Goal: Task Accomplishment & Management: Complete application form

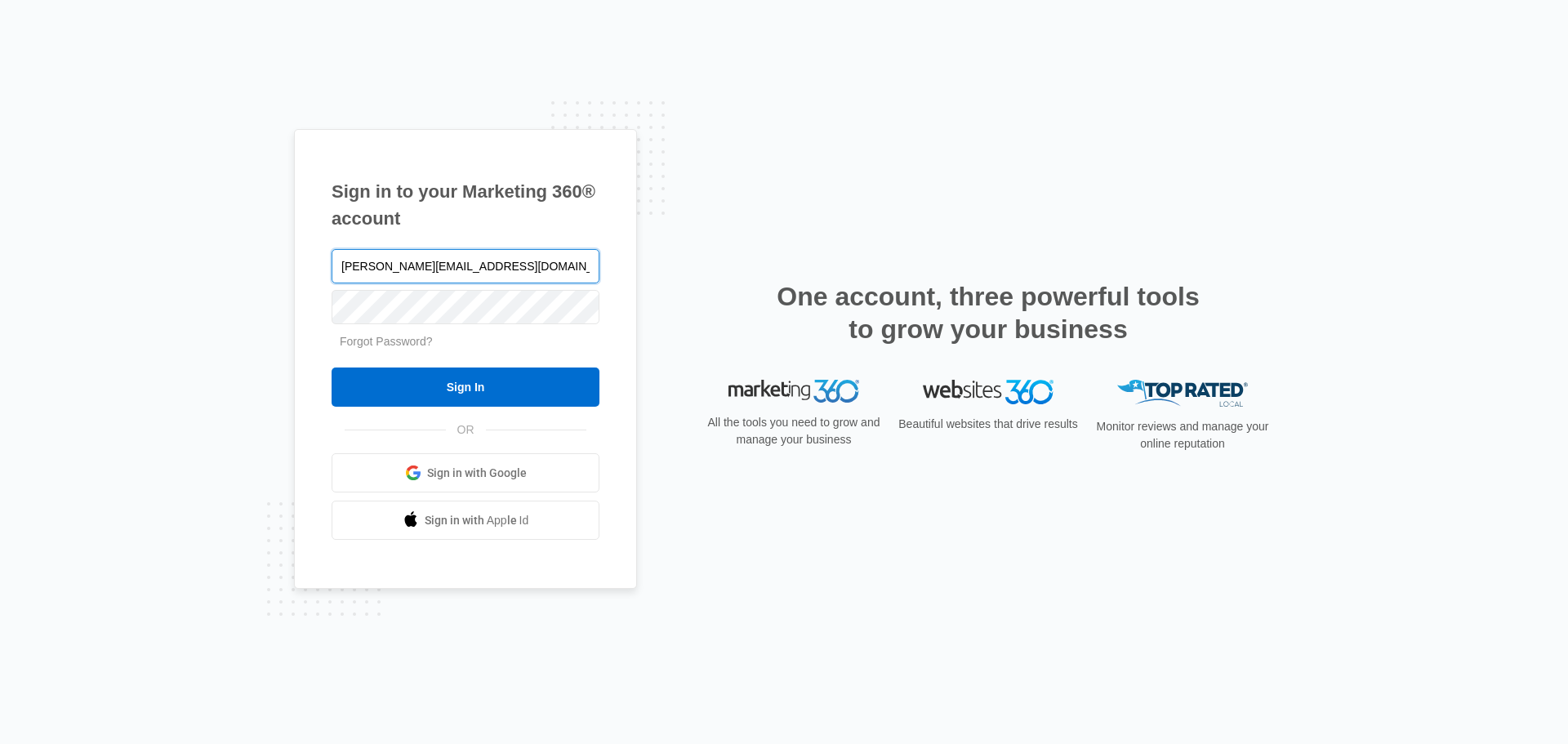
type input "[PERSON_NAME][EMAIL_ADDRESS][DOMAIN_NAME]"
click at [315, 273] on div "Sign in to your Marketing 360® account [PERSON_NAME][EMAIL_ADDRESS][DOMAIN_NAME…" at bounding box center [465, 359] width 343 height 461
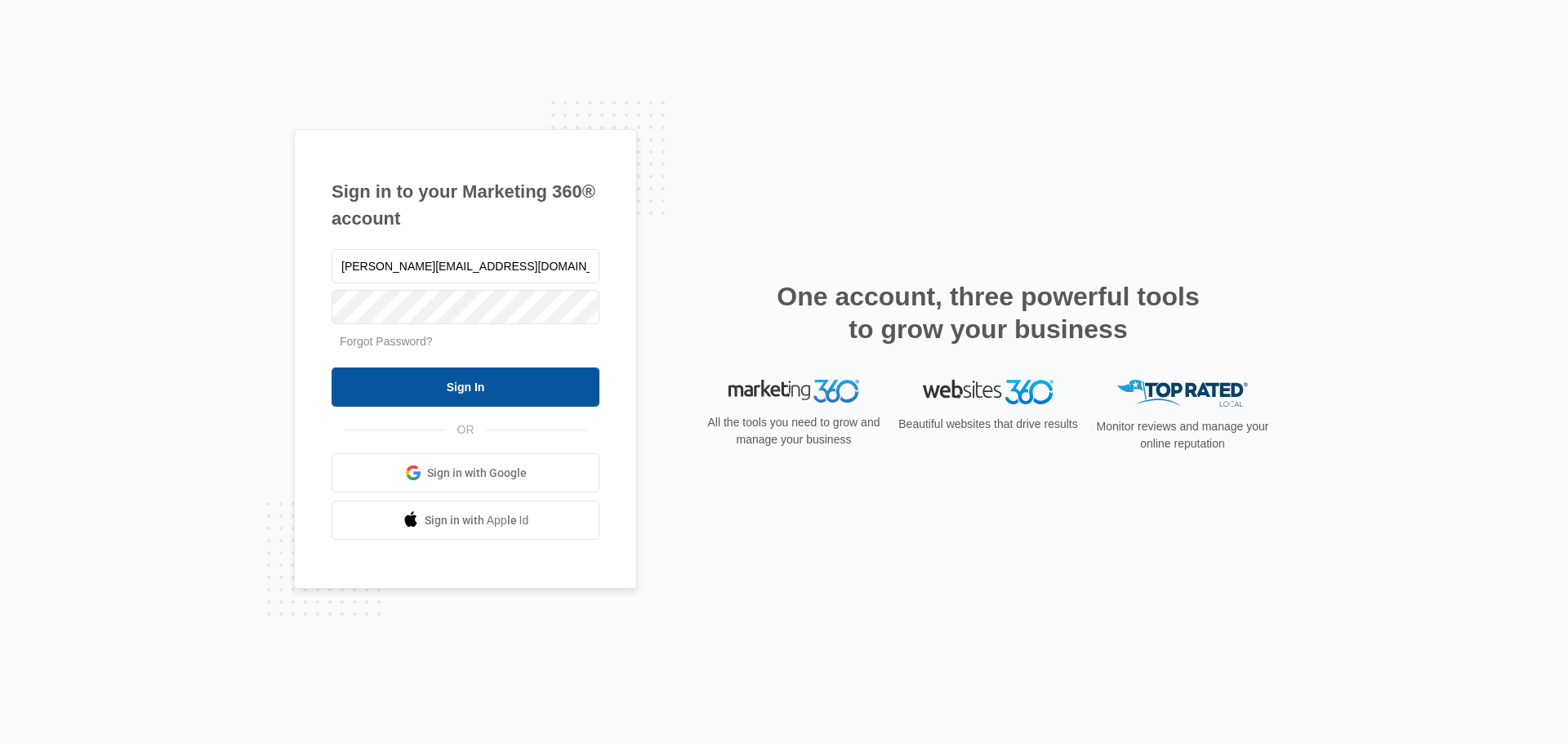
click at [364, 373] on input "Sign In" at bounding box center [465, 387] width 268 height 39
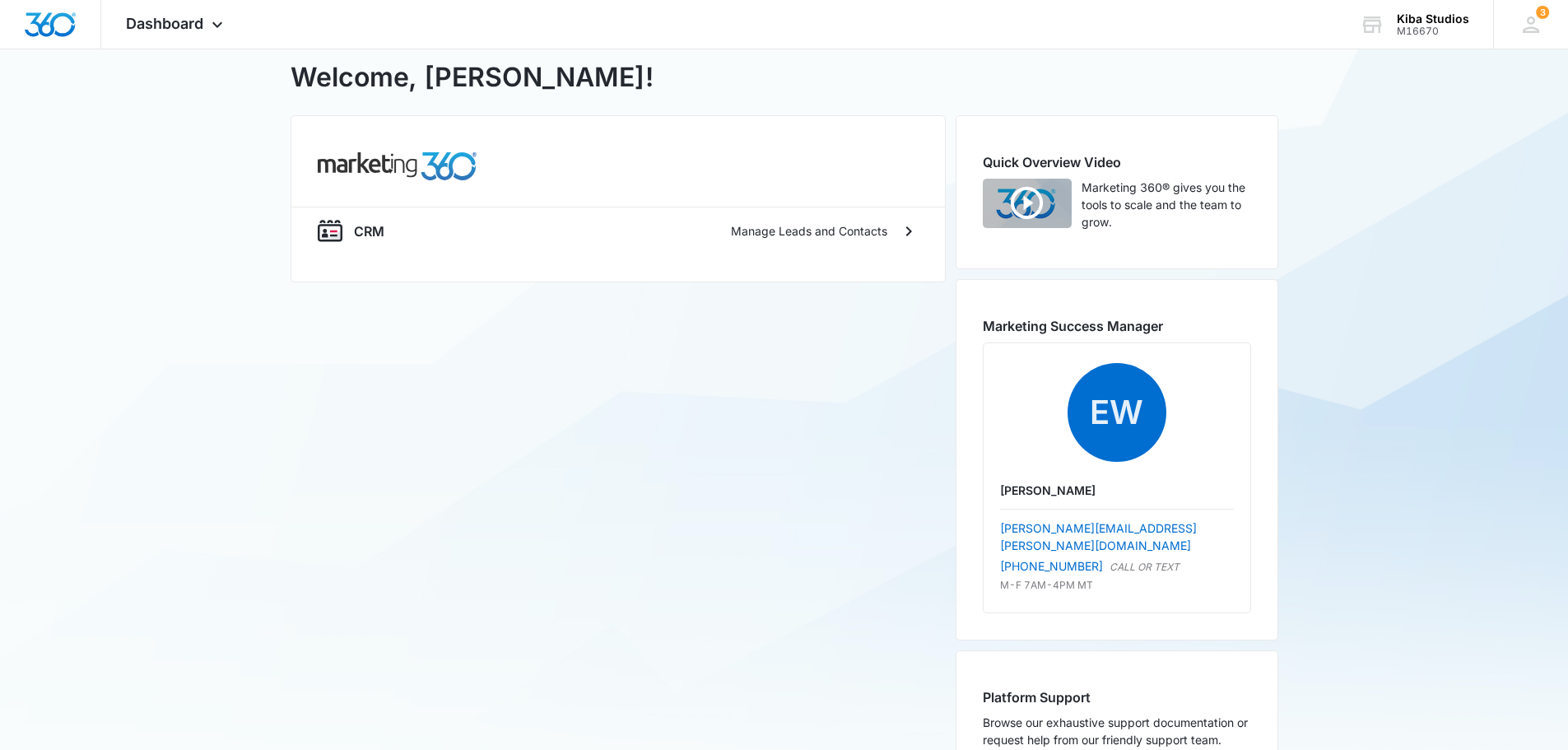
scroll to position [82, 0]
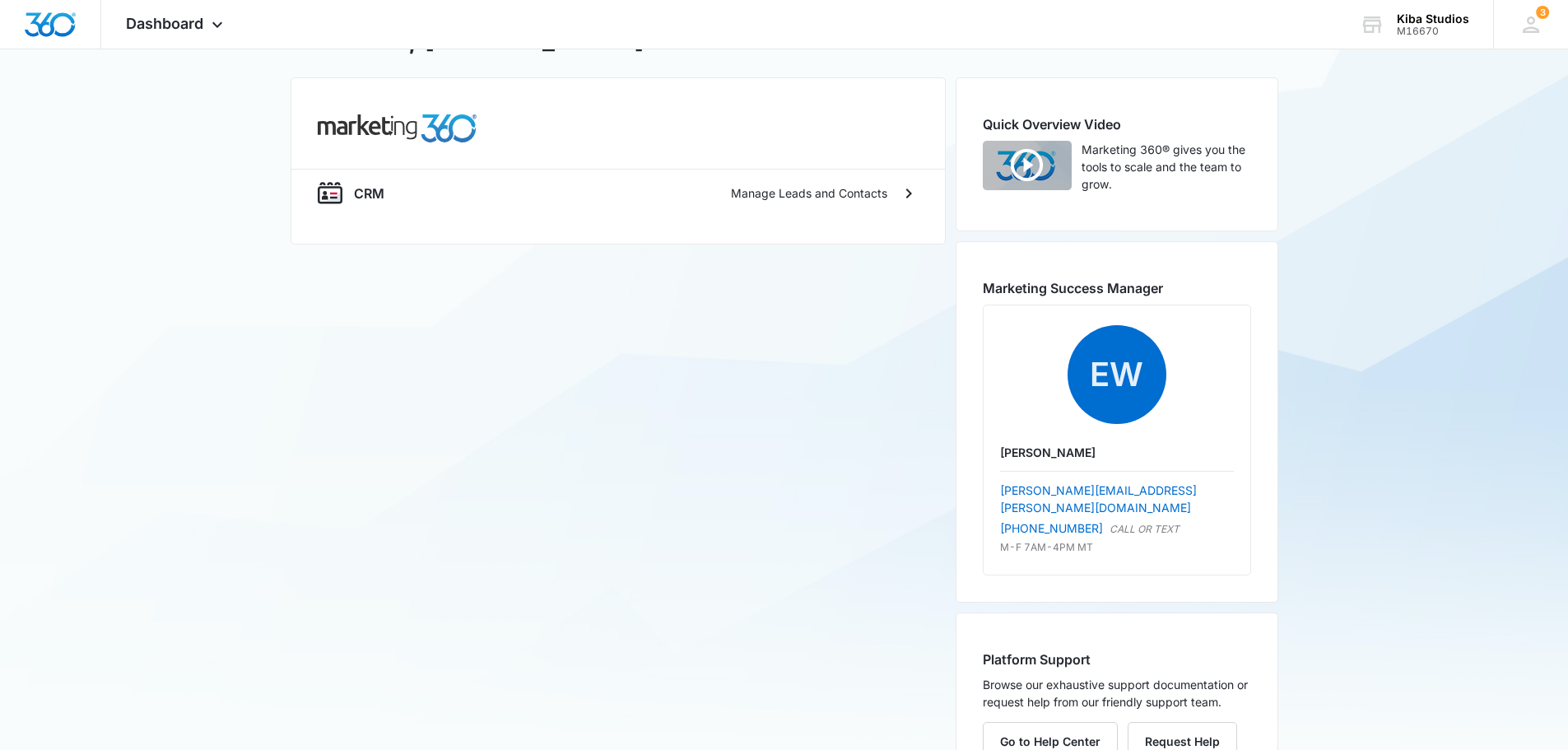
click at [619, 599] on div "CRM Manage Leads and Contacts" at bounding box center [618, 433] width 655 height 711
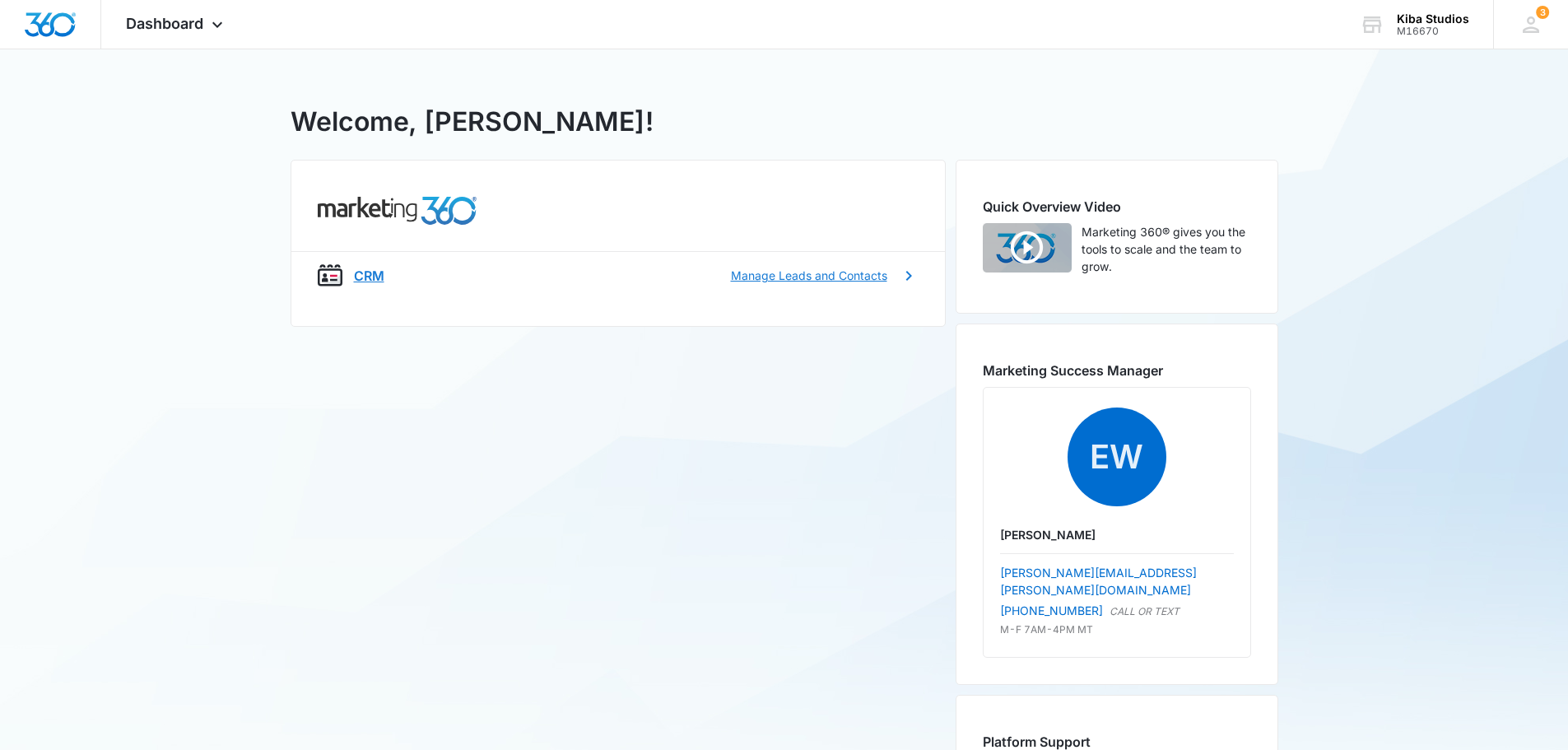
click at [371, 271] on p "CRM" at bounding box center [370, 276] width 31 height 20
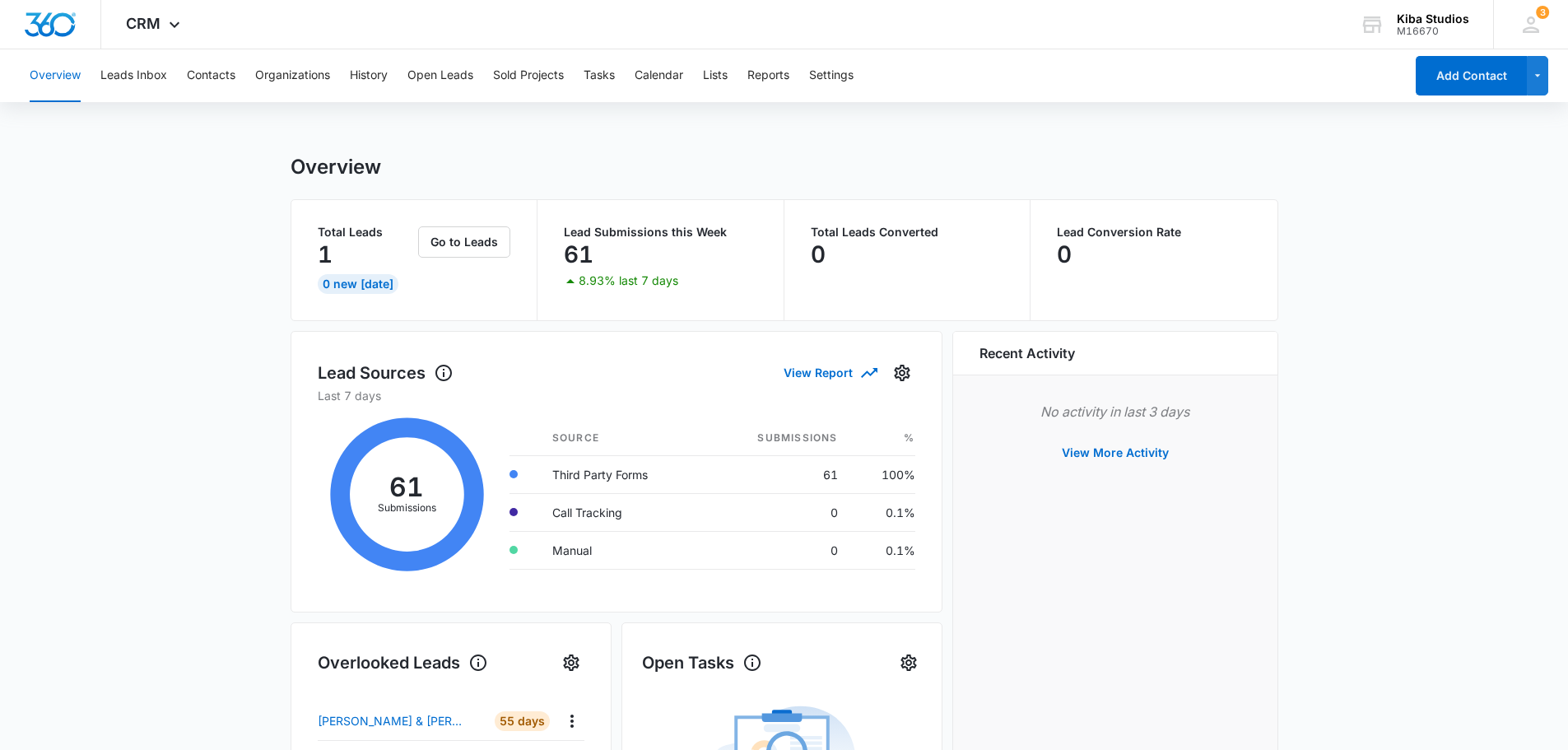
click at [371, 116] on div "Overview Leads Inbox Contacts Organizations History Open Leads Sold Projects Ta…" at bounding box center [784, 695] width 1568 height 1290
click at [192, 74] on button "Contacts" at bounding box center [211, 76] width 49 height 52
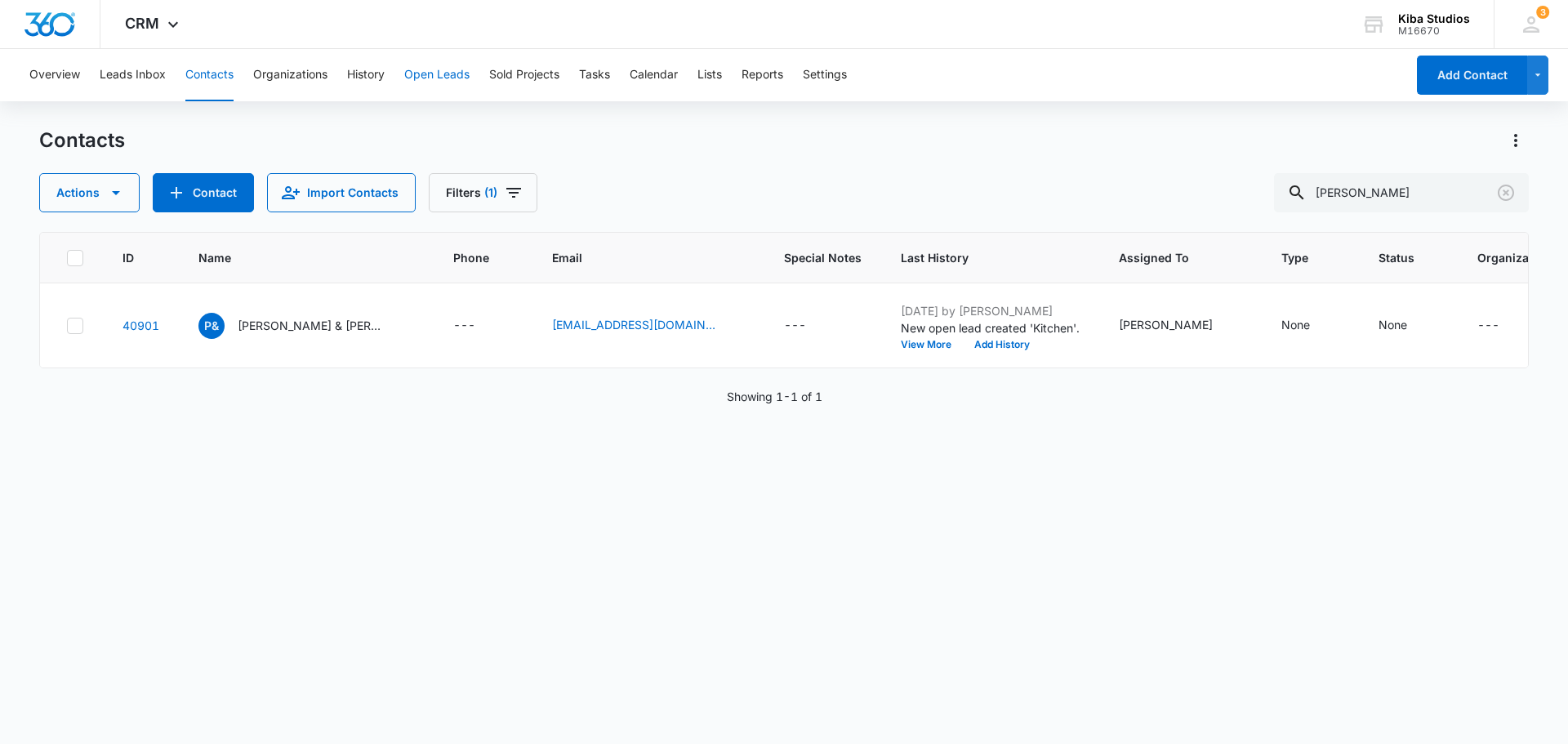
click at [412, 75] on button "Open Leads" at bounding box center [437, 75] width 65 height 52
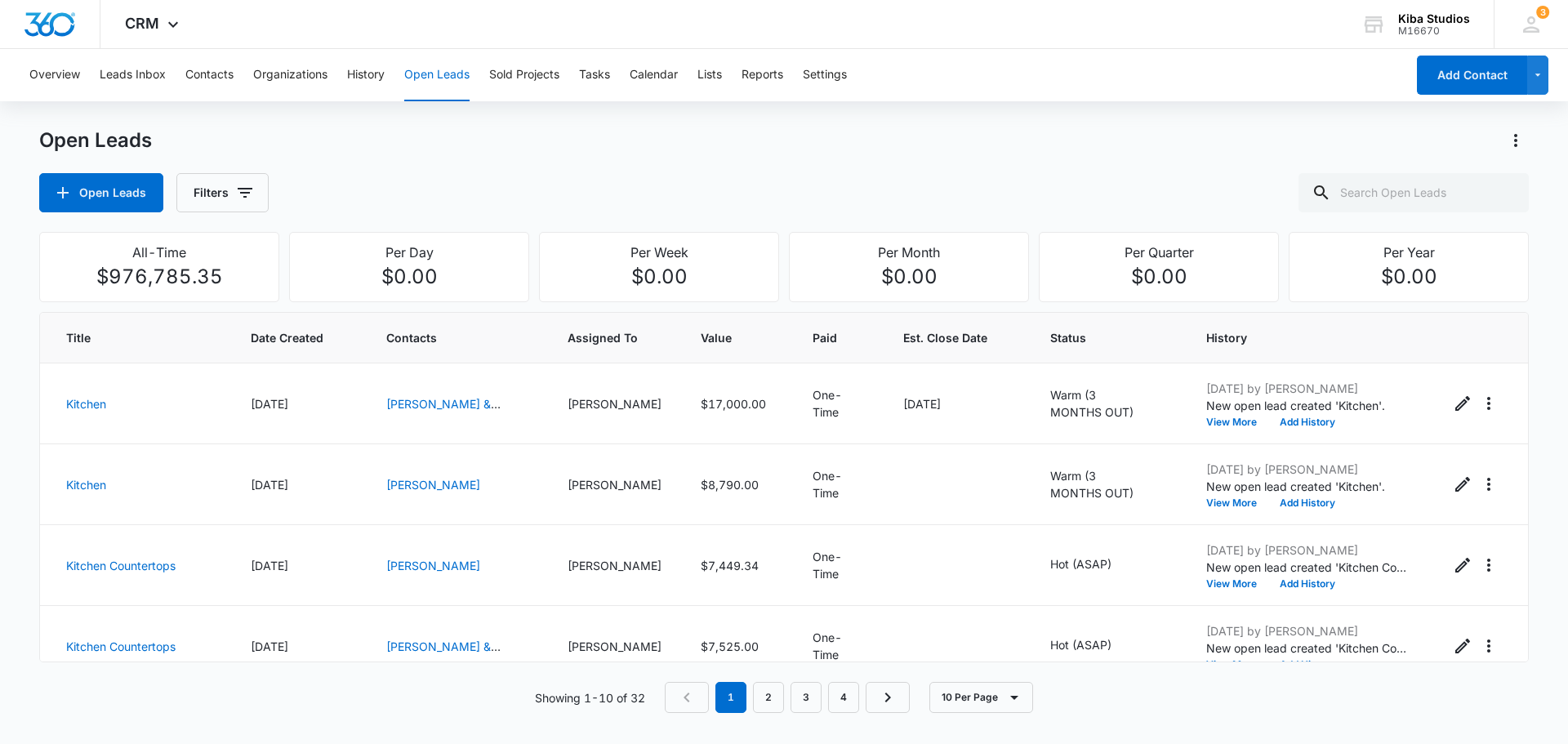
click at [162, 162] on div "Open Leads Open Leads Filters" at bounding box center [784, 169] width 1489 height 85
click at [209, 73] on button "Contacts" at bounding box center [210, 75] width 48 height 52
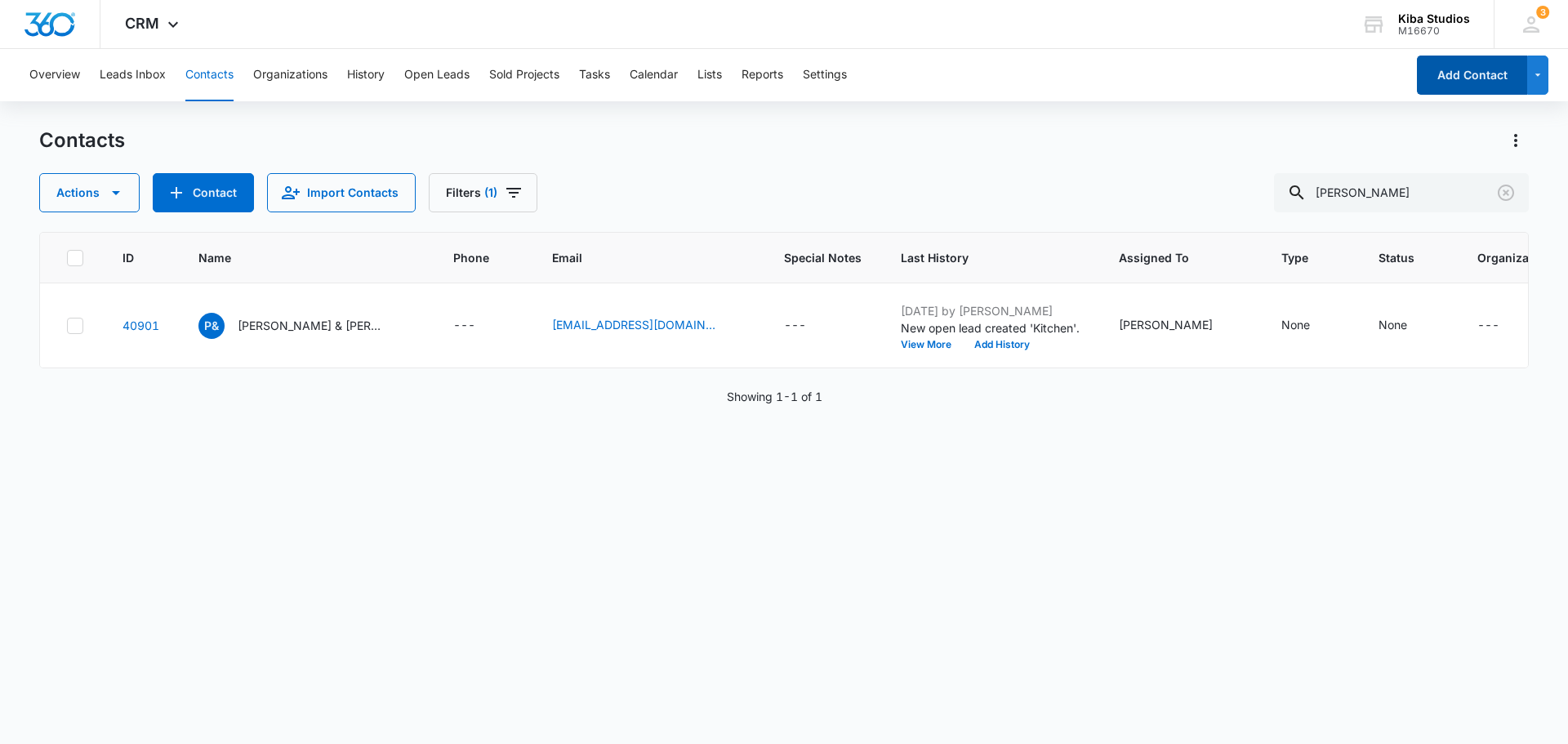
click at [1422, 68] on button "Add Contact" at bounding box center [1471, 75] width 110 height 39
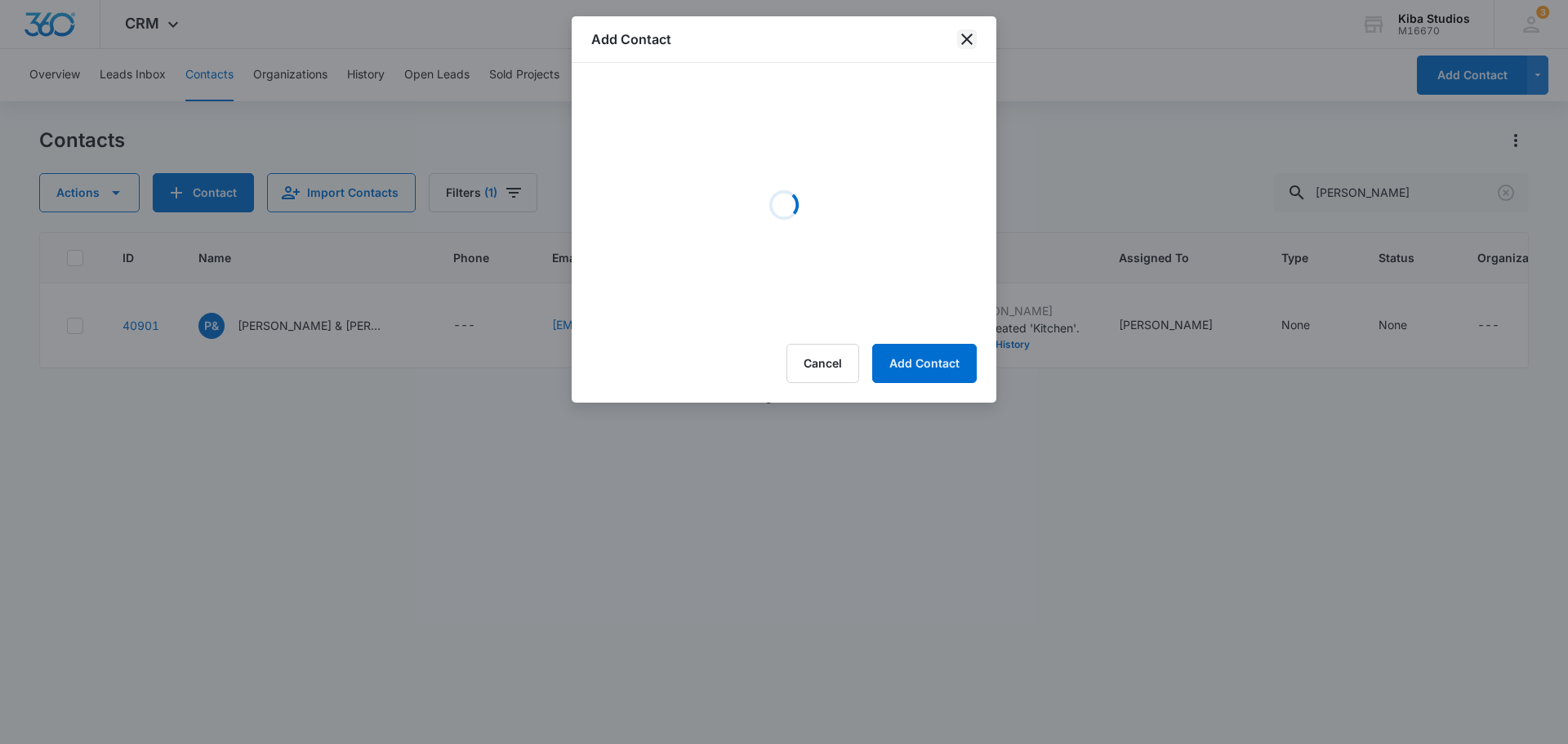
drag, startPoint x: 968, startPoint y: 42, endPoint x: 941, endPoint y: 54, distance: 29.5
click at [968, 42] on icon "close" at bounding box center [966, 39] width 20 height 20
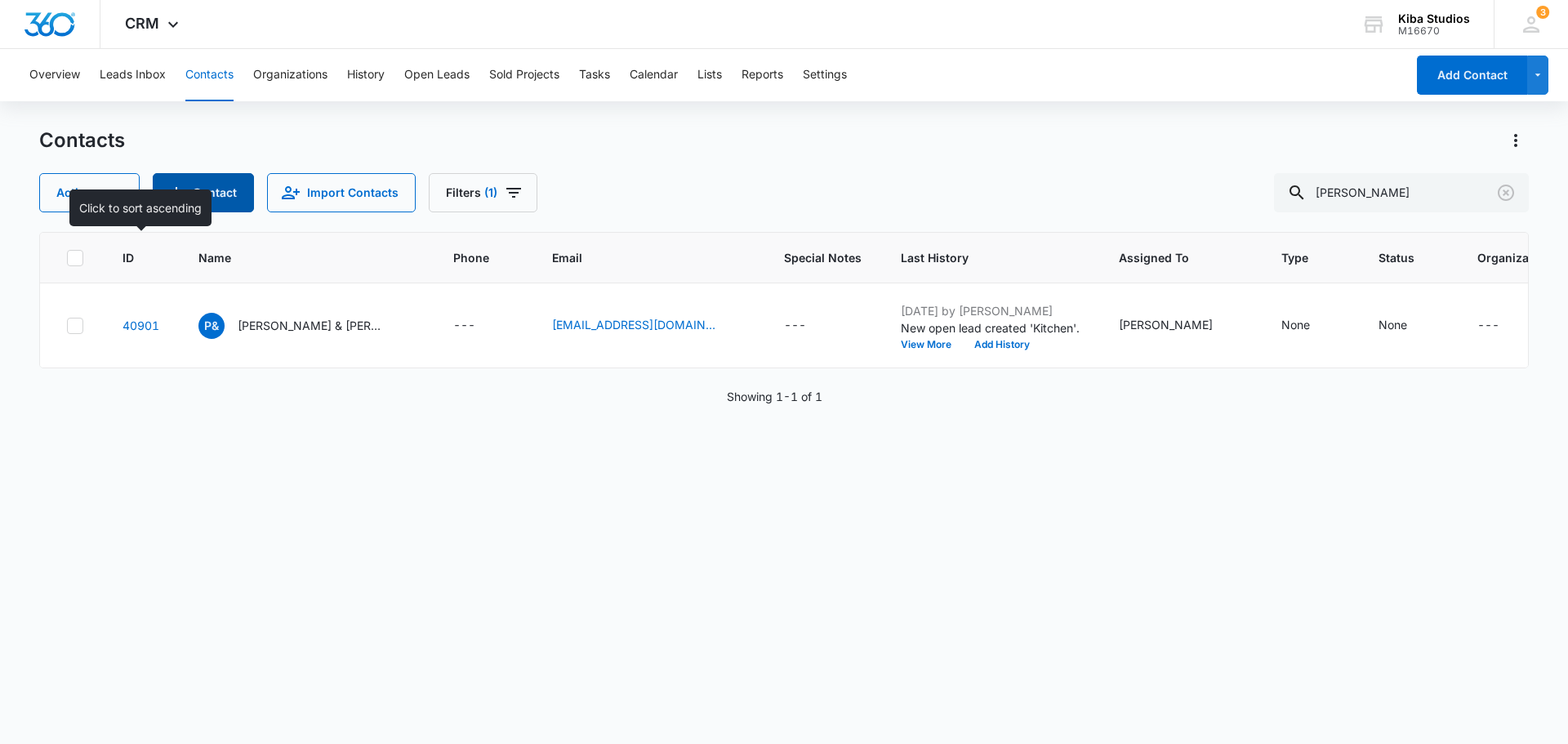
click at [178, 203] on span "Add Contact" at bounding box center [177, 193] width 20 height 20
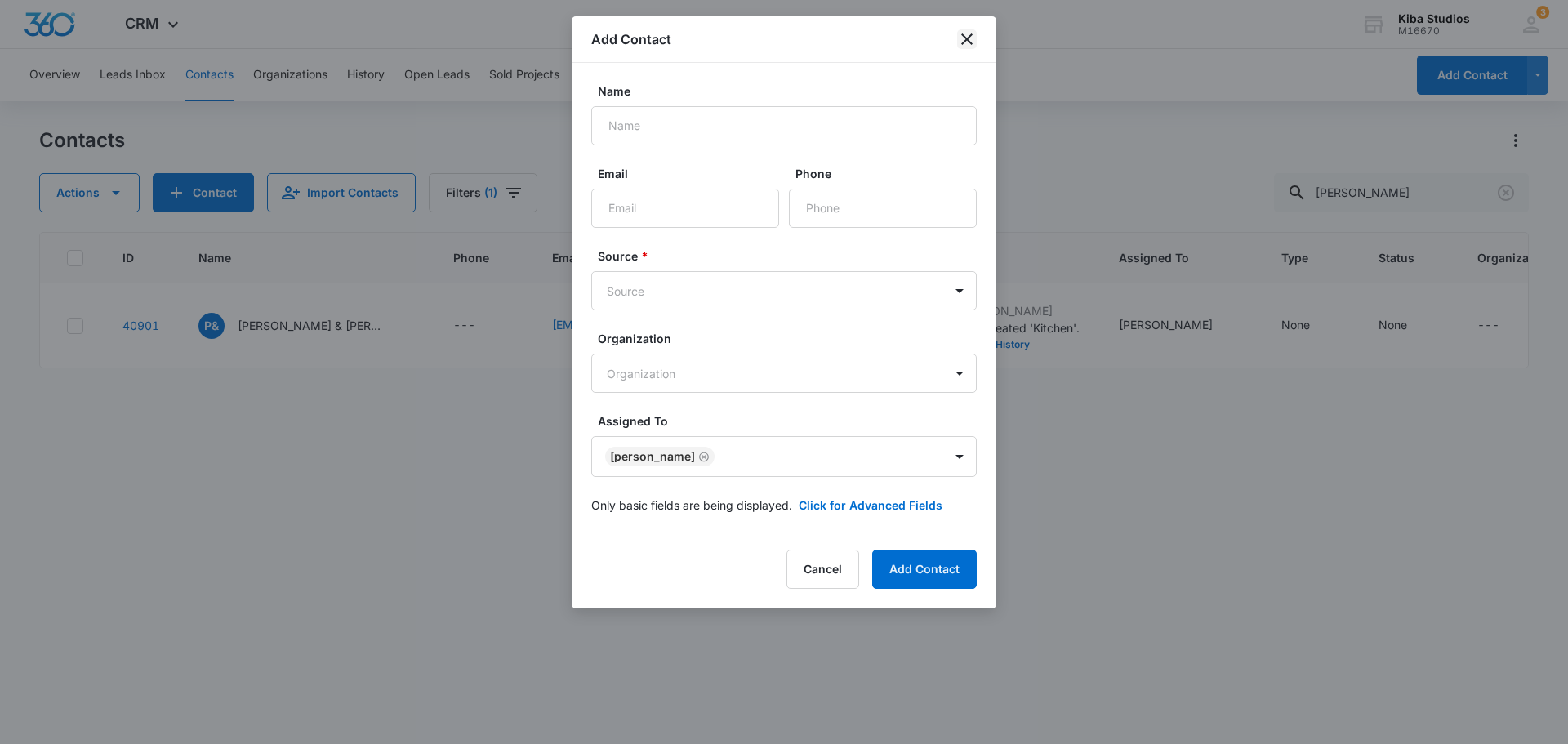
click at [960, 44] on icon "close" at bounding box center [966, 39] width 20 height 20
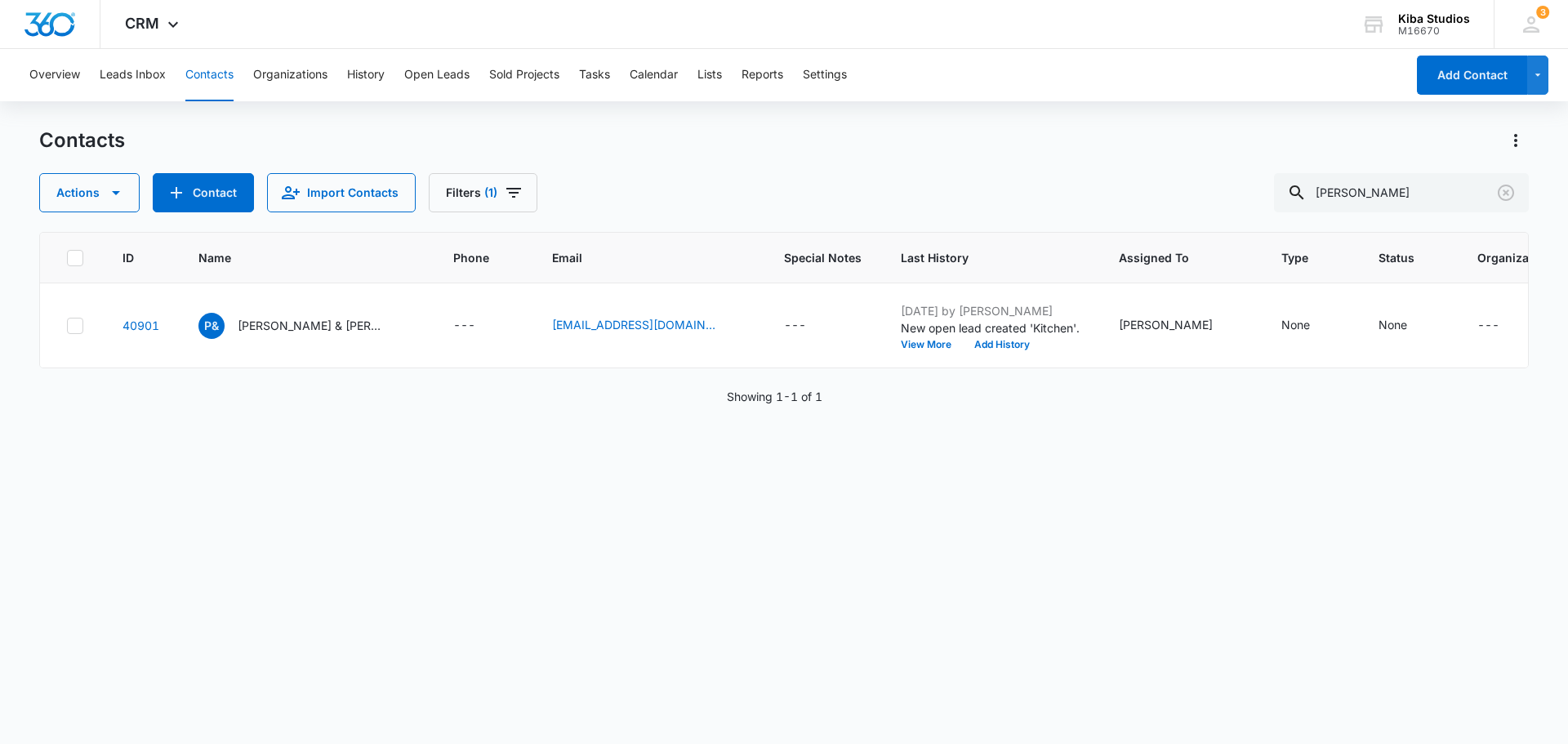
click at [175, 83] on div "Overview Leads Inbox Contacts Organizations History Open Leads Sold Projects Ta…" at bounding box center [713, 75] width 1386 height 52
click at [221, 79] on button "Contacts" at bounding box center [210, 75] width 48 height 52
click at [158, 71] on button "Leads Inbox" at bounding box center [133, 75] width 66 height 52
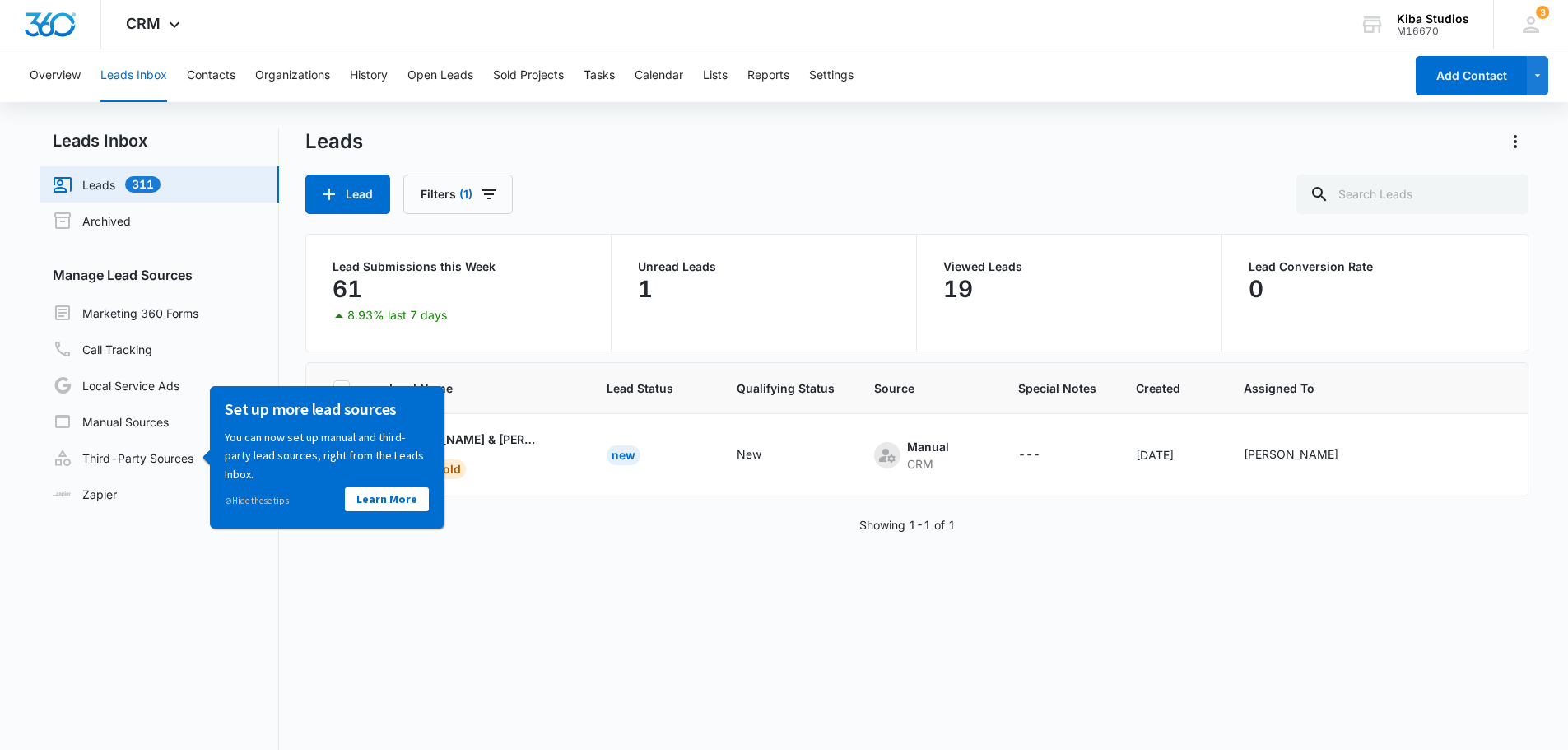
click at [572, 577] on div "Lead Name Lead Status Qualifying Status Source Special Notes Created Assigned T…" at bounding box center [917, 609] width 1224 height 494
click at [1476, 88] on button "Add Contact" at bounding box center [1471, 76] width 111 height 40
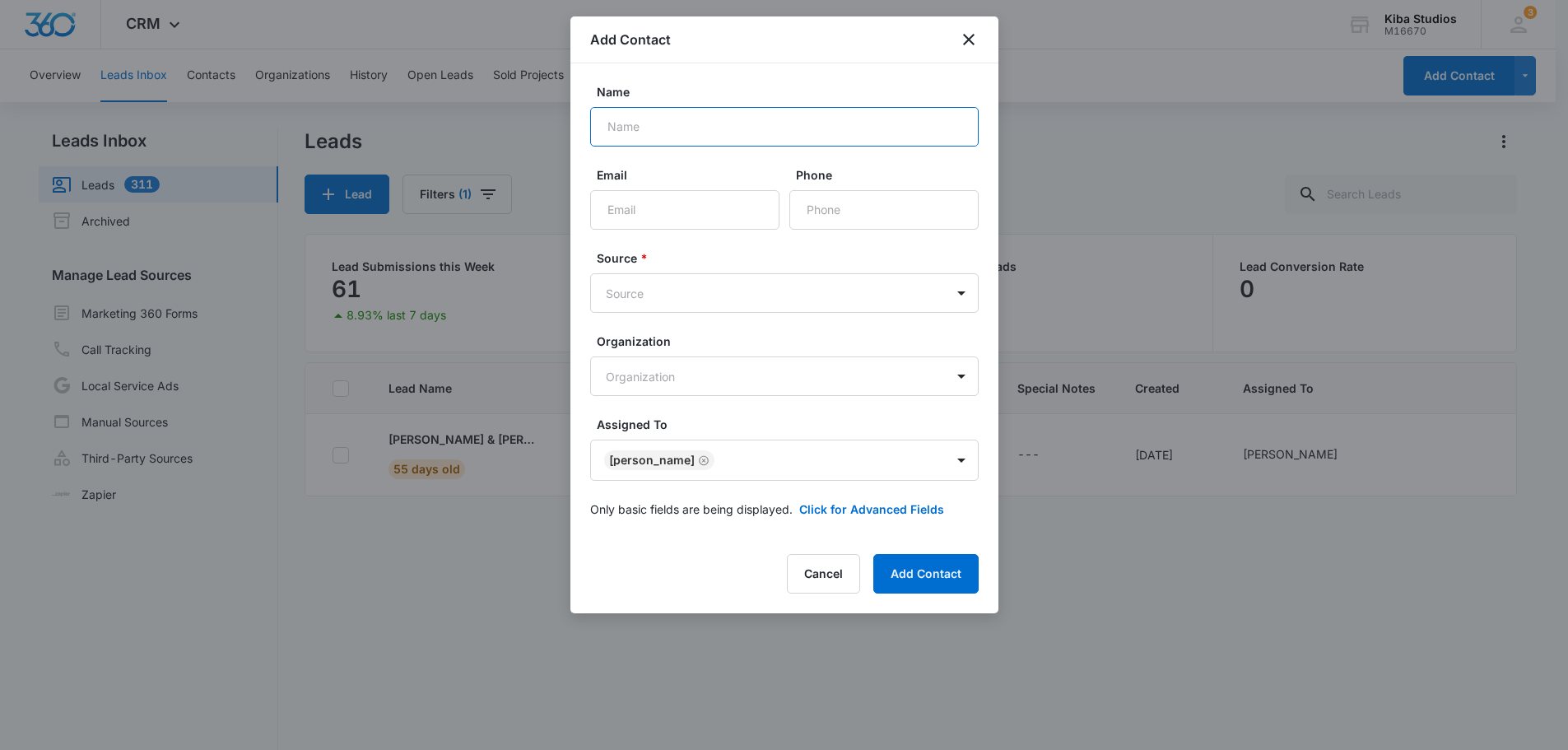
click at [644, 143] on input "Name" at bounding box center [784, 127] width 389 height 40
click at [648, 130] on input "Name" at bounding box center [784, 127] width 389 height 40
type input "Beverly Herford"
click at [625, 226] on input "Email" at bounding box center [684, 210] width 189 height 40
click at [633, 203] on input "Email" at bounding box center [684, 210] width 189 height 40
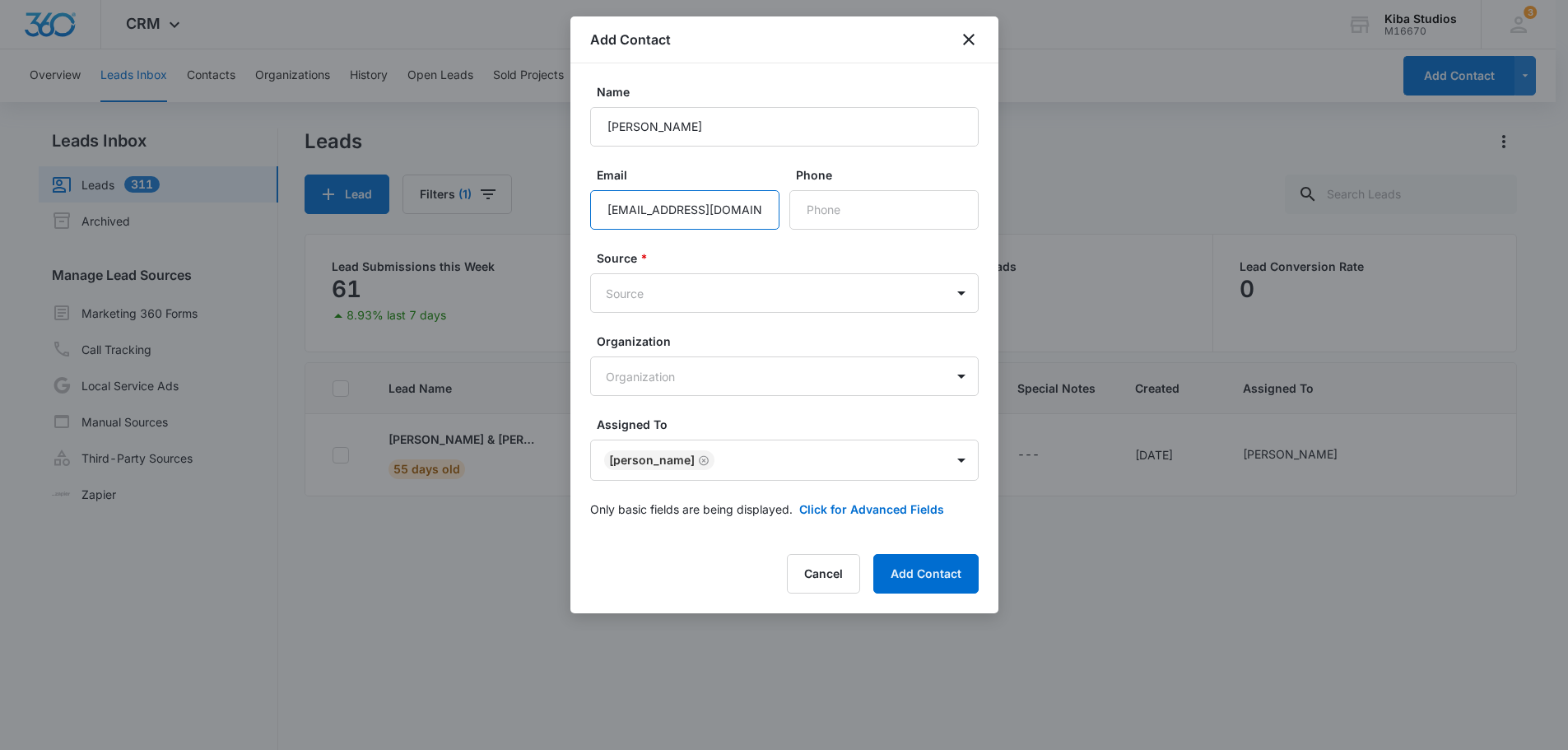
type input "beverlyherford@yahoo.com"
click at [668, 272] on div "Source * Source" at bounding box center [784, 281] width 389 height 63
click at [679, 281] on body "CRM Apps CRM Brand AI Assistant Kiba Studios M16670 Your Accounts View All 3 OM…" at bounding box center [784, 438] width 1568 height 877
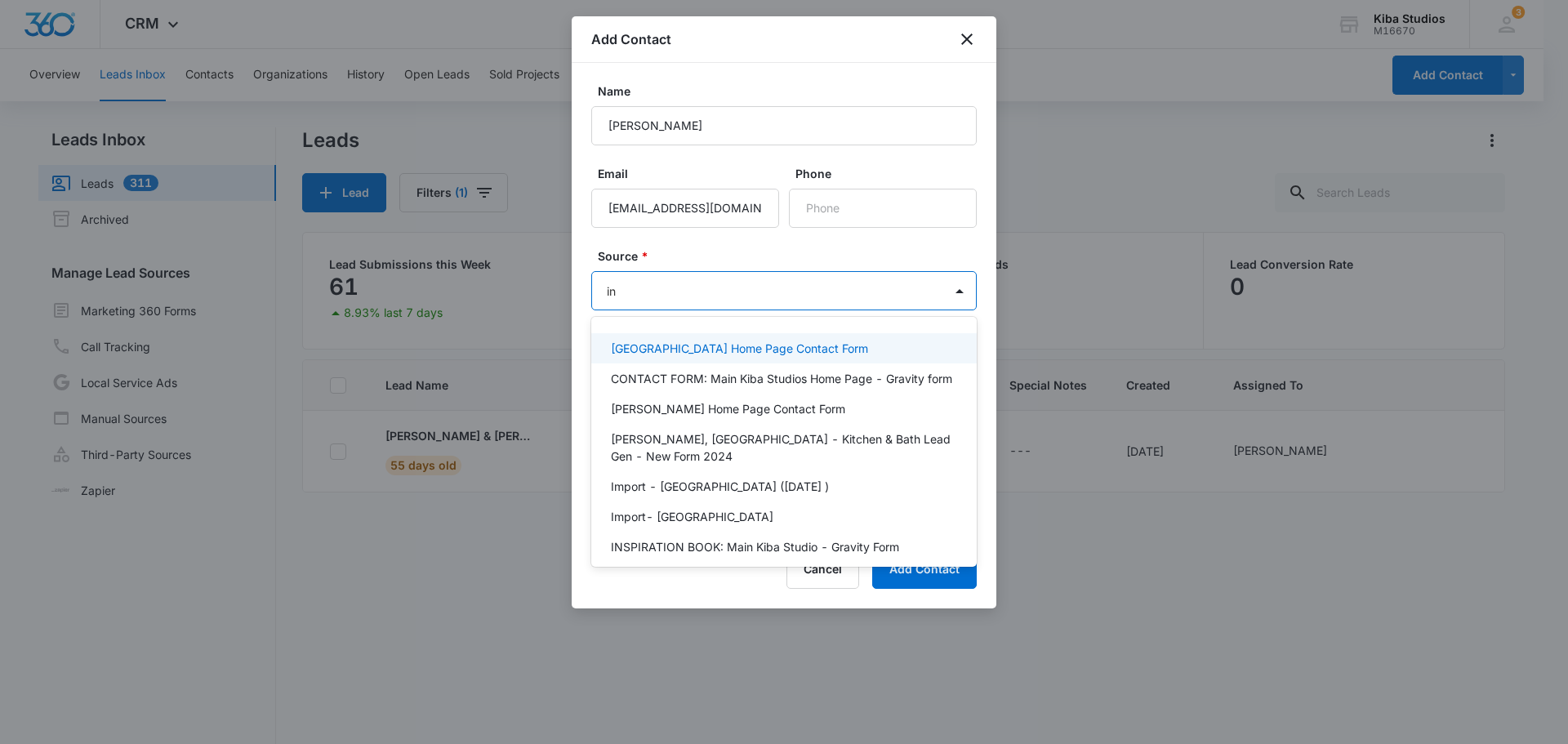
type input "ins"
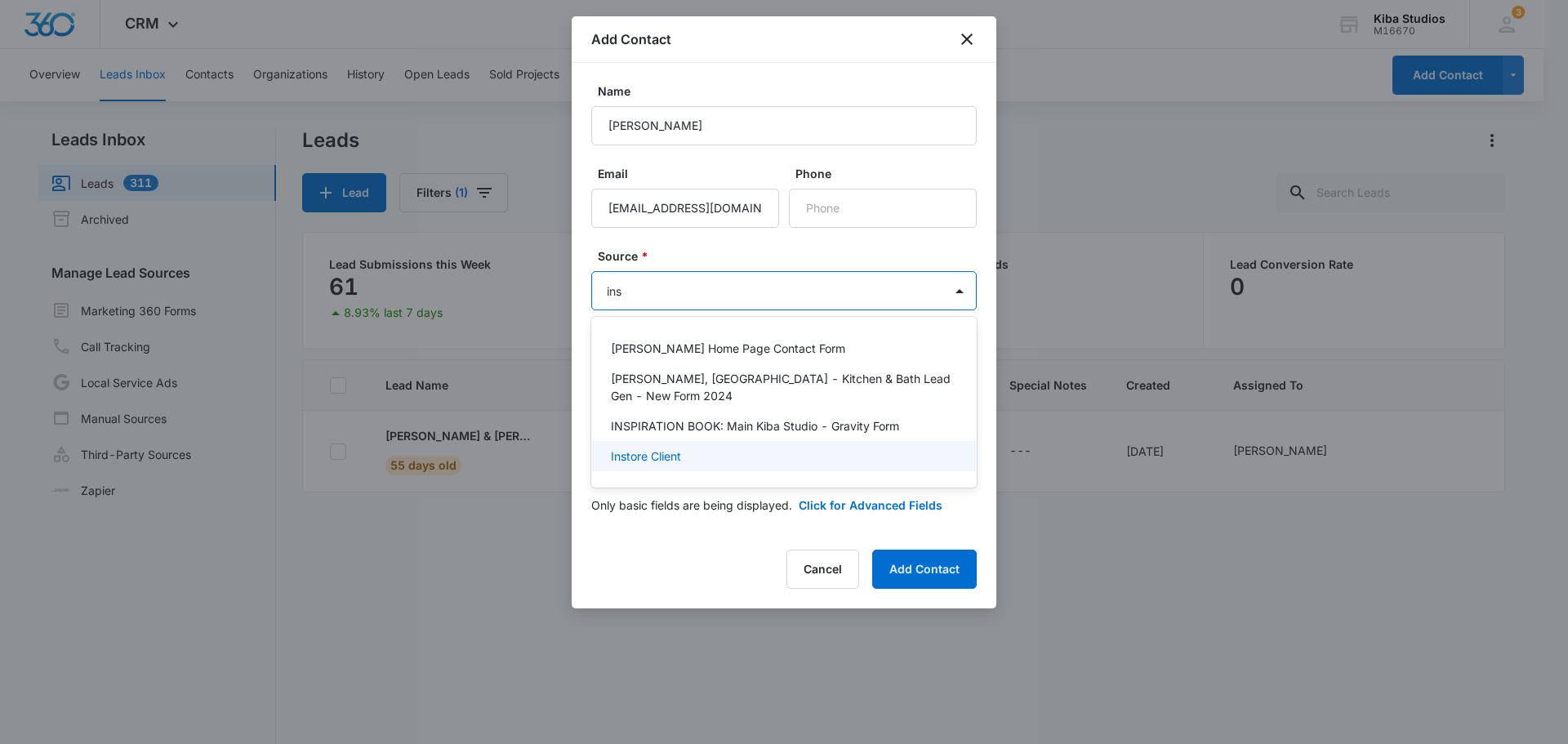
click at [637, 441] on div "Instore Client" at bounding box center [784, 456] width 386 height 30
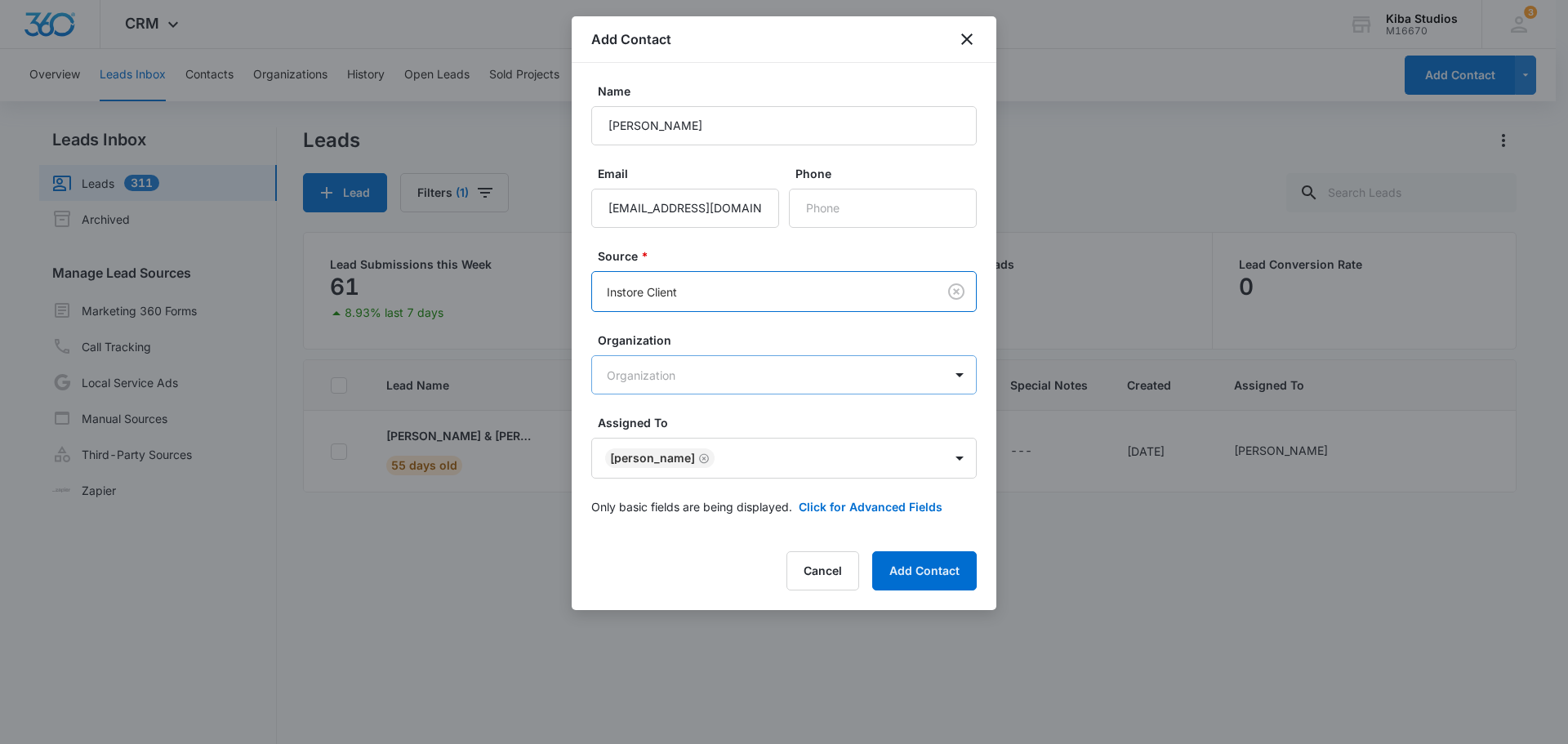
click at [651, 377] on body "CRM Apps CRM Brand AI Assistant Kiba Studios M16670 Your Accounts View All 3 OM…" at bounding box center [784, 435] width 1568 height 869
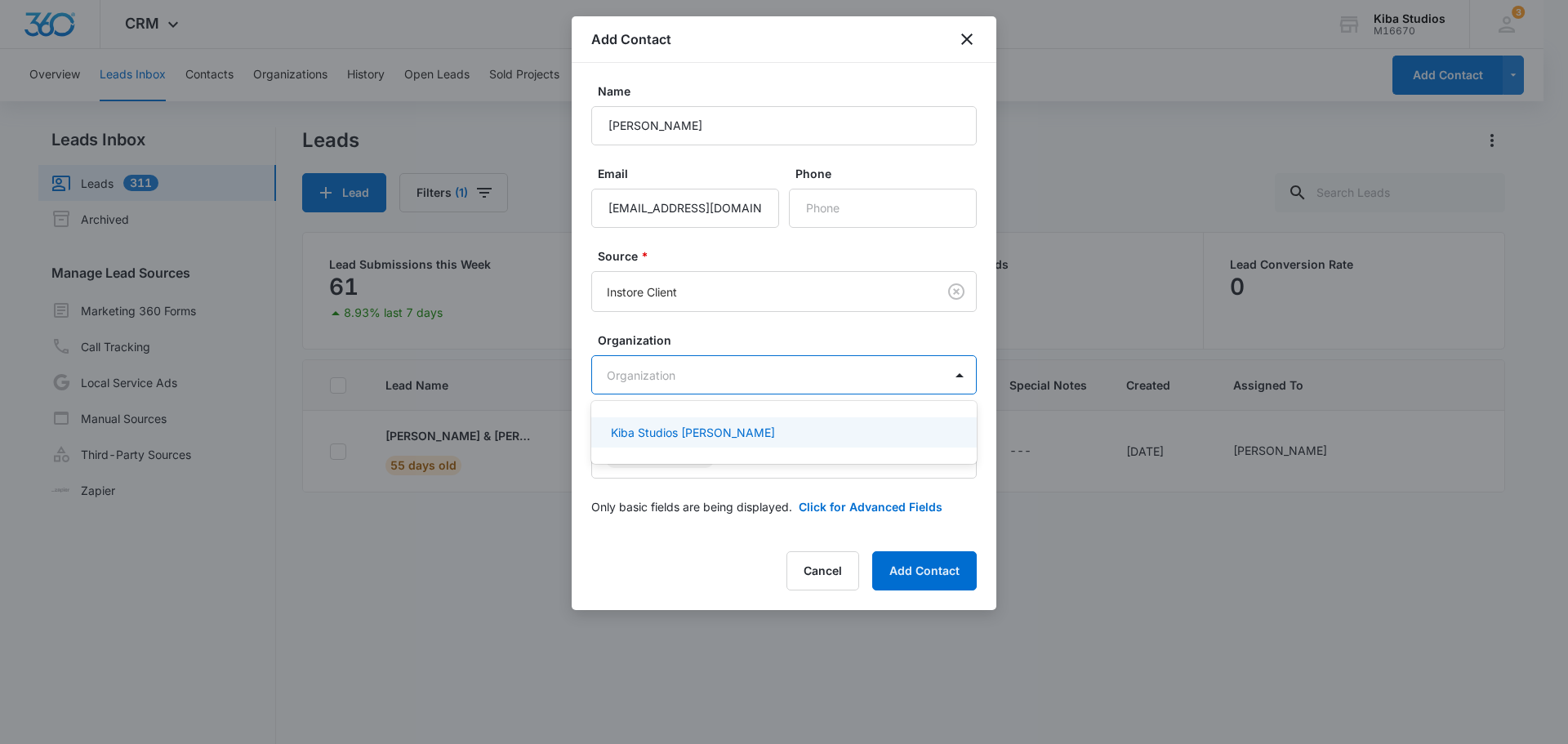
drag, startPoint x: 655, startPoint y: 385, endPoint x: 672, endPoint y: 387, distance: 17.1
click at [657, 385] on div at bounding box center [784, 372] width 1568 height 744
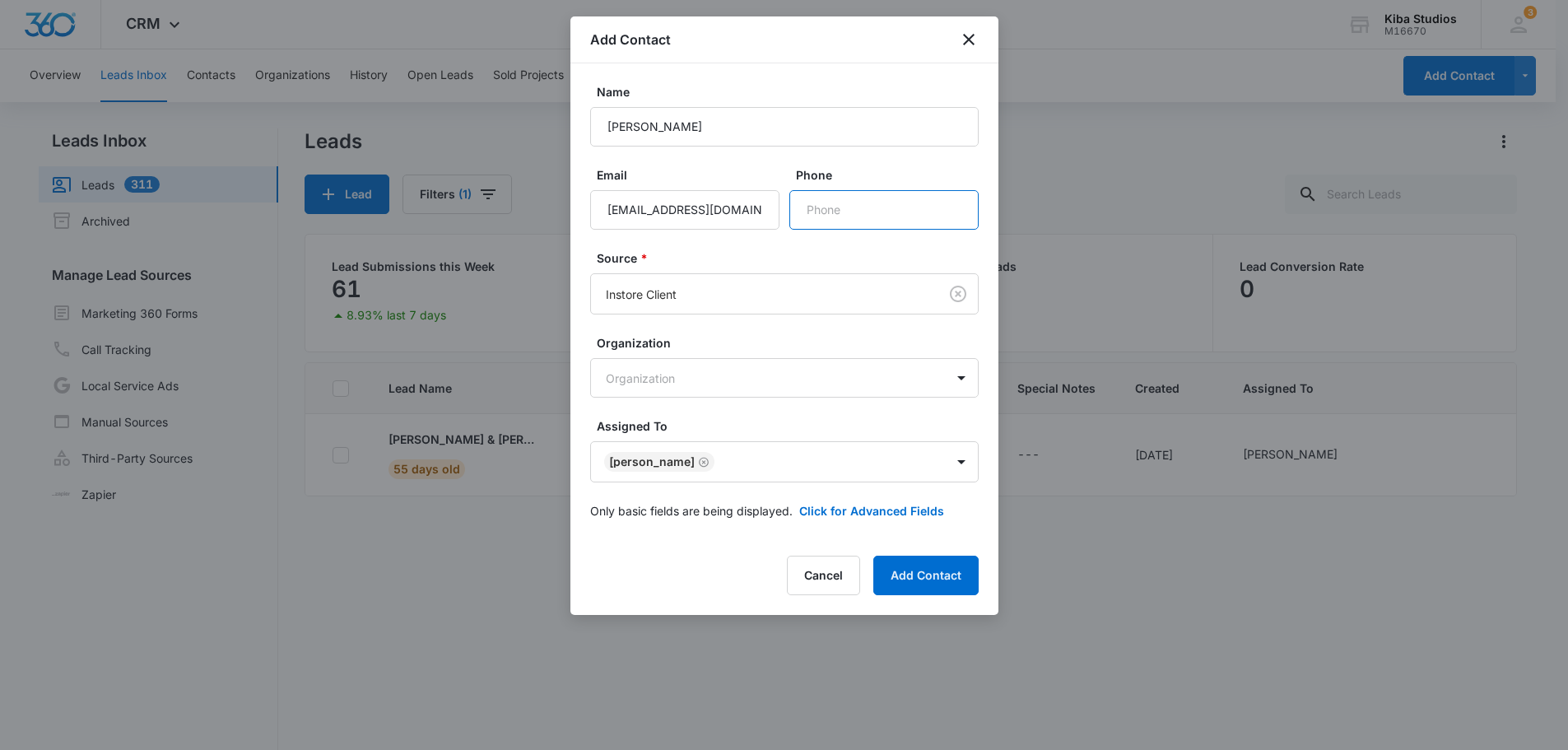
click at [859, 204] on input "Phone" at bounding box center [883, 210] width 189 height 40
type input "(989) 975-2900"
click at [756, 293] on body "CRM Apps CRM Brand AI Assistant Kiba Studios M16670 Your Accounts View All 3 OM…" at bounding box center [784, 438] width 1568 height 877
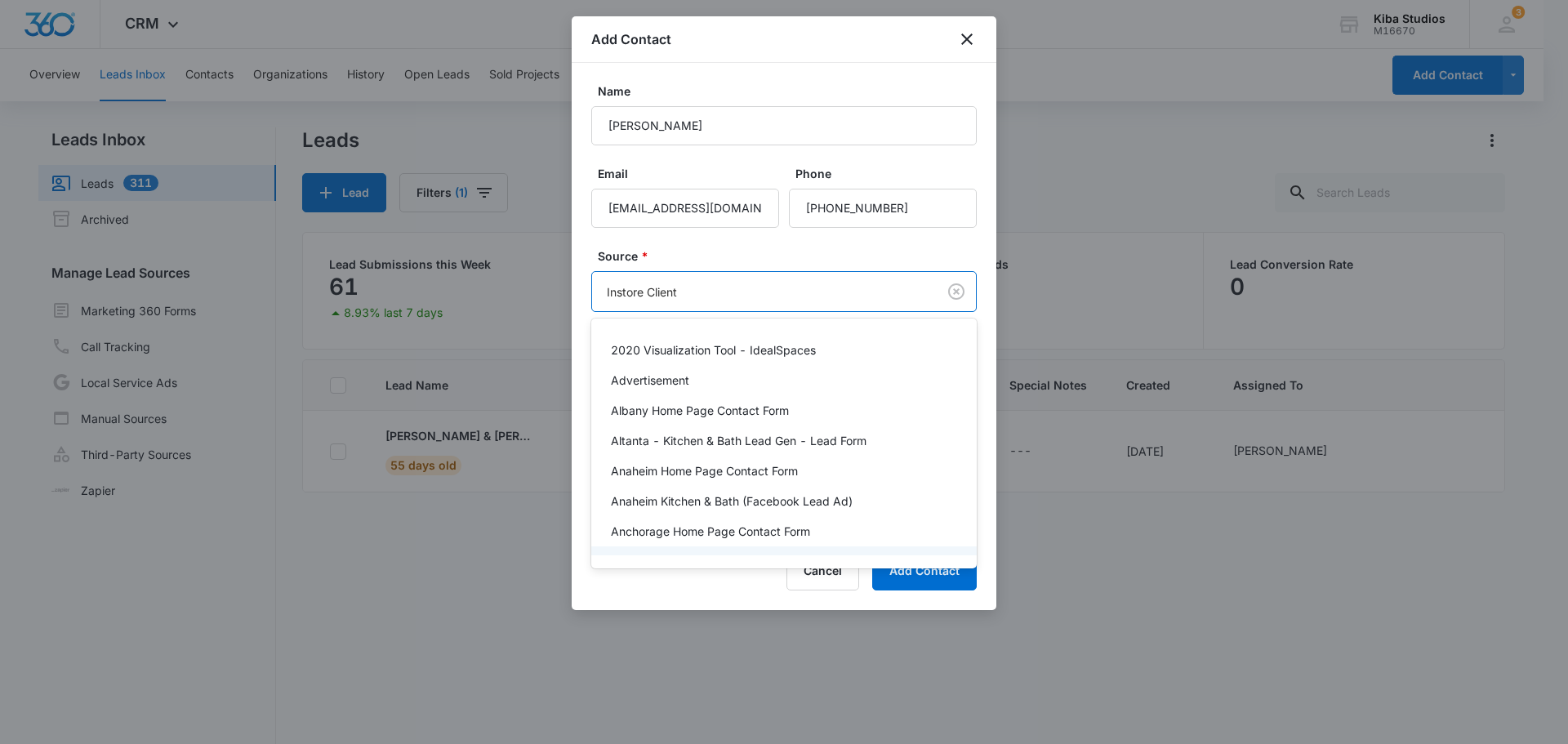
click at [971, 623] on div at bounding box center [784, 372] width 1568 height 744
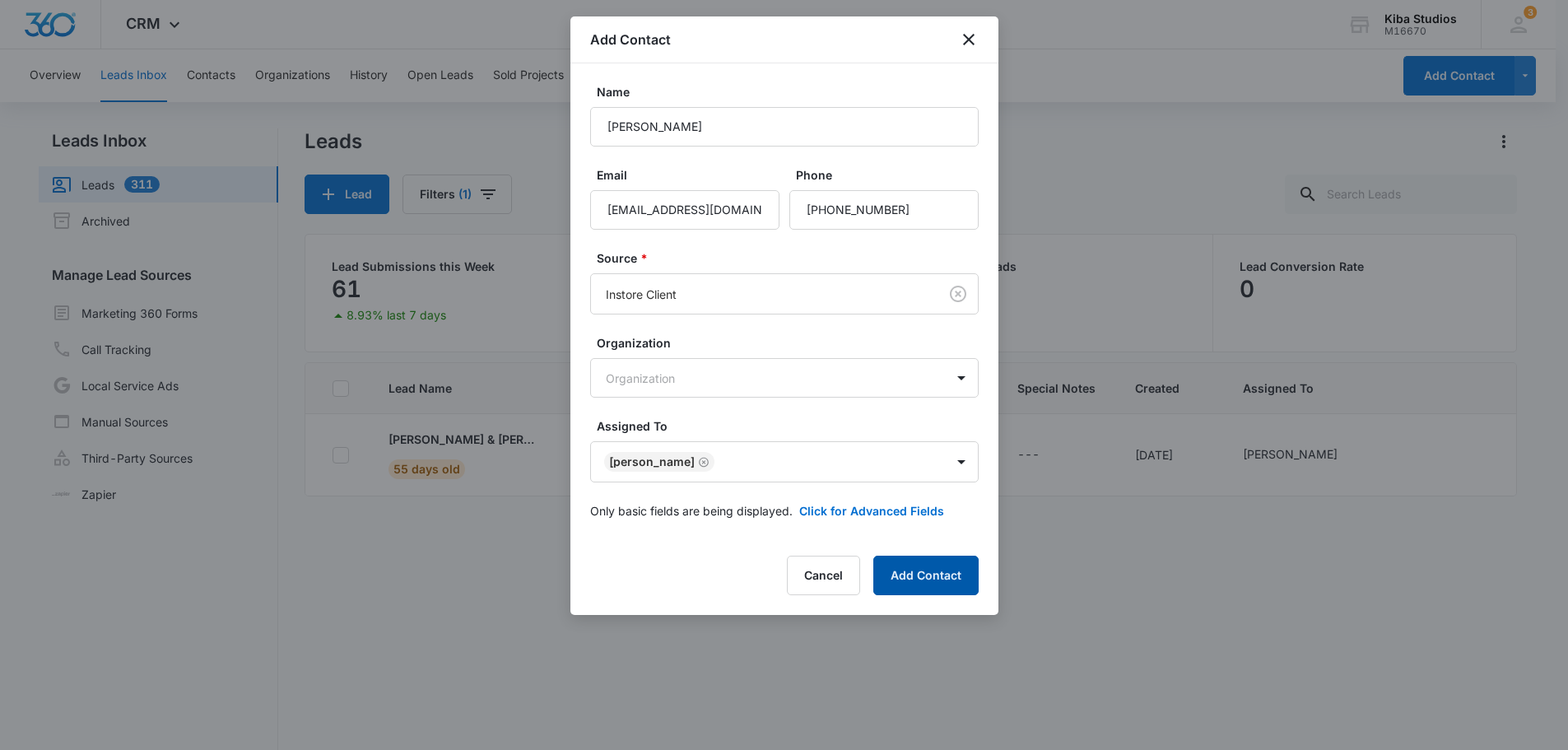
click at [954, 578] on button "Add Contact" at bounding box center [925, 576] width 106 height 40
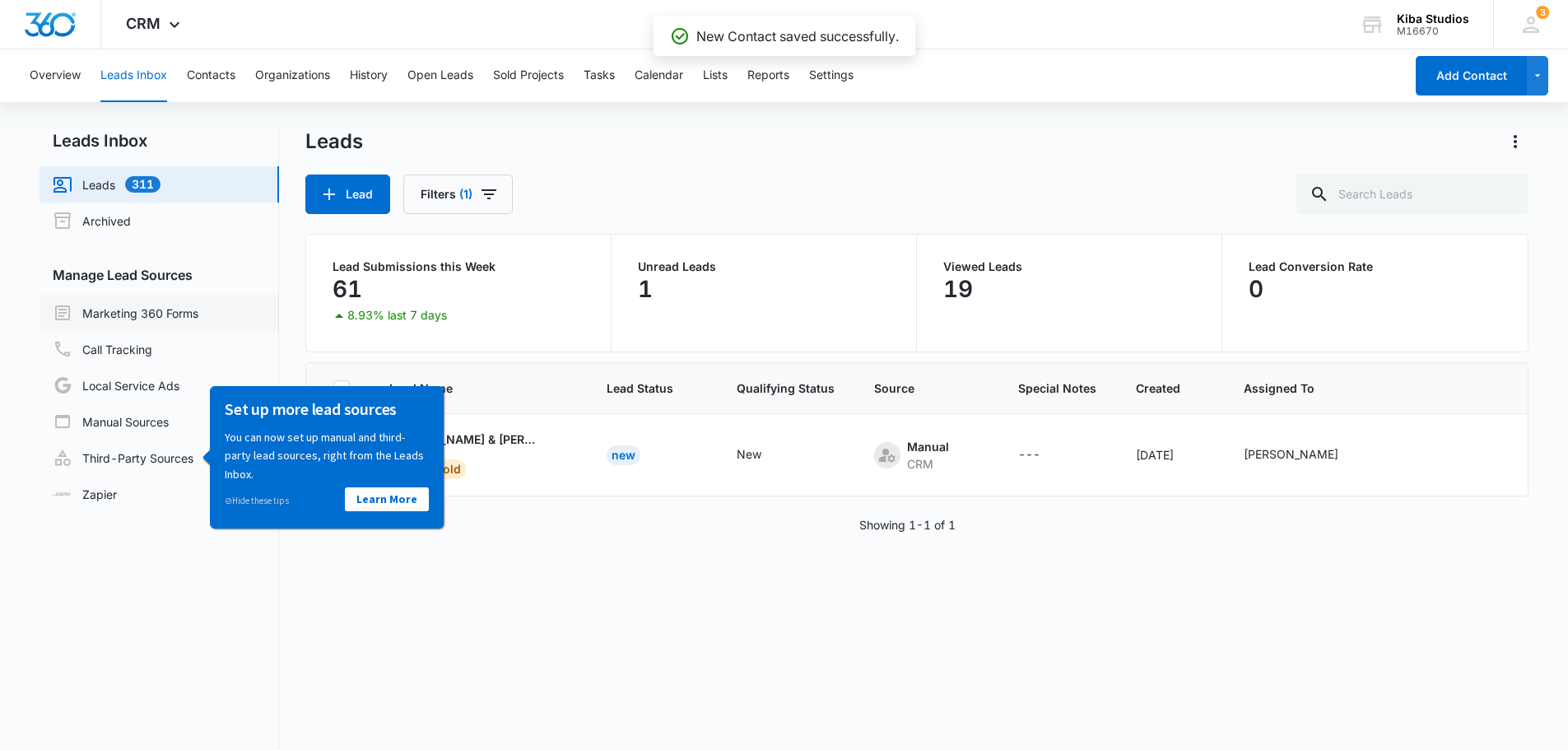
click at [147, 303] on link "Marketing 360 Forms" at bounding box center [125, 313] width 146 height 20
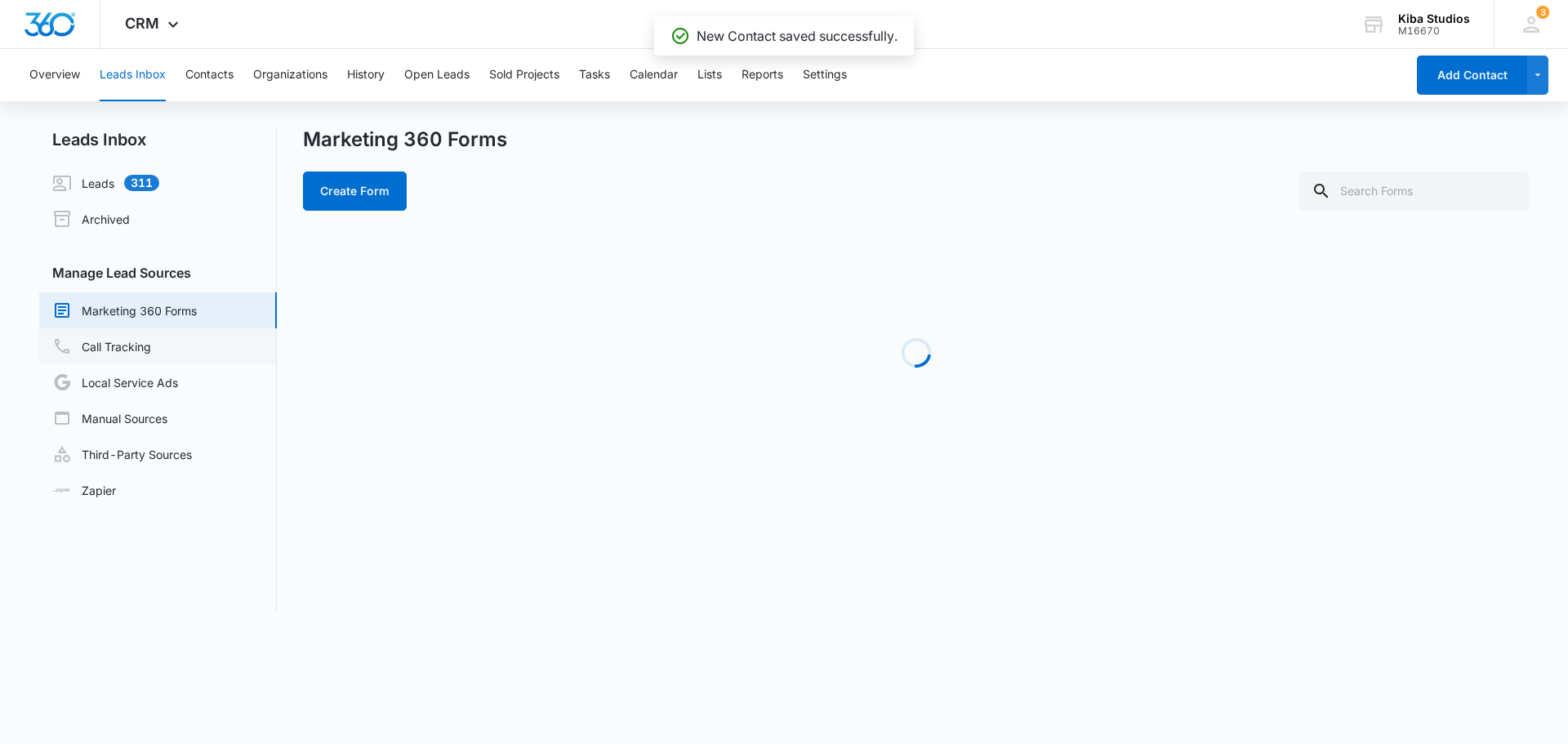
click at [136, 347] on link "Call Tracking" at bounding box center [101, 346] width 99 height 20
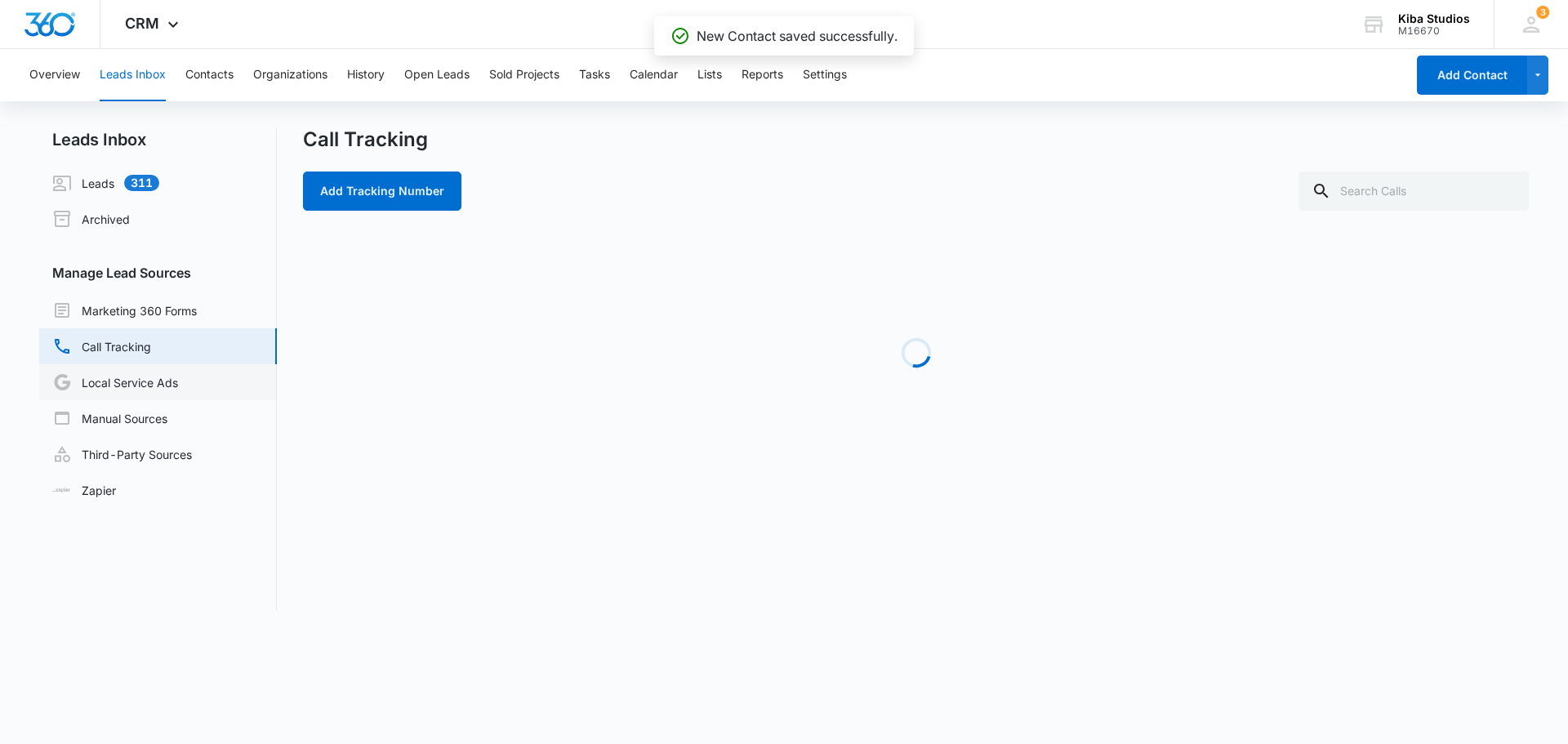
click at [136, 376] on link "Local Service Ads" at bounding box center [115, 382] width 126 height 20
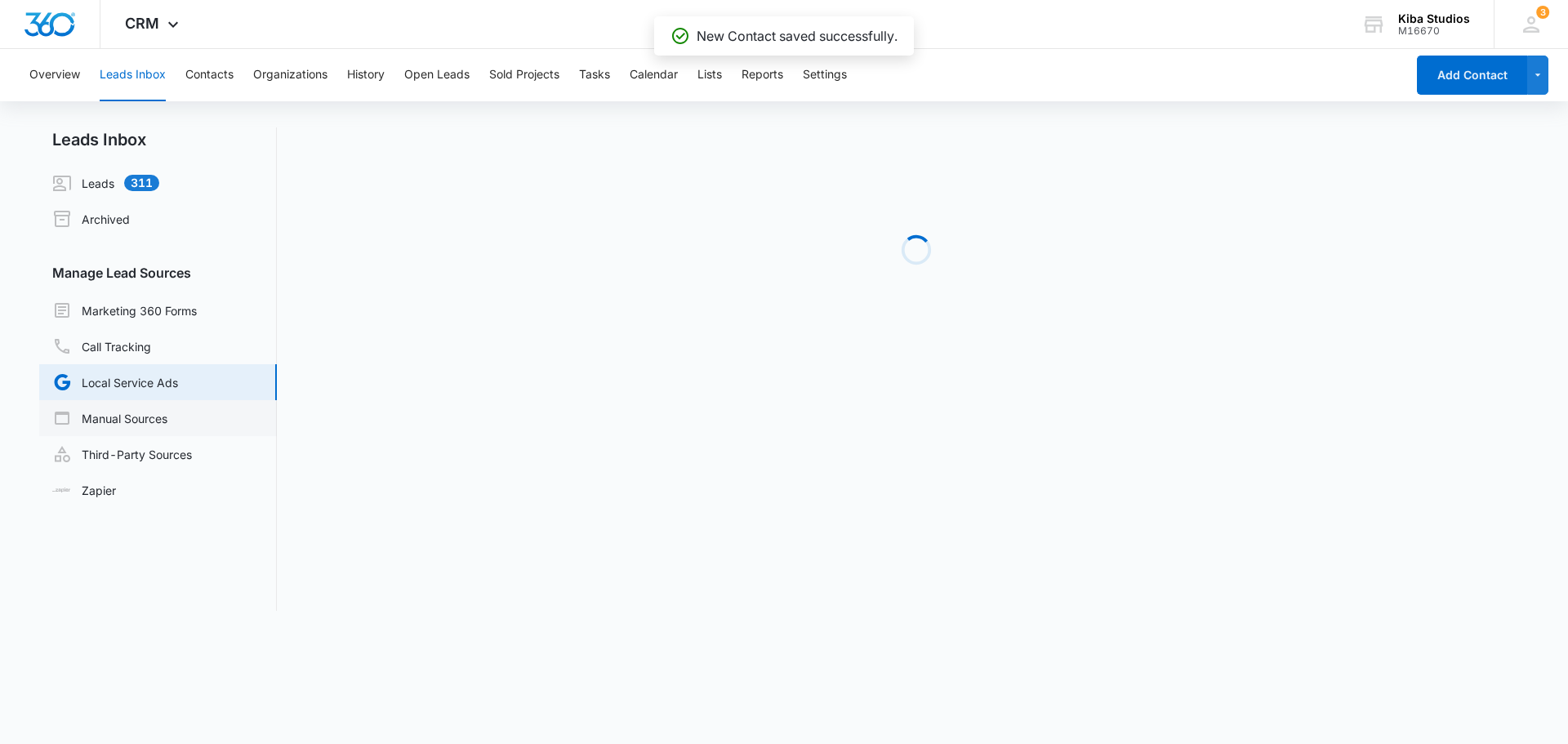
click at [135, 408] on link "Manual Sources" at bounding box center [109, 418] width 115 height 20
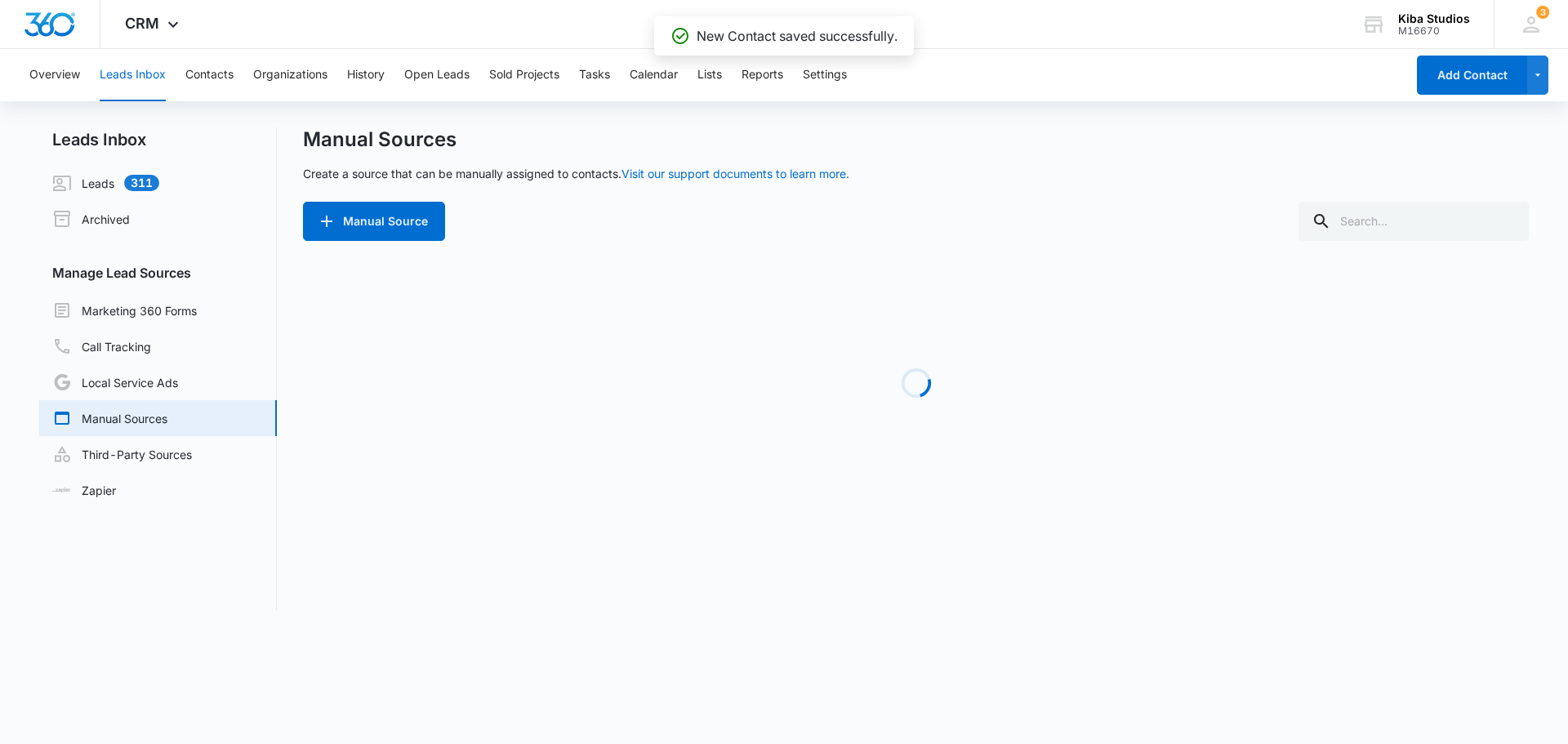
click at [135, 428] on link "Manual Sources" at bounding box center [109, 418] width 115 height 20
click at [134, 453] on link "Third-Party Sources" at bounding box center [122, 454] width 140 height 20
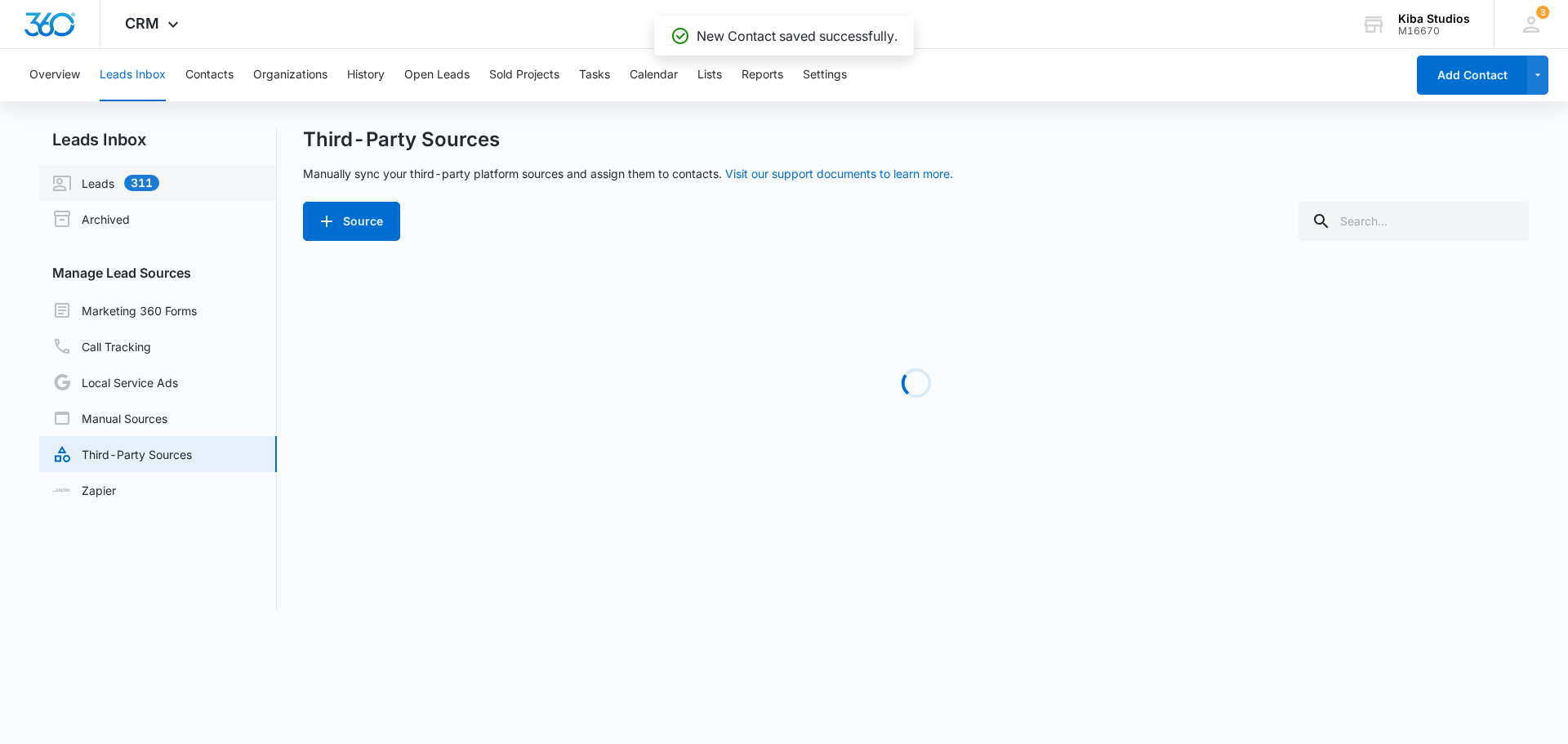
click at [94, 193] on link "Leads 311" at bounding box center [105, 183] width 107 height 20
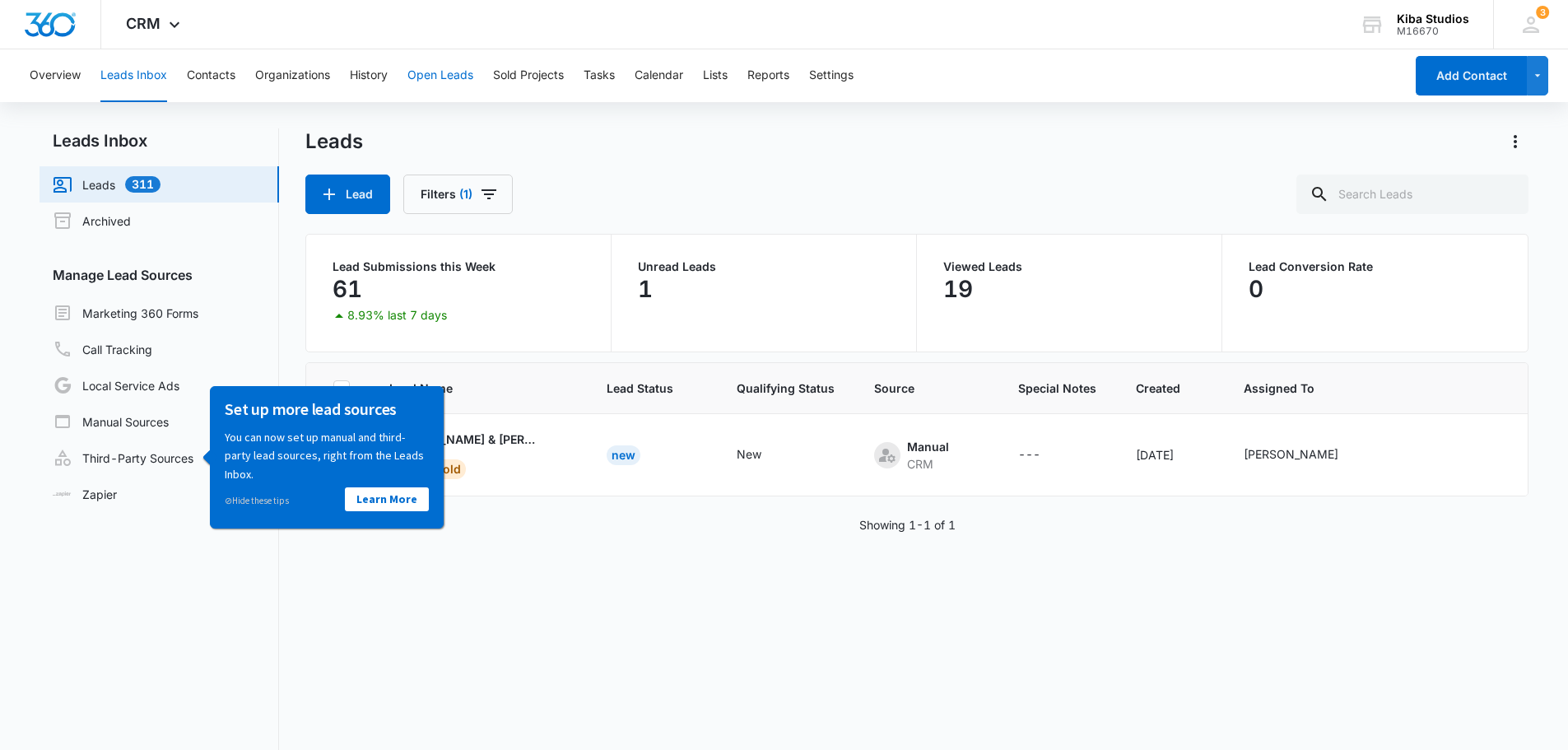
click at [451, 72] on button "Open Leads" at bounding box center [440, 76] width 66 height 52
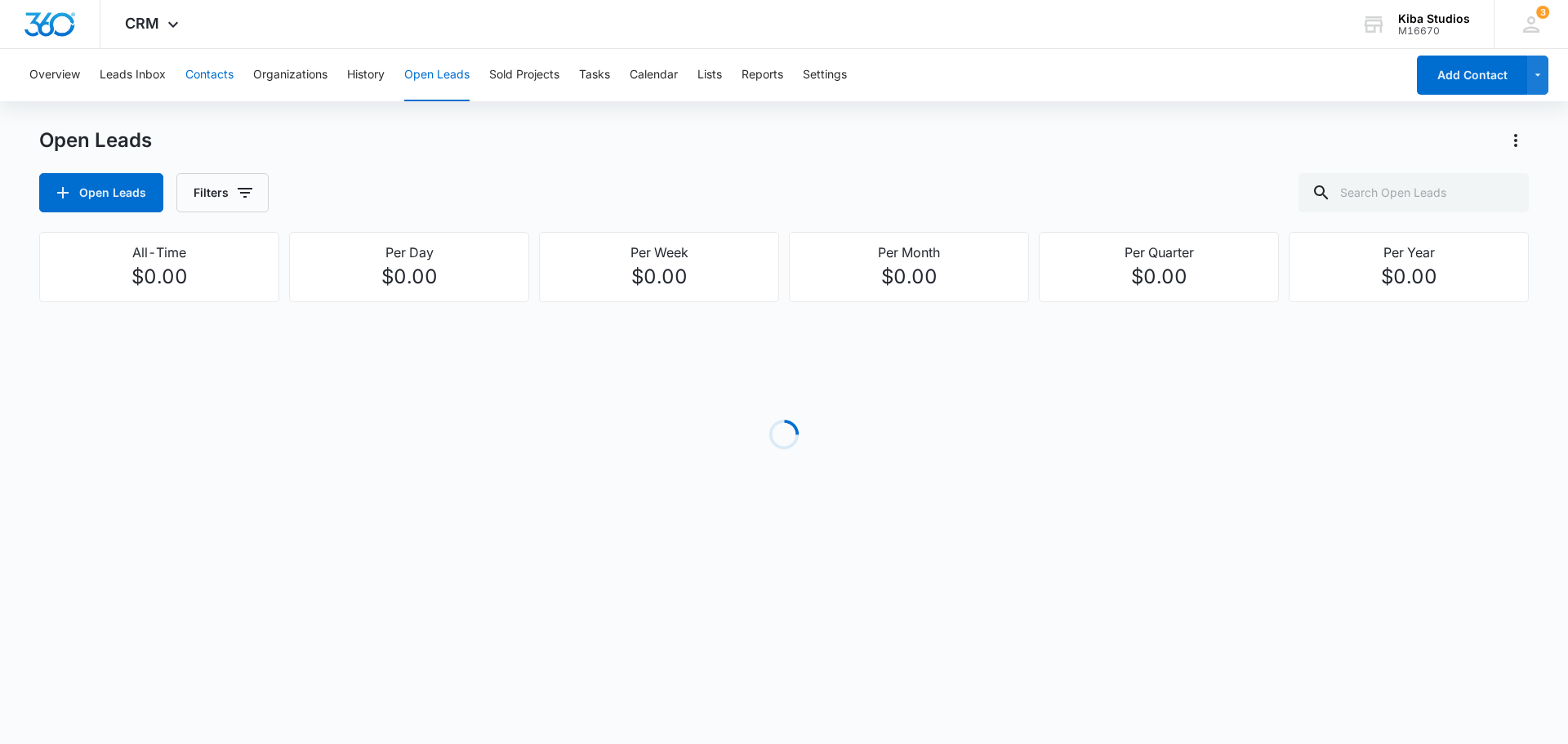
click at [215, 90] on button "Contacts" at bounding box center [210, 75] width 48 height 52
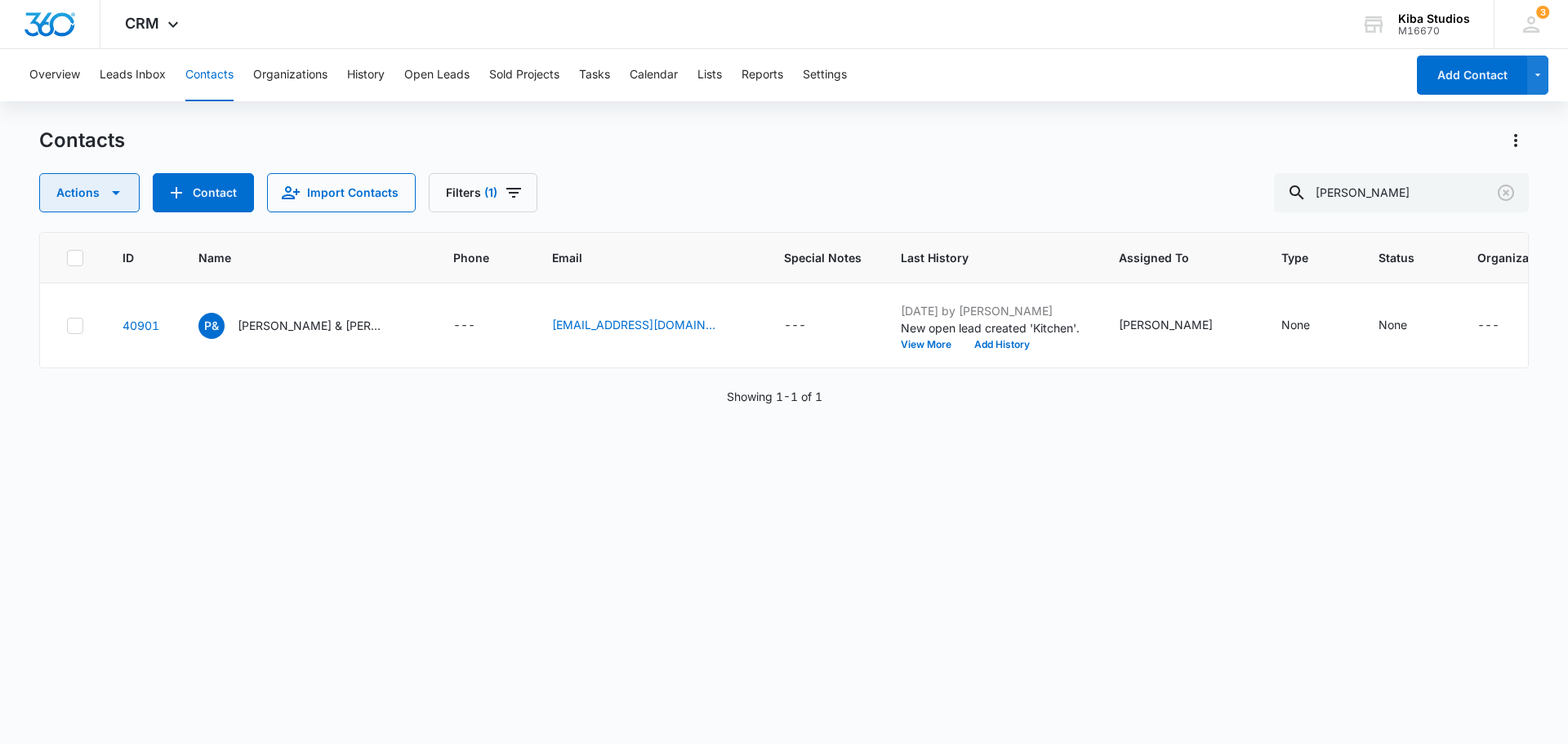
click at [113, 197] on icon "button" at bounding box center [116, 193] width 20 height 20
drag, startPoint x: 113, startPoint y: 196, endPoint x: 119, endPoint y: 142, distance: 54.3
click at [113, 195] on icon "button" at bounding box center [116, 193] width 20 height 20
click at [124, 88] on button "Leads Inbox" at bounding box center [133, 75] width 66 height 52
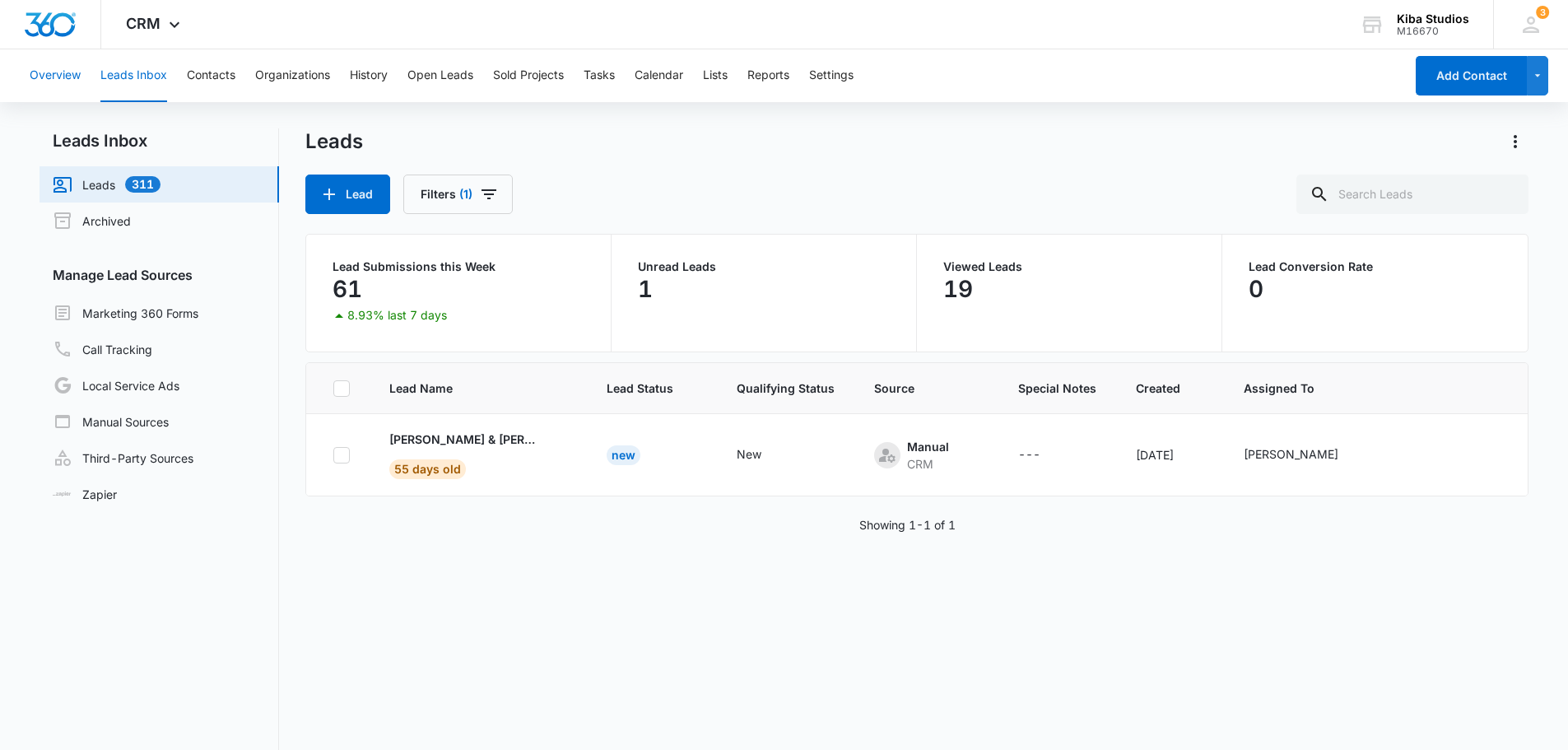
click at [66, 70] on button "Overview" at bounding box center [55, 76] width 51 height 52
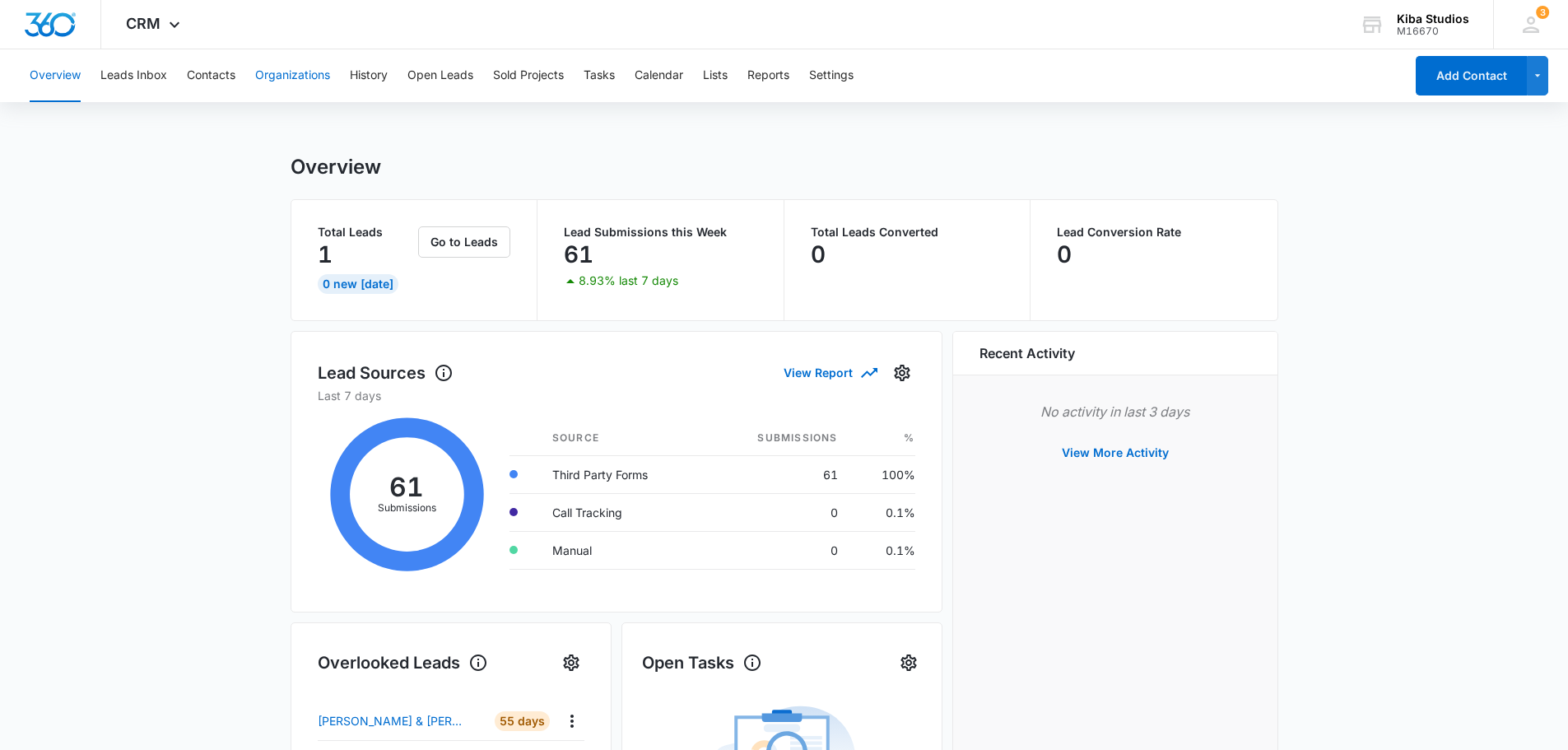
click at [320, 69] on button "Organizations" at bounding box center [292, 76] width 75 height 52
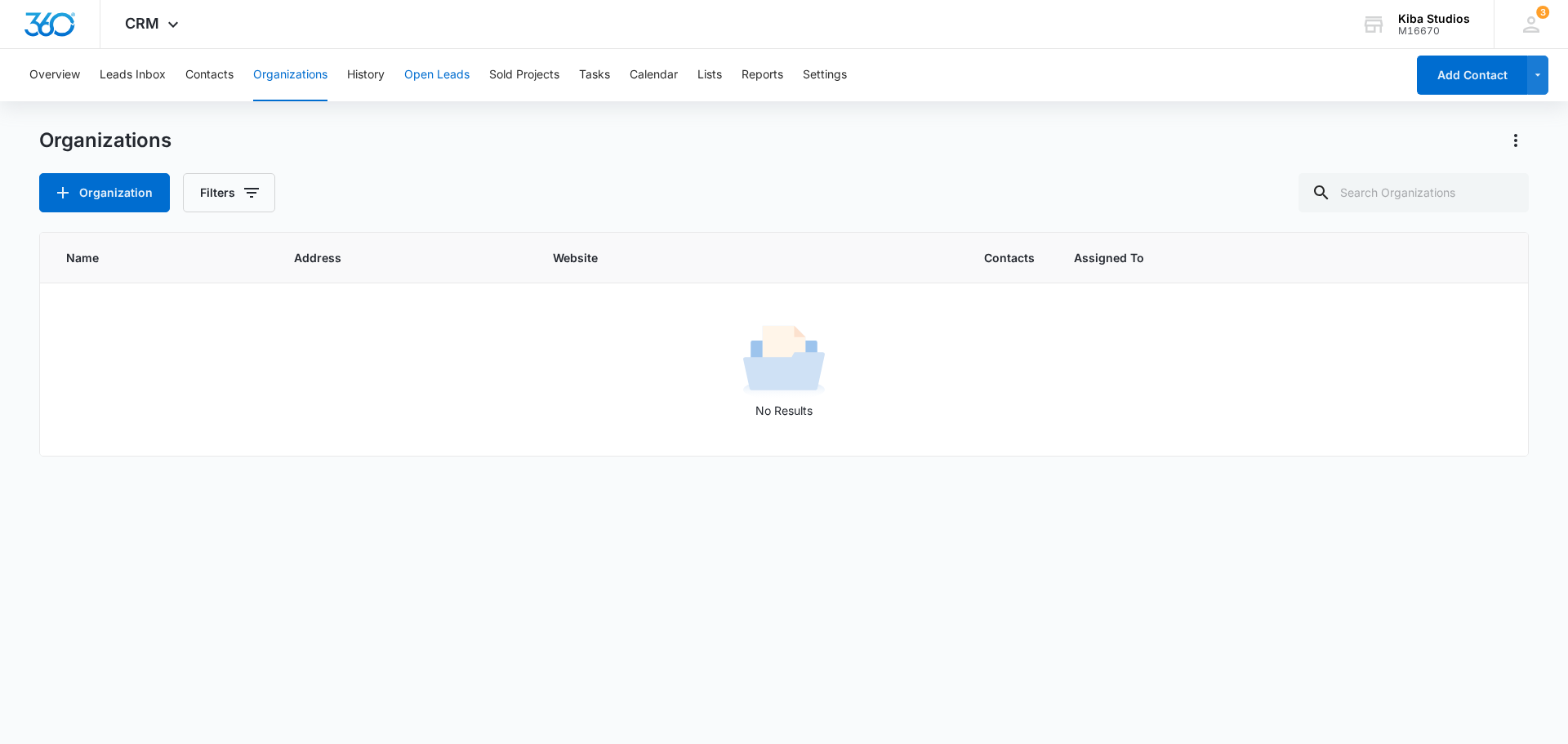
click at [429, 67] on button "Open Leads" at bounding box center [437, 75] width 65 height 52
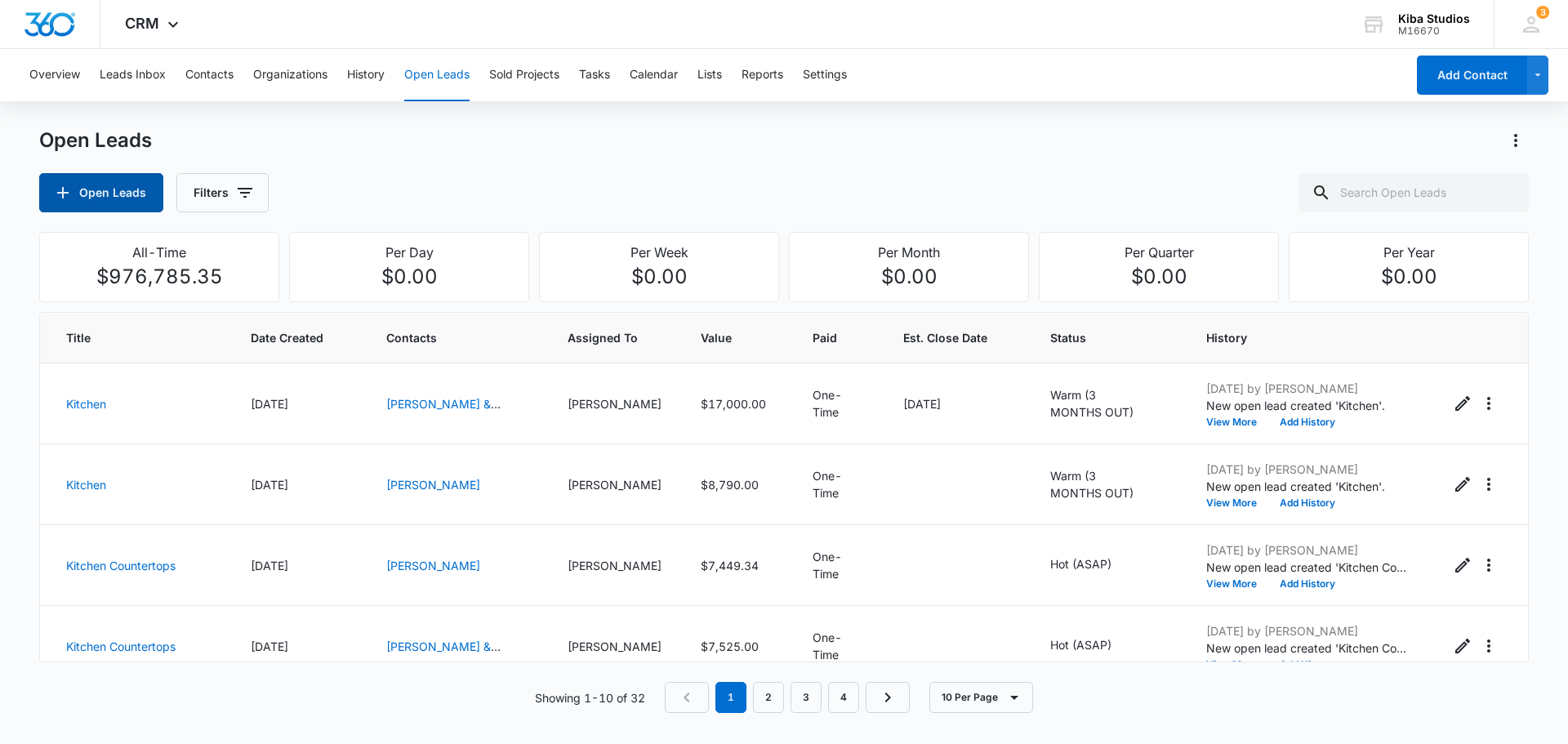
click at [129, 191] on button "Open Leads" at bounding box center [101, 193] width 124 height 39
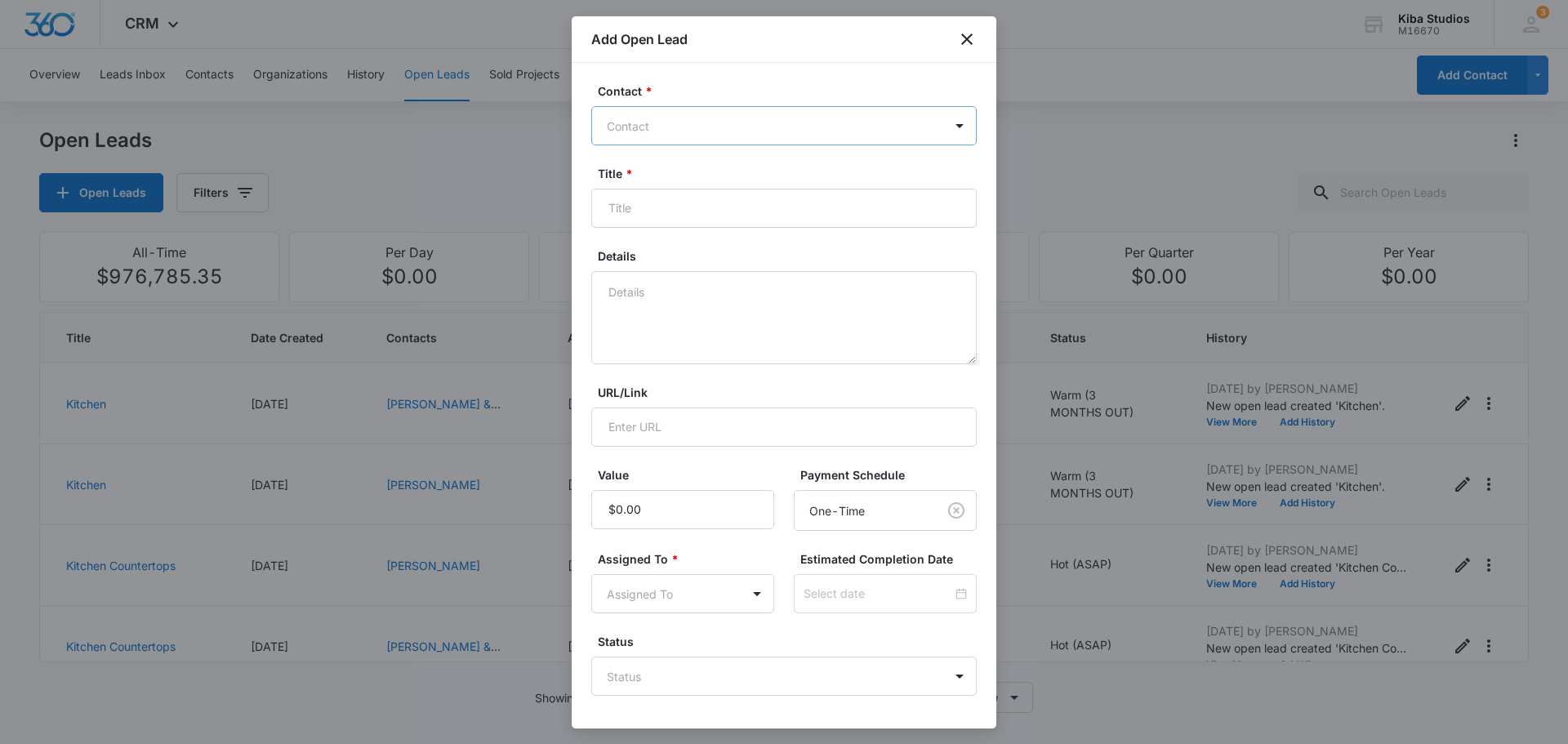
click at [717, 116] on div at bounding box center [774, 125] width 334 height 21
type input "bever"
click at [966, 34] on icon "close" at bounding box center [966, 39] width 20 height 20
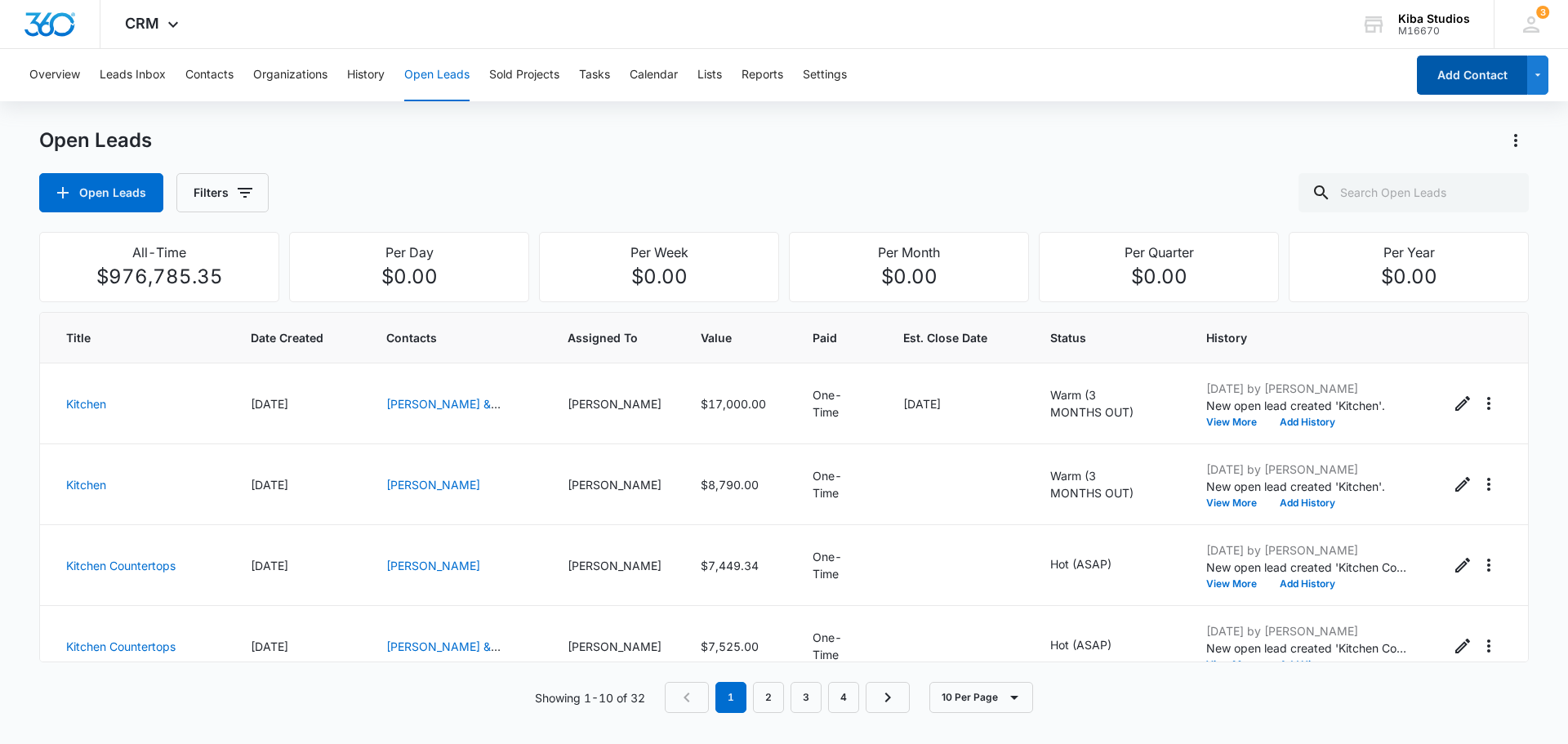
click at [1471, 80] on button "Add Contact" at bounding box center [1471, 75] width 110 height 39
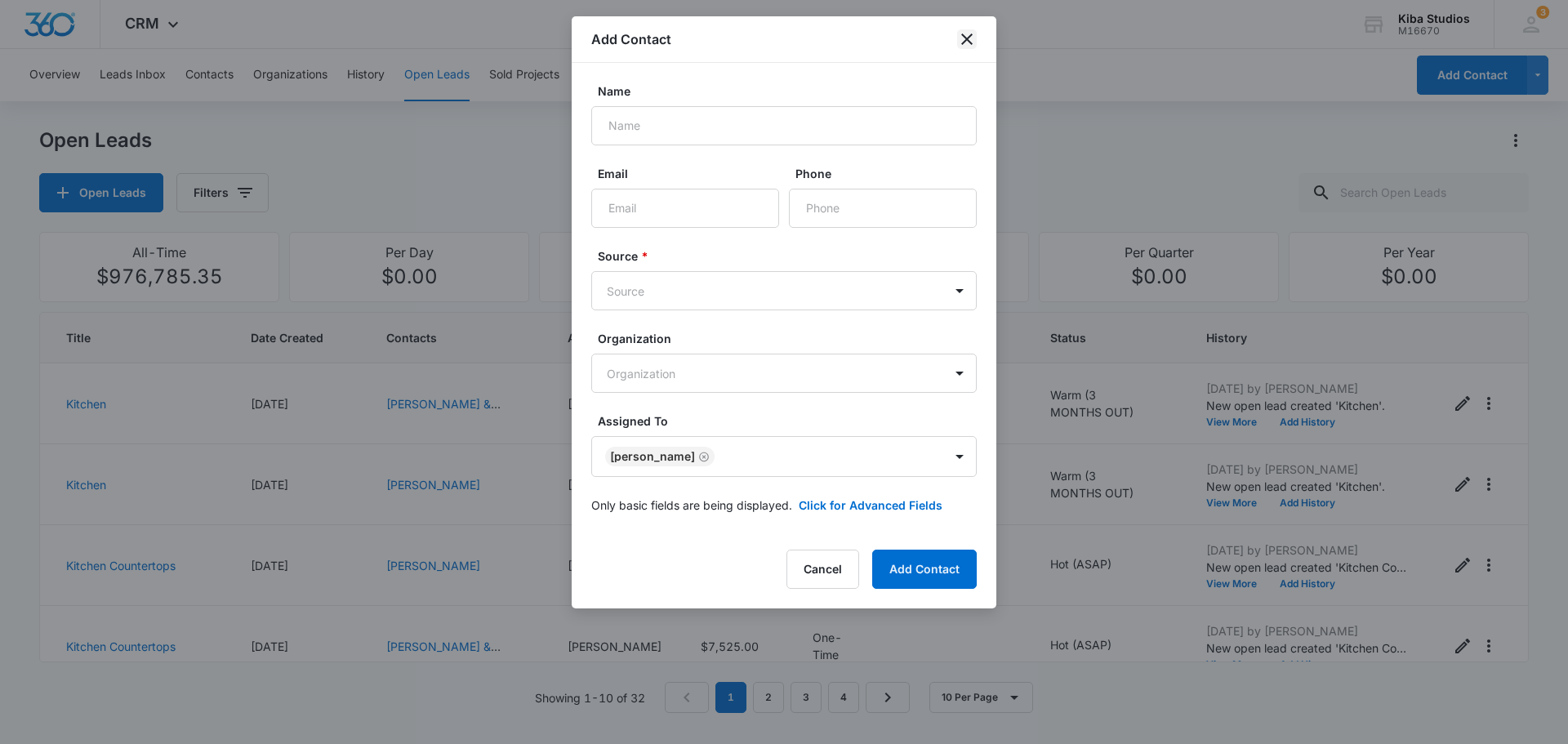
click at [971, 39] on icon "close" at bounding box center [966, 39] width 20 height 20
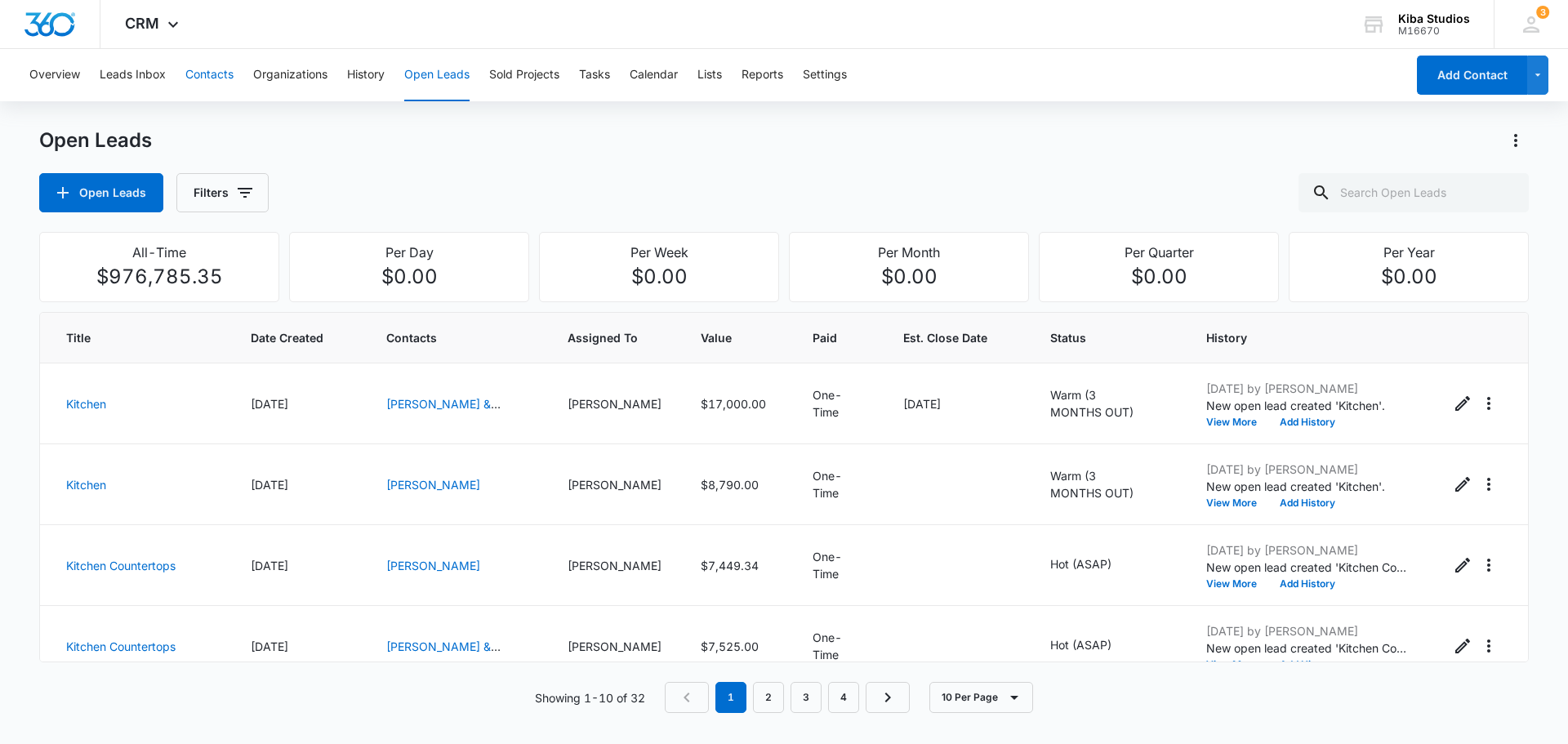
click at [203, 78] on button "Contacts" at bounding box center [210, 75] width 48 height 52
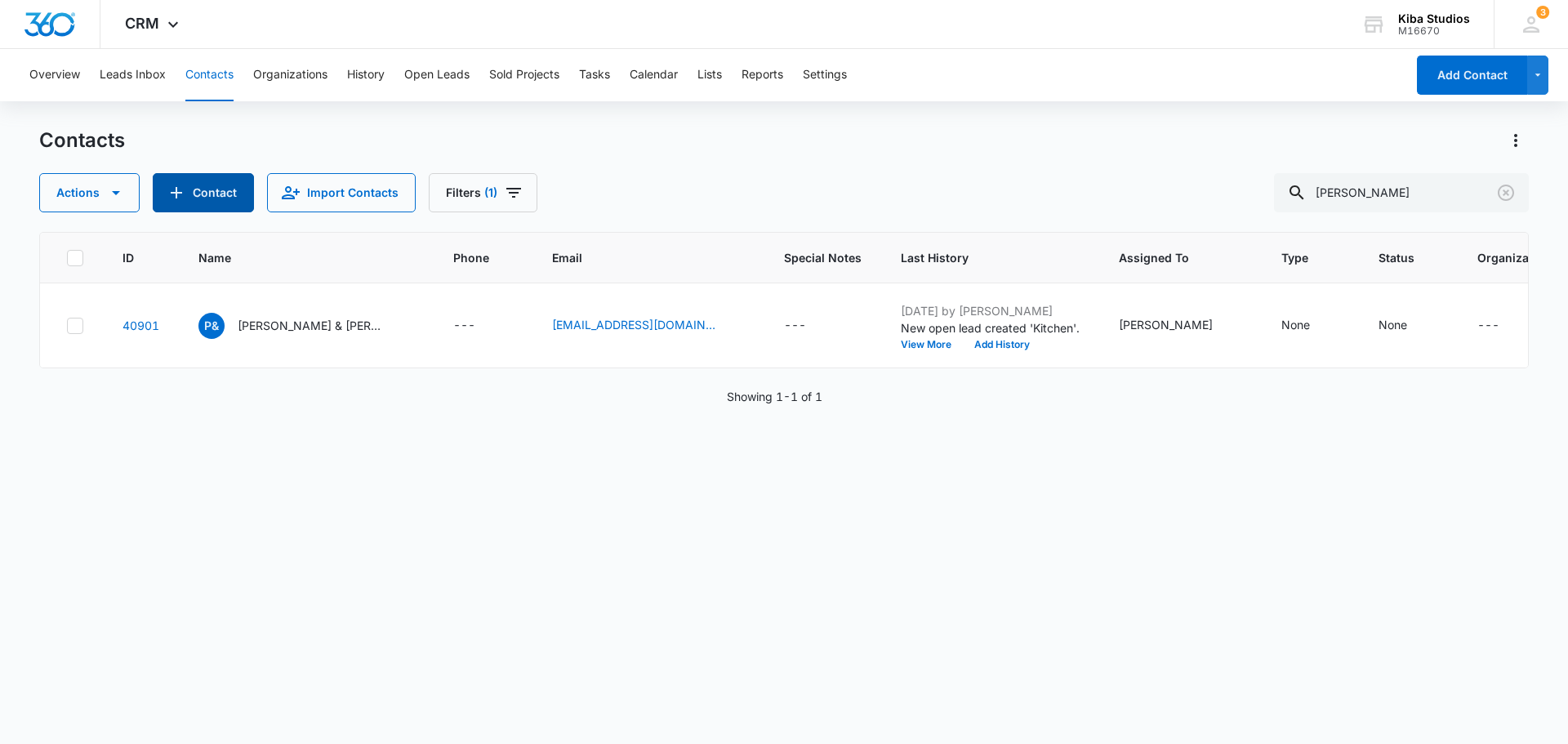
click at [203, 199] on button "Contact" at bounding box center [203, 193] width 101 height 39
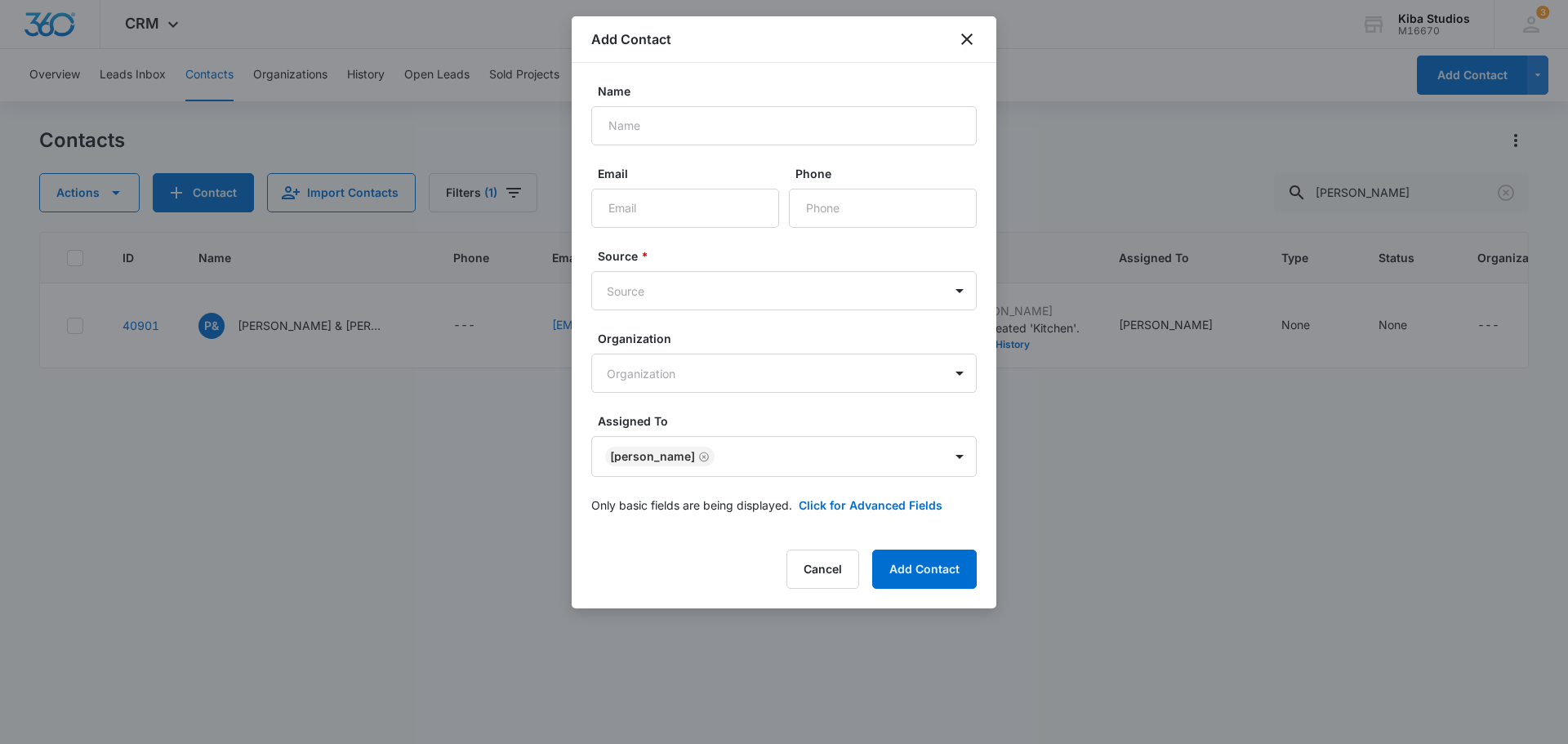
click at [984, 39] on div "Add Contact" at bounding box center [784, 39] width 425 height 47
click at [954, 48] on div "Add Contact" at bounding box center [784, 39] width 425 height 47
click at [959, 45] on icon "close" at bounding box center [966, 39] width 20 height 20
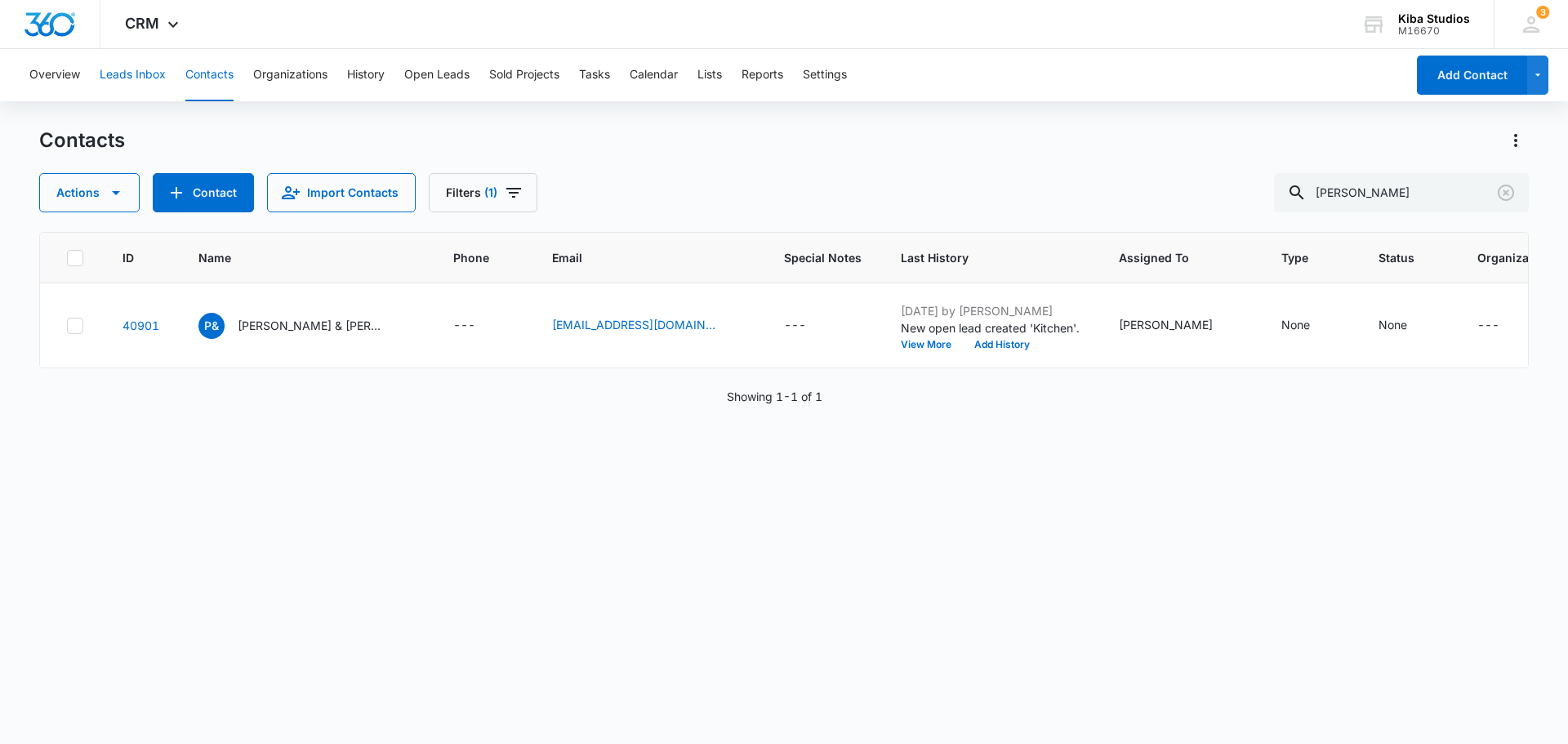
click at [122, 82] on button "Leads Inbox" at bounding box center [133, 75] width 66 height 52
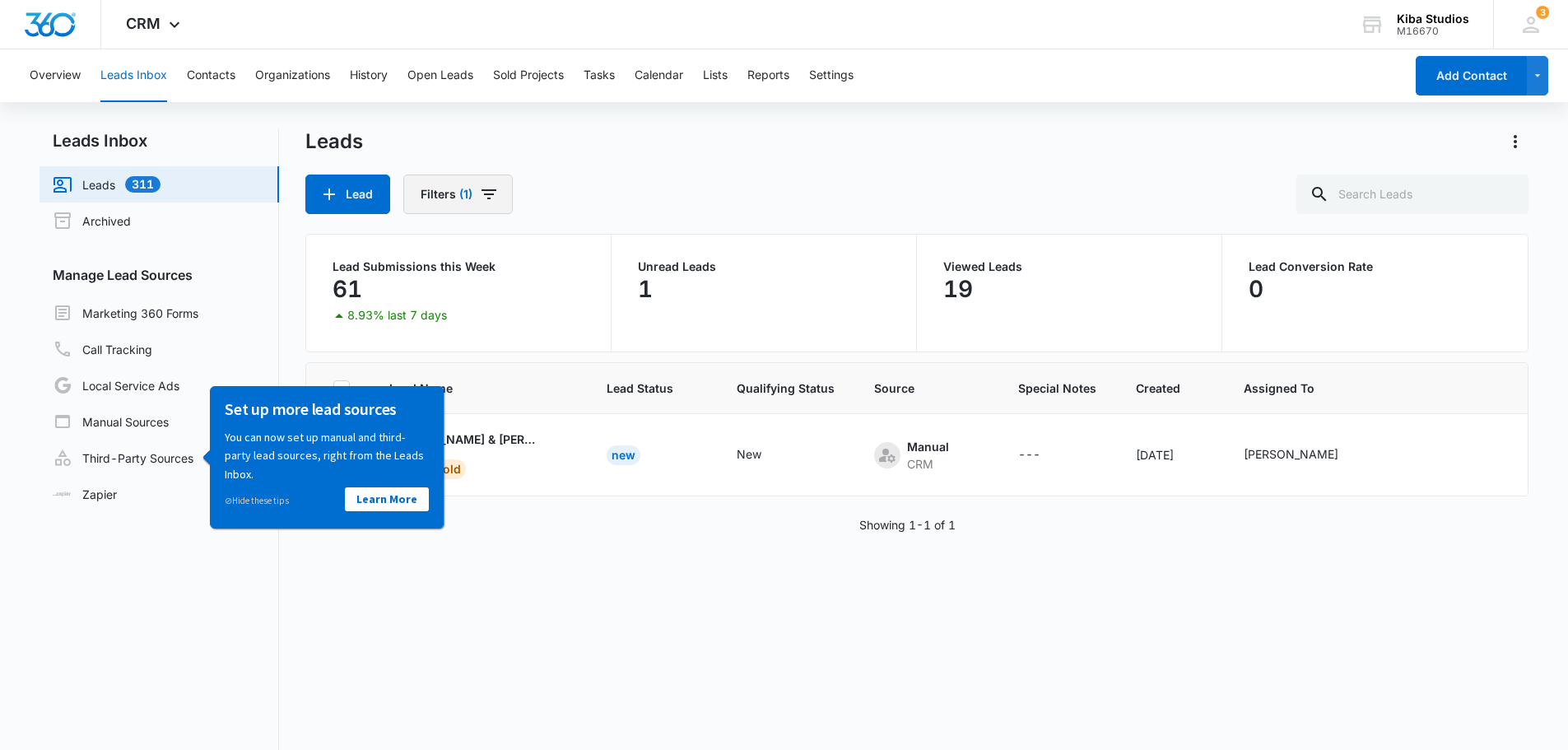
click at [425, 188] on button "Filters (1)" at bounding box center [457, 194] width 109 height 40
click at [427, 187] on button "Filters (1)" at bounding box center [457, 194] width 109 height 40
click at [211, 84] on button "Contacts" at bounding box center [211, 76] width 49 height 52
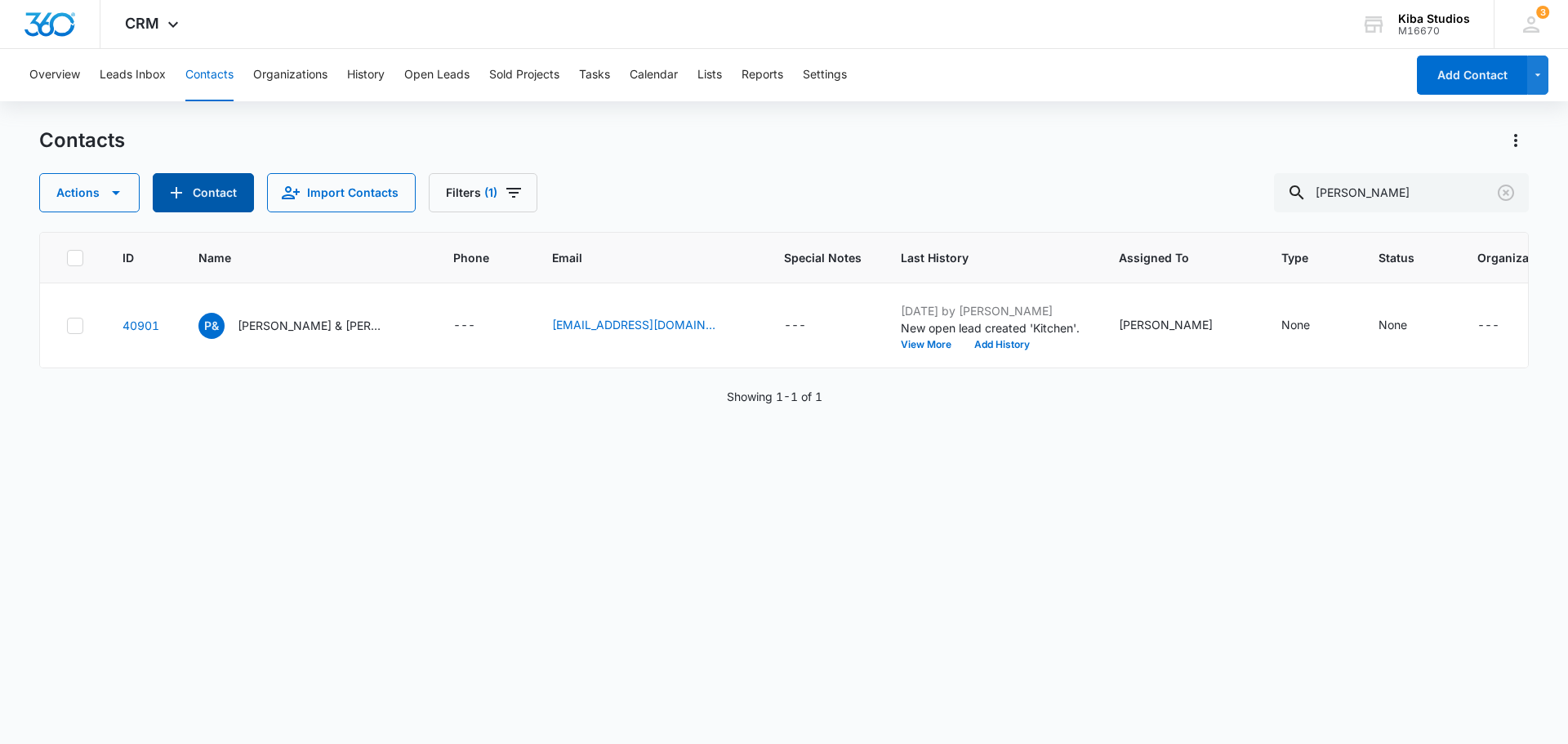
click at [199, 187] on button "Contact" at bounding box center [203, 193] width 101 height 39
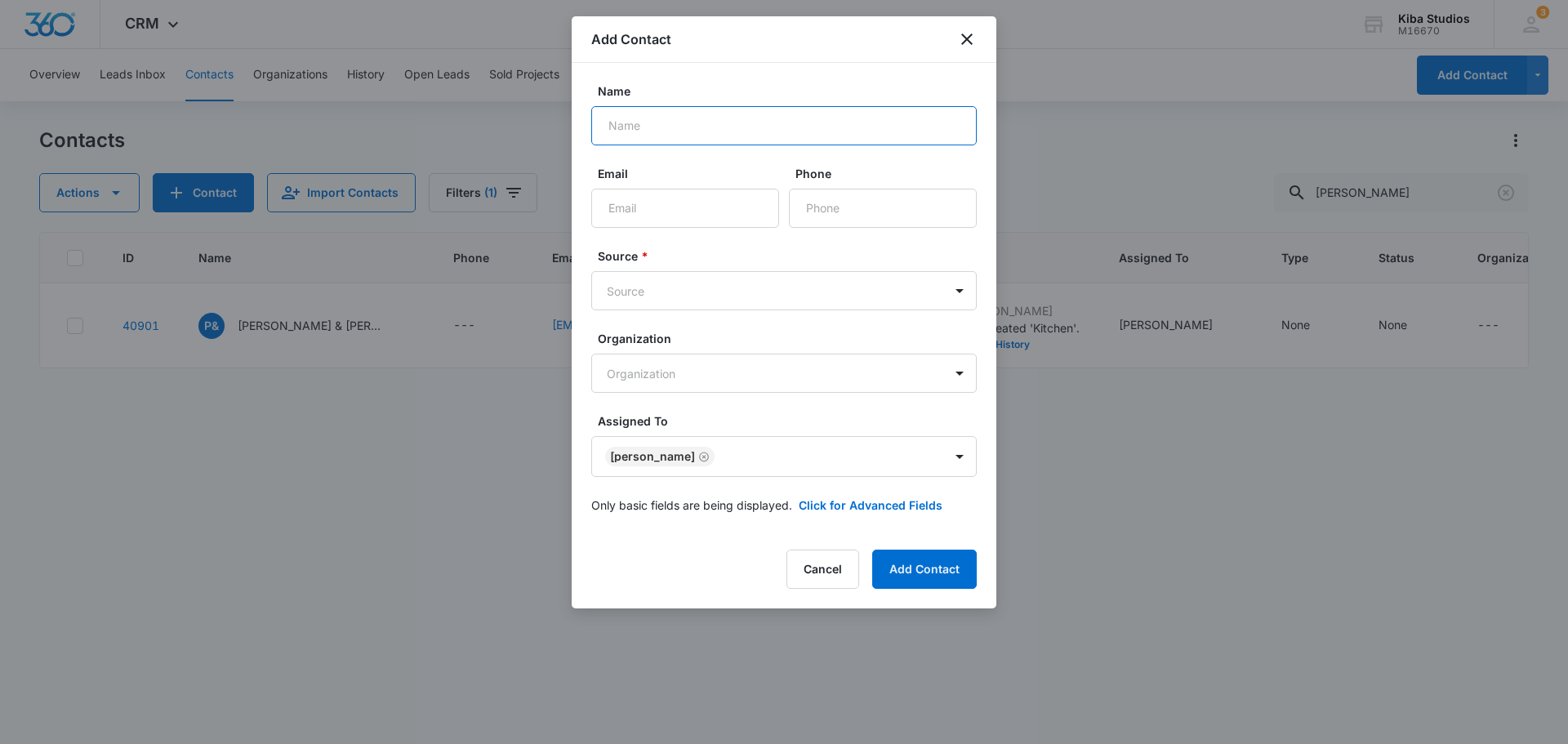
click at [705, 136] on input "Name" at bounding box center [784, 125] width 386 height 39
type input "v"
type input "Beverly Herford"
click at [669, 212] on input "Email" at bounding box center [684, 208] width 187 height 39
type input "beverlyherford@yahoo.com"
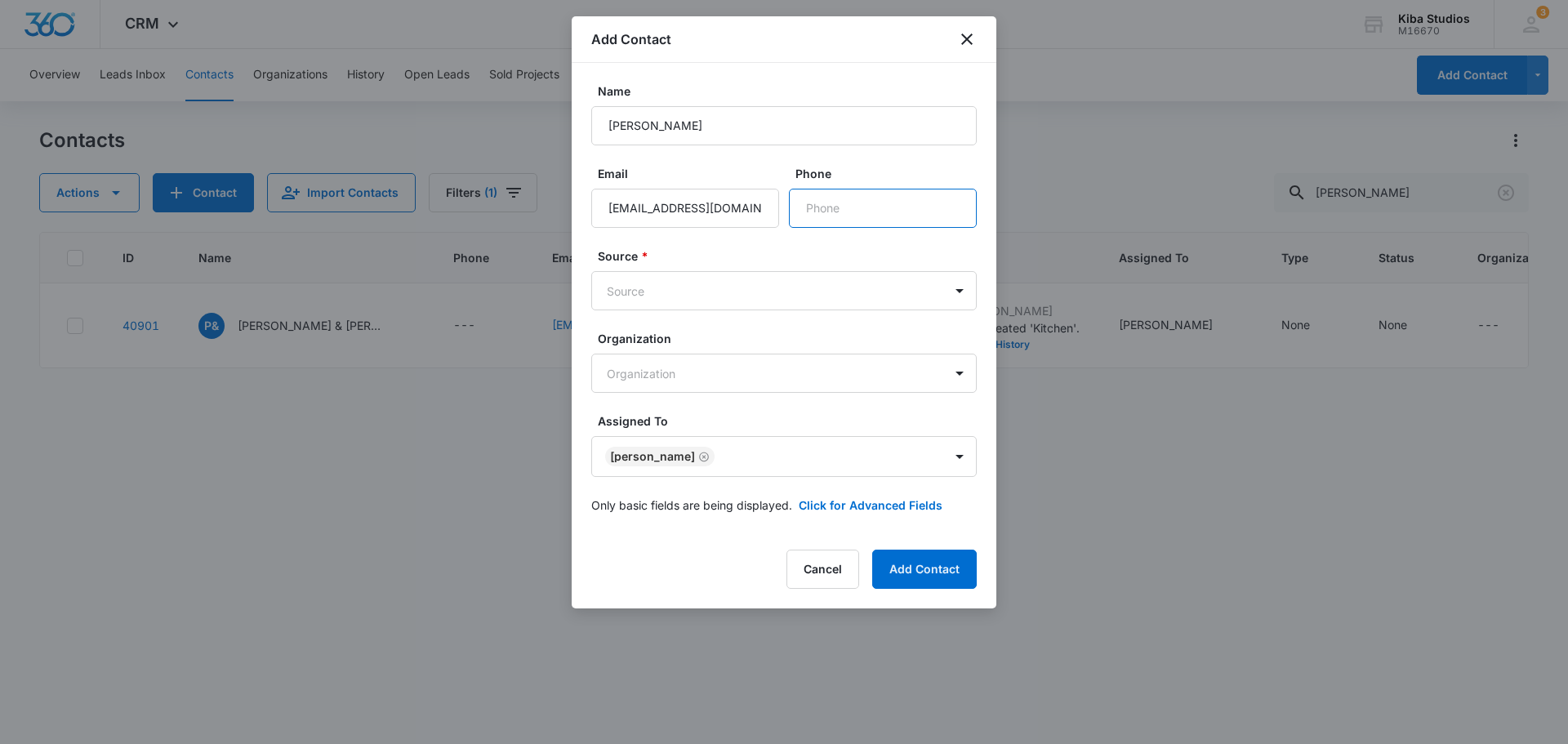
click at [811, 215] on input "Phone" at bounding box center [882, 208] width 187 height 39
type input "(989) 975-2900"
click at [790, 294] on body "CRM Apps CRM Brand AI Assistant Kiba Studios M16670 Your Accounts View All 3 OM…" at bounding box center [784, 372] width 1568 height 744
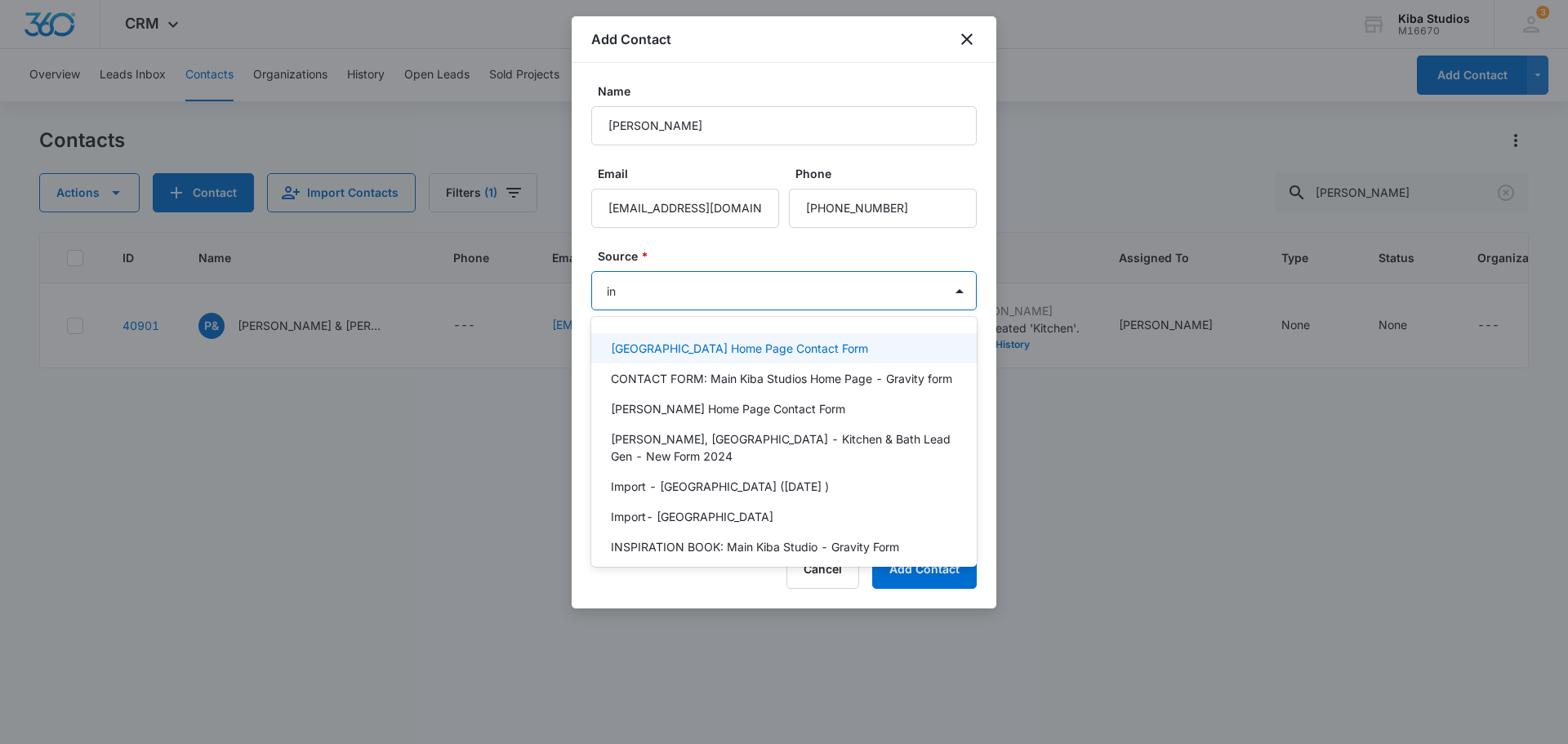
type input "ins"
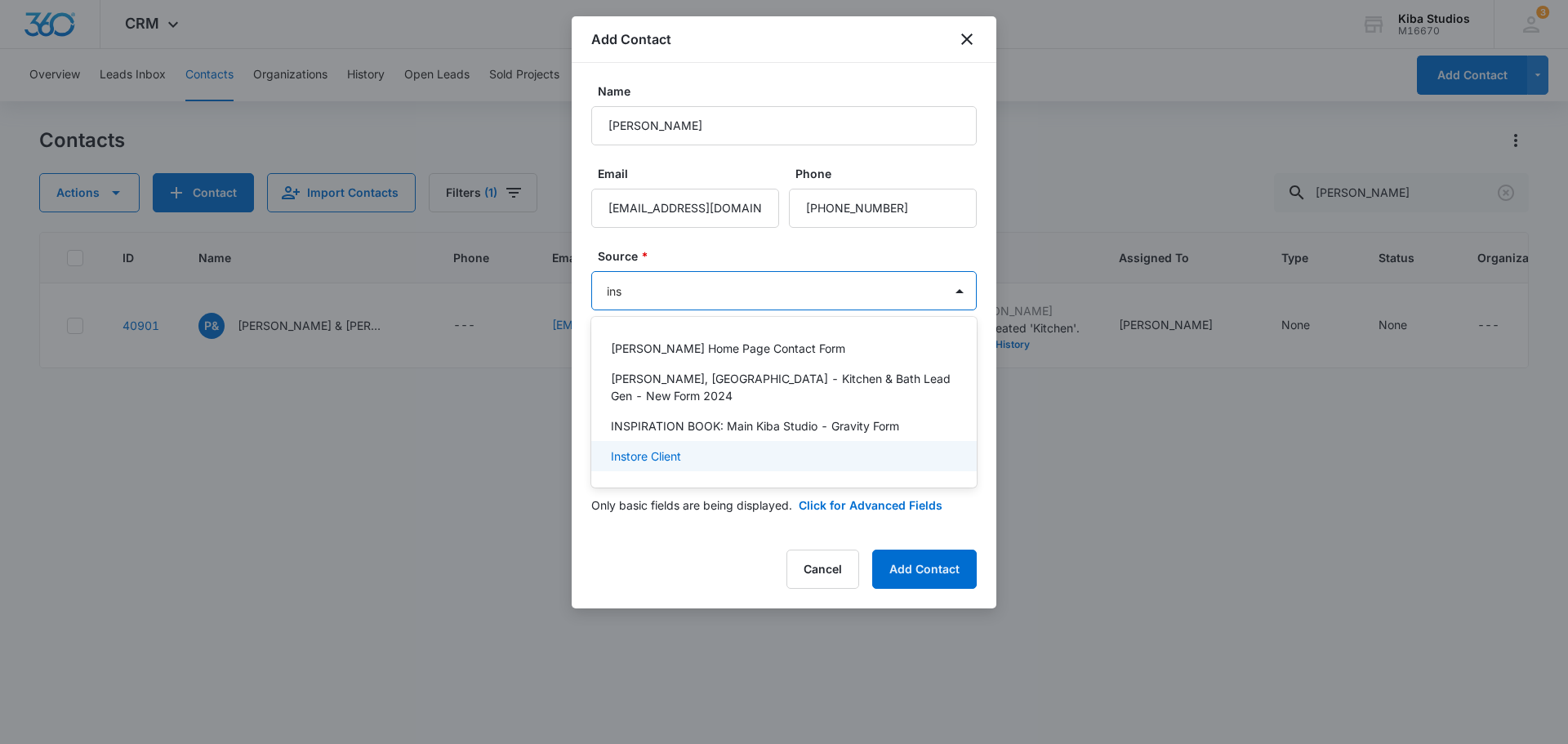
click at [663, 447] on p "Instore Client" at bounding box center [645, 455] width 70 height 17
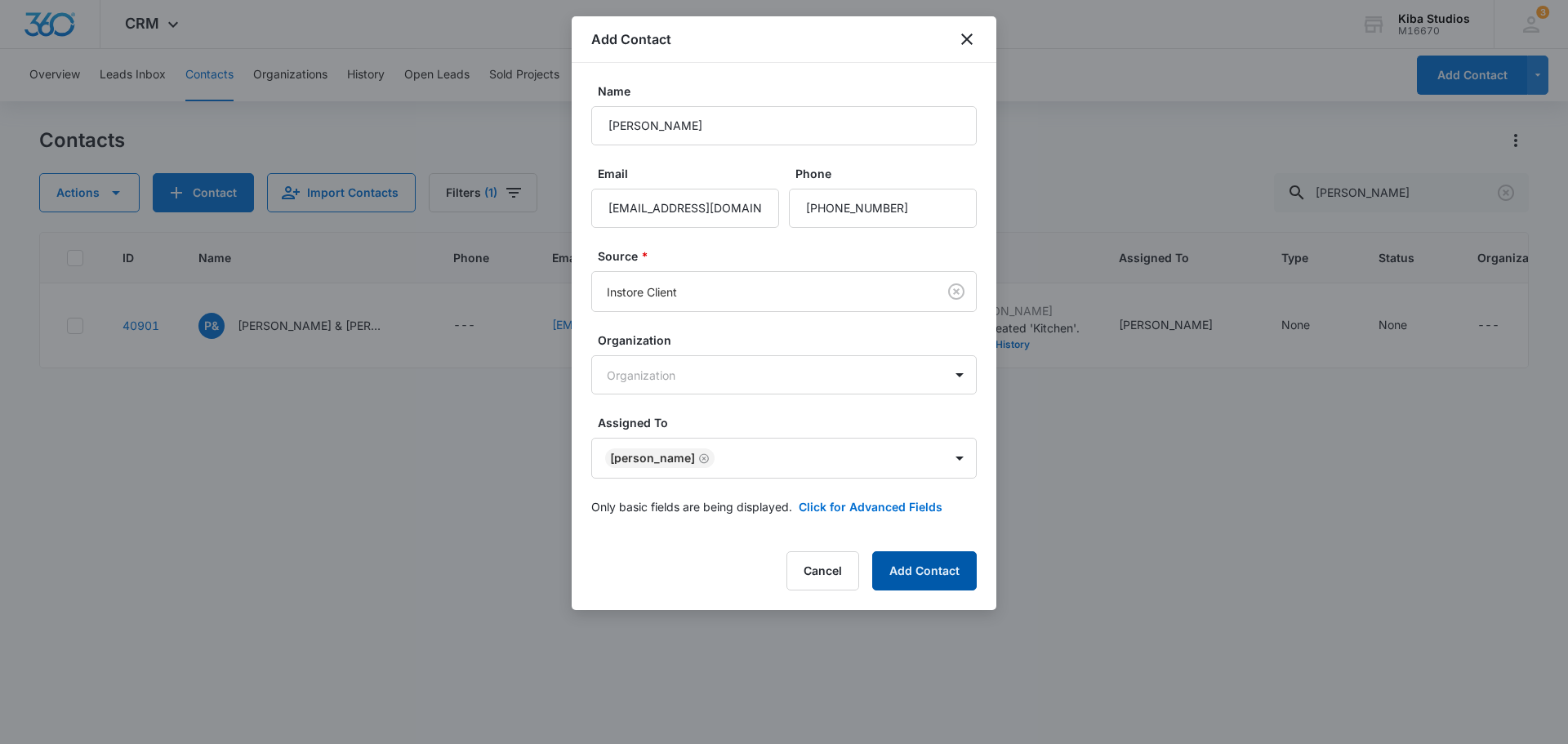
click at [916, 572] on button "Add Contact" at bounding box center [924, 571] width 105 height 39
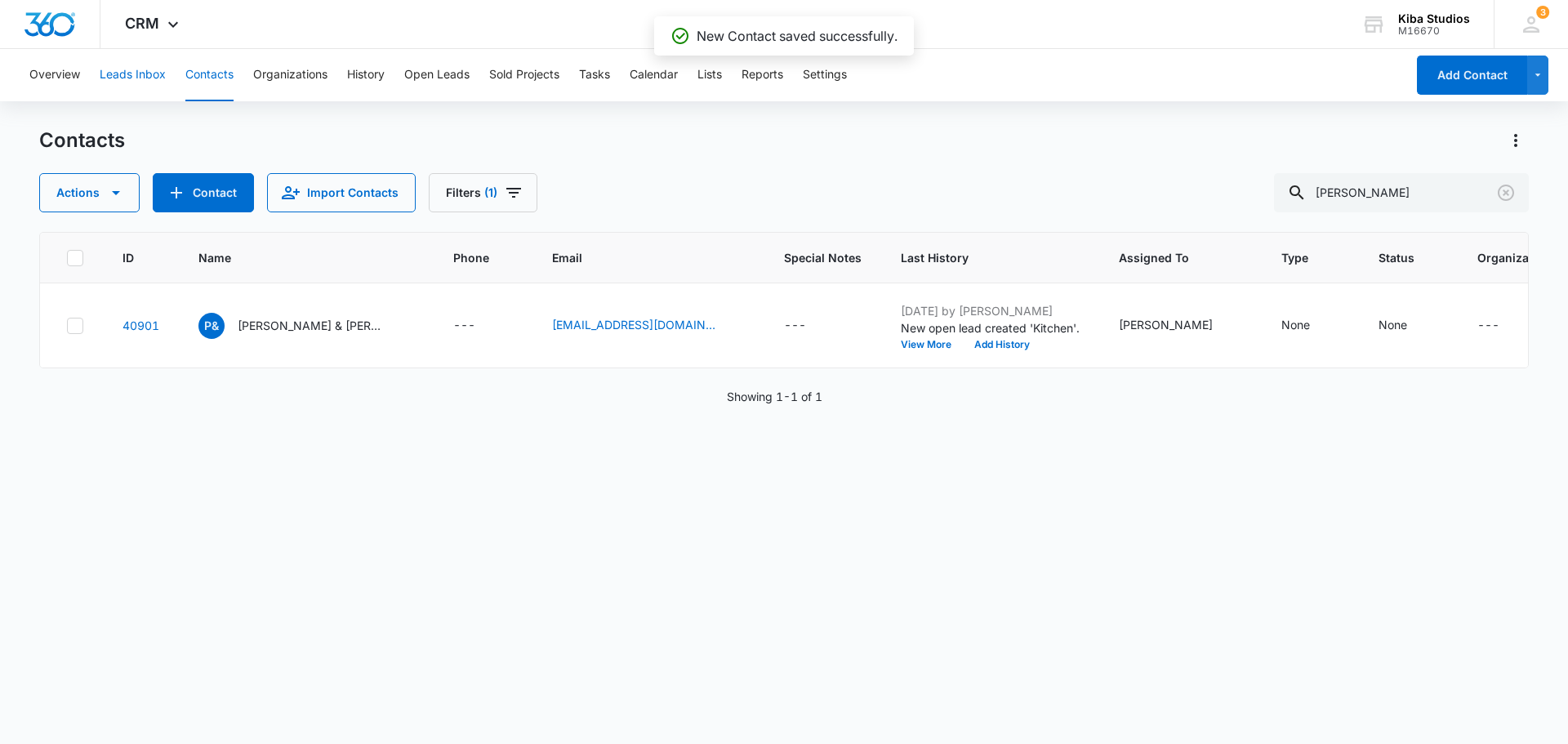
click at [152, 77] on button "Leads Inbox" at bounding box center [133, 75] width 66 height 52
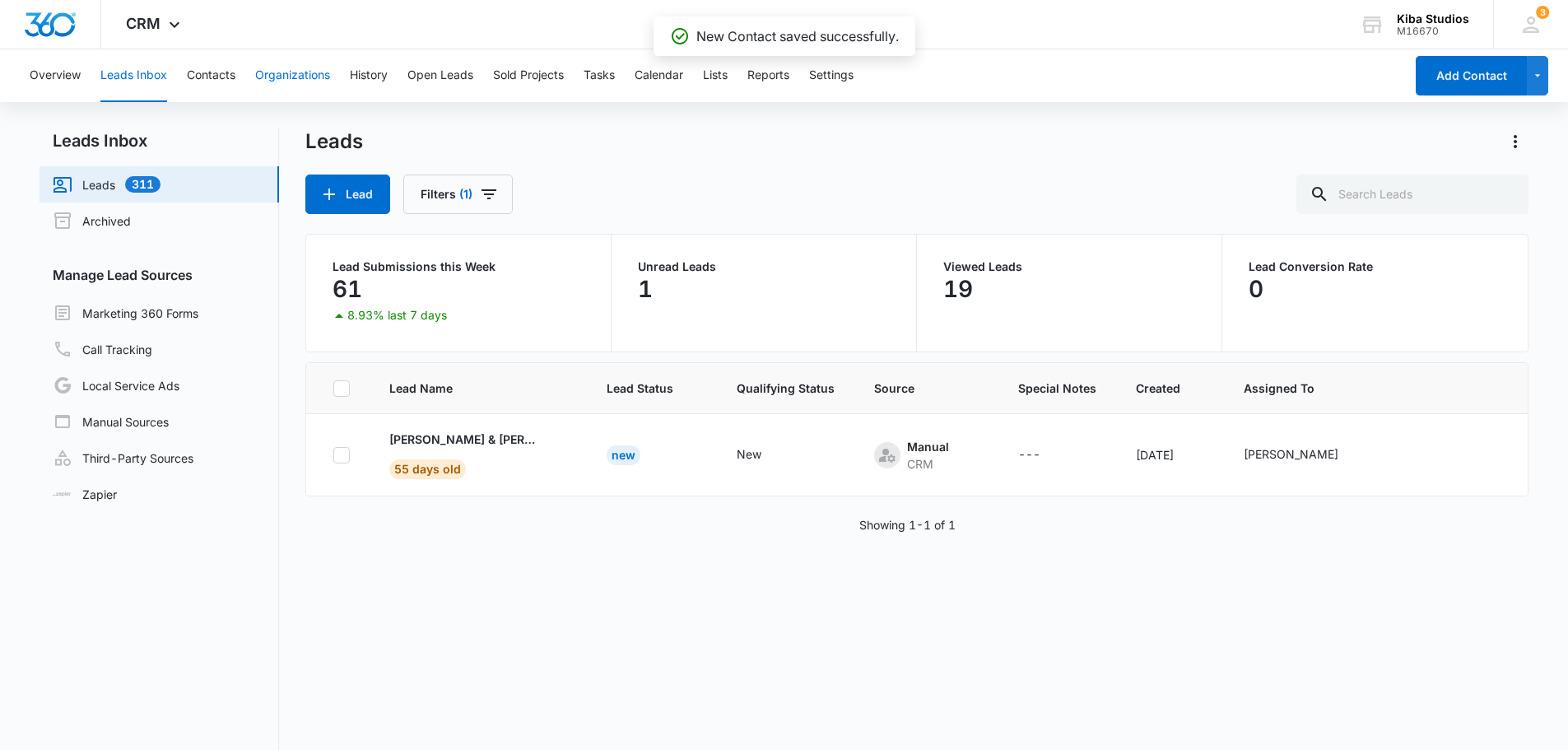
click at [308, 75] on button "Organizations" at bounding box center [292, 76] width 75 height 52
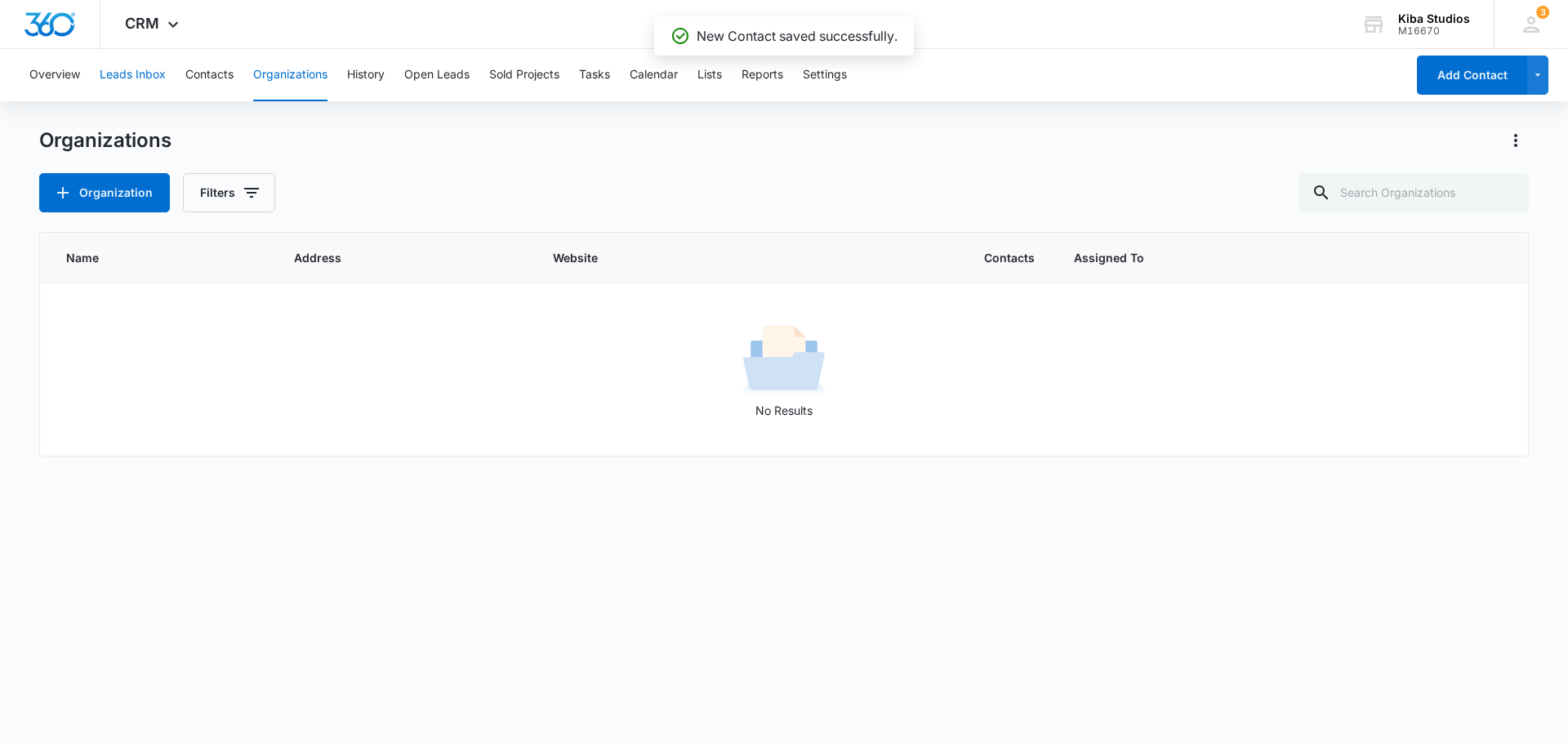
click at [121, 84] on button "Leads Inbox" at bounding box center [133, 75] width 66 height 52
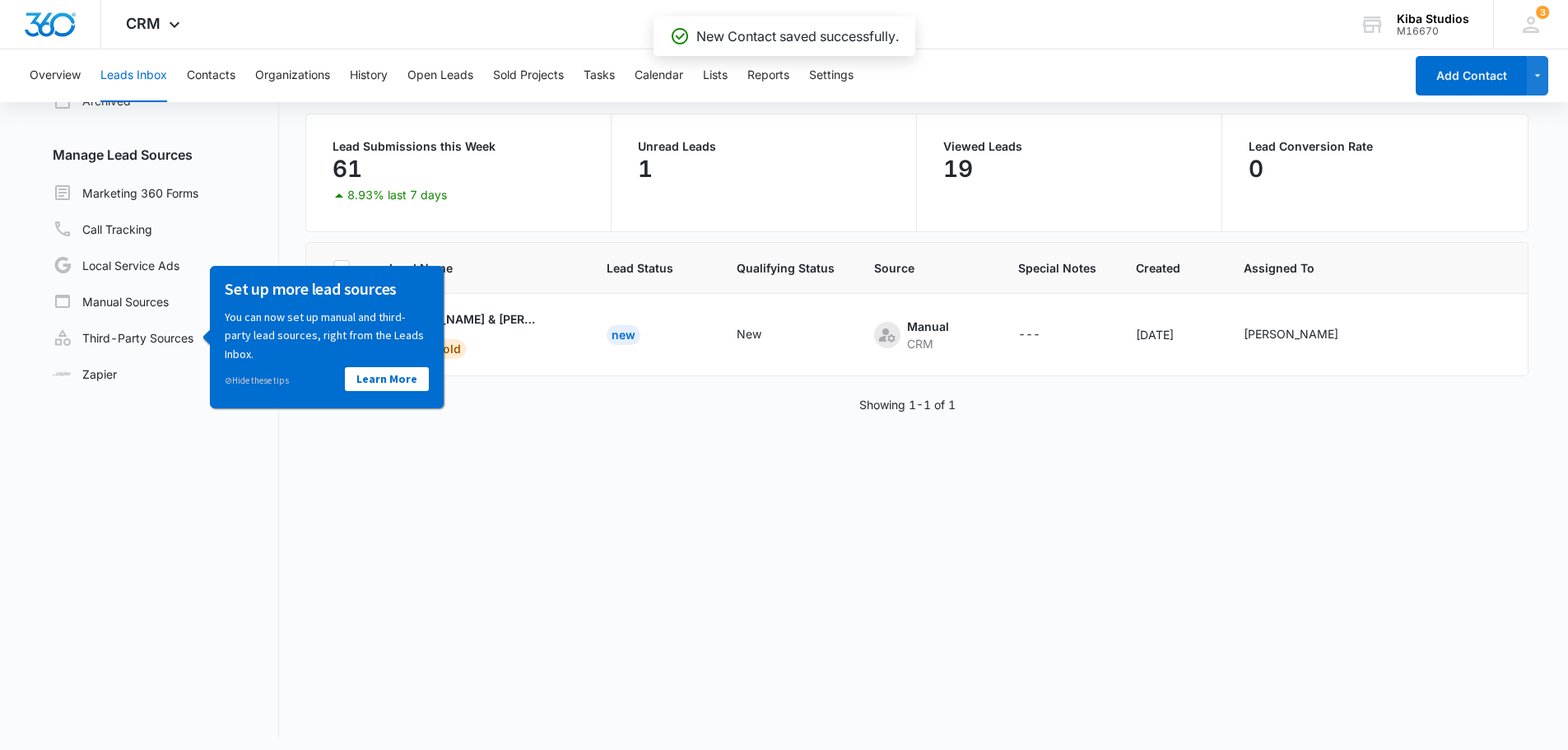
scroll to position [127, 0]
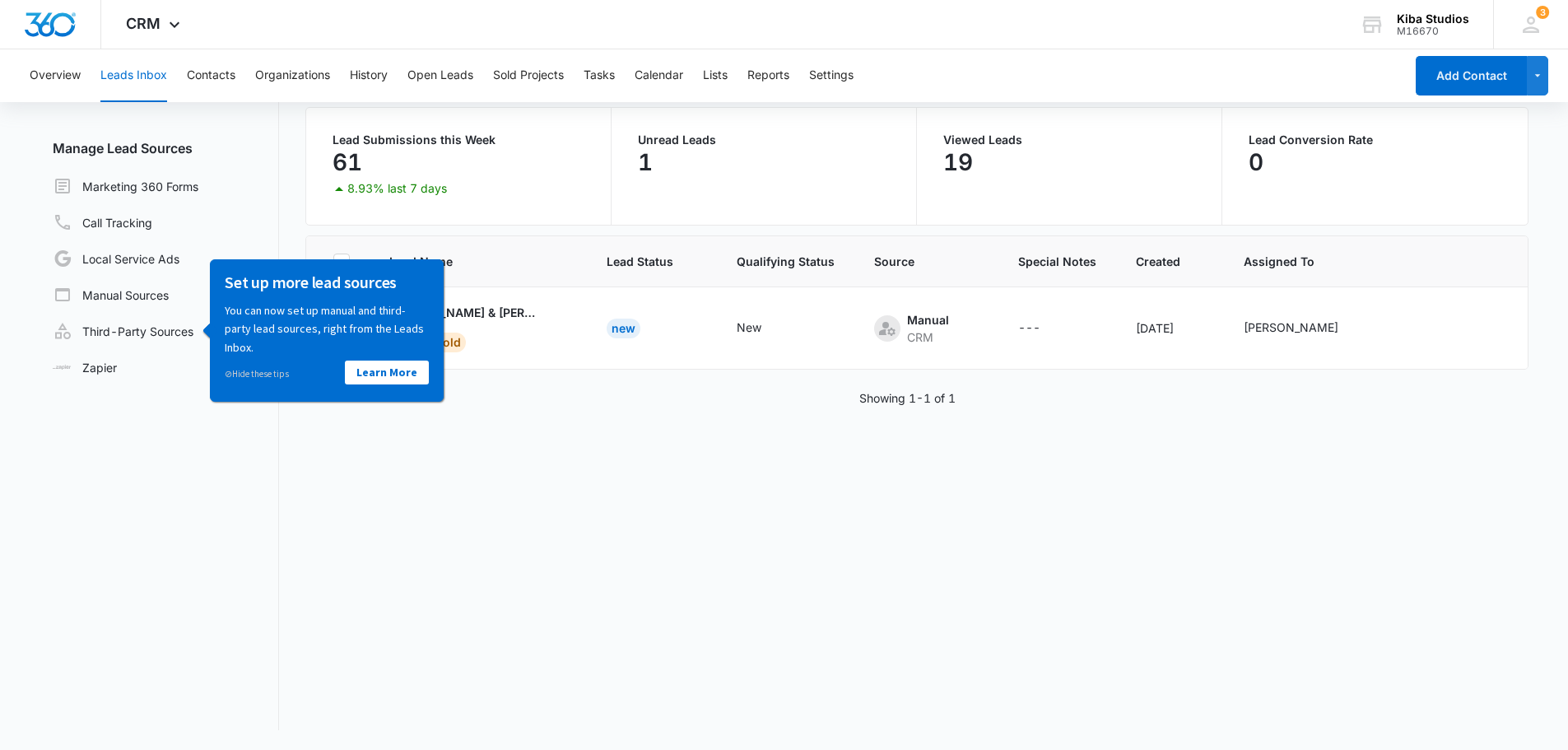
drag, startPoint x: 850, startPoint y: 386, endPoint x: 872, endPoint y: 380, distance: 22.8
click at [869, 380] on div "Lead Name Lead Status Qualifying Status Source Special Notes Created Assigned T…" at bounding box center [917, 482] width 1224 height 494
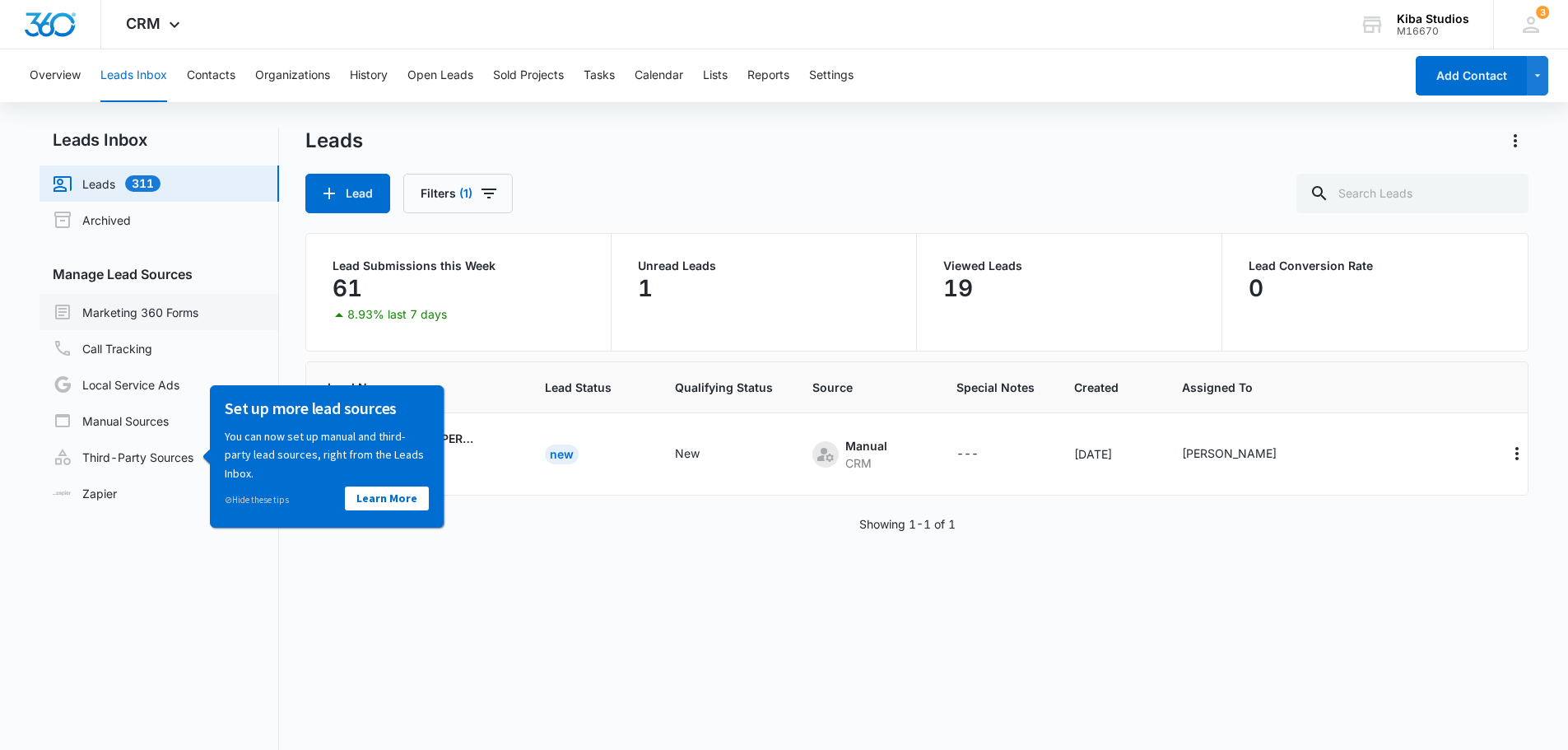
scroll to position [0, 0]
click at [105, 323] on link "Marketing 360 Forms" at bounding box center [125, 313] width 146 height 20
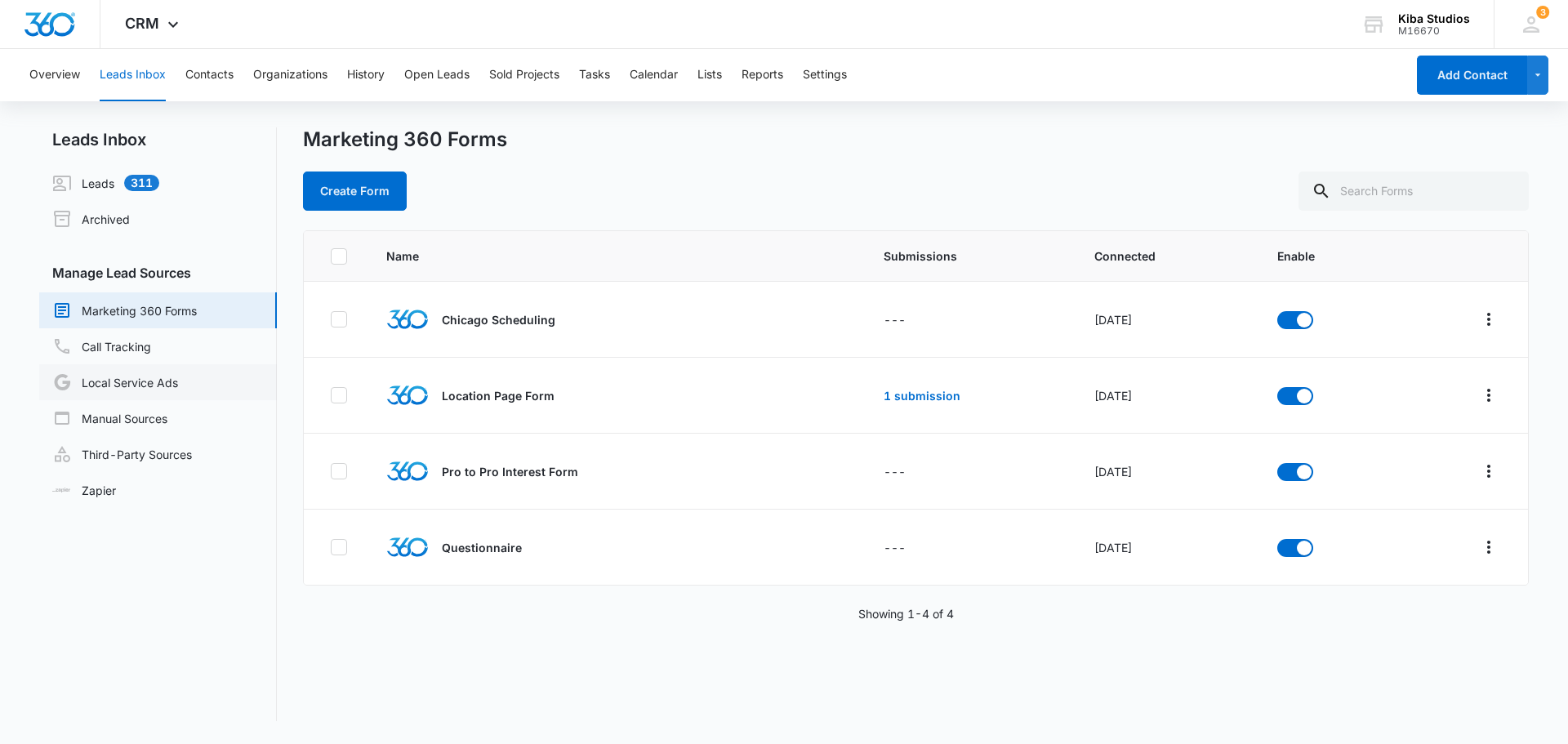
click at [116, 372] on link "Local Service Ads" at bounding box center [115, 382] width 126 height 20
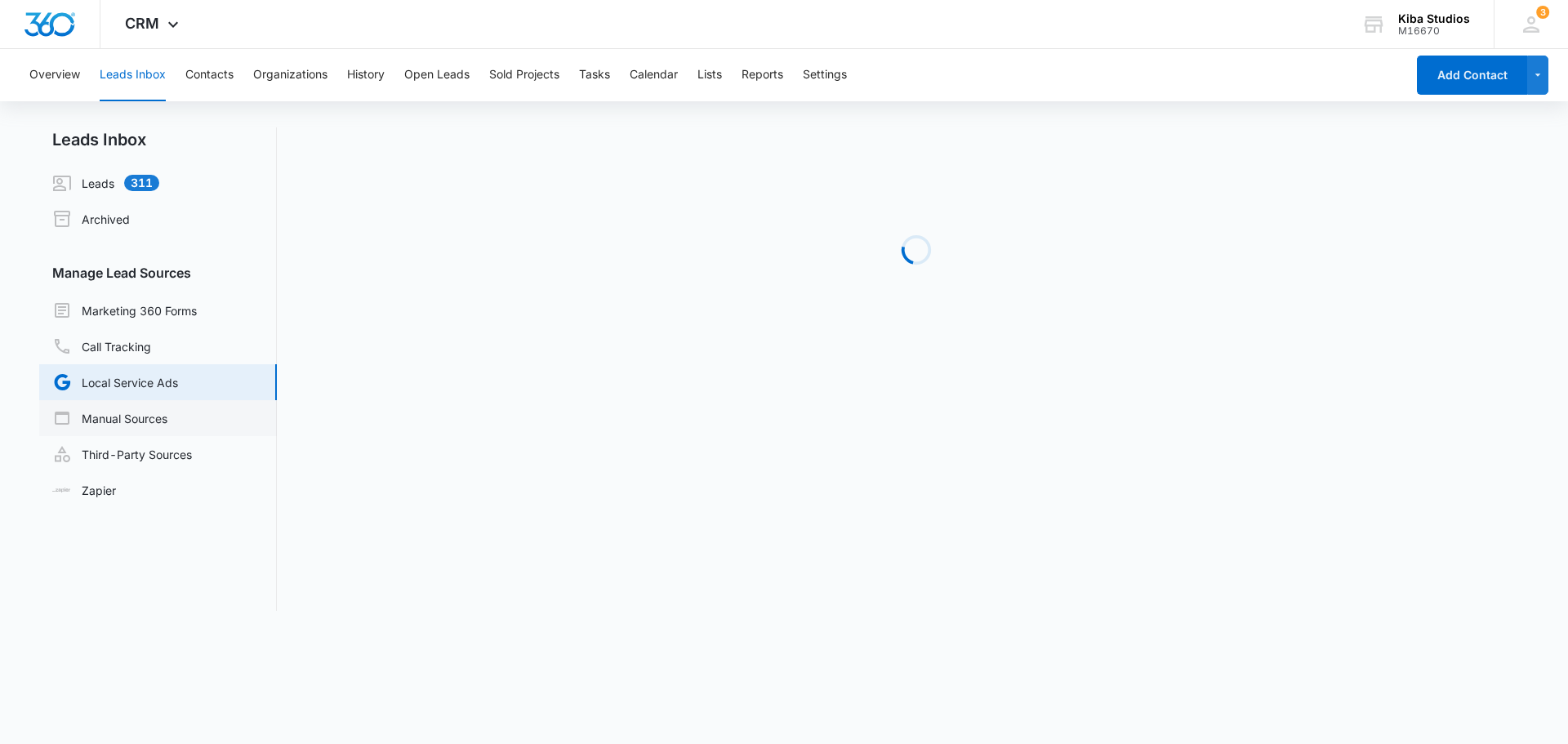
click at [121, 408] on link "Manual Sources" at bounding box center [109, 418] width 115 height 20
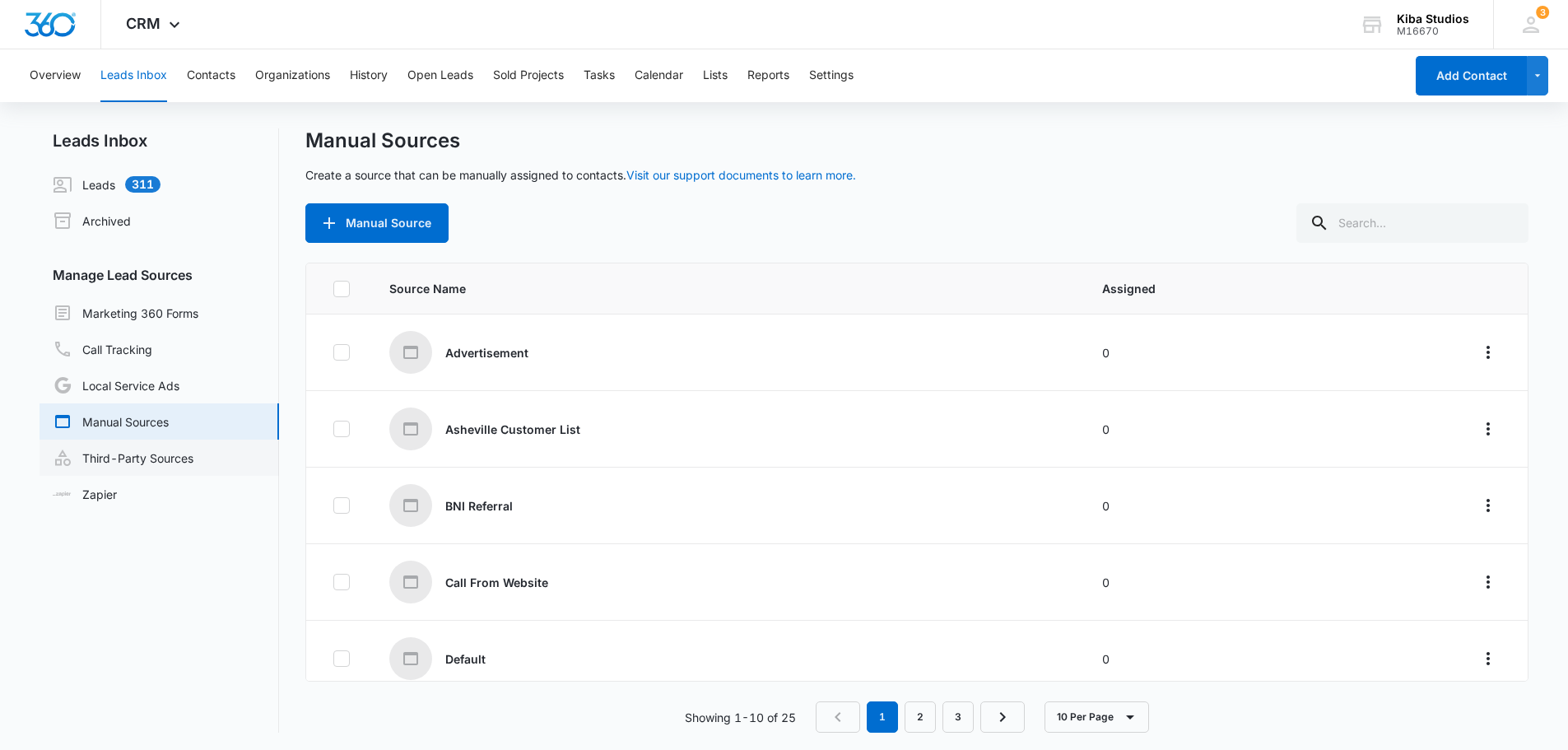
click at [125, 455] on link "Third-Party Sources" at bounding box center [123, 457] width 141 height 20
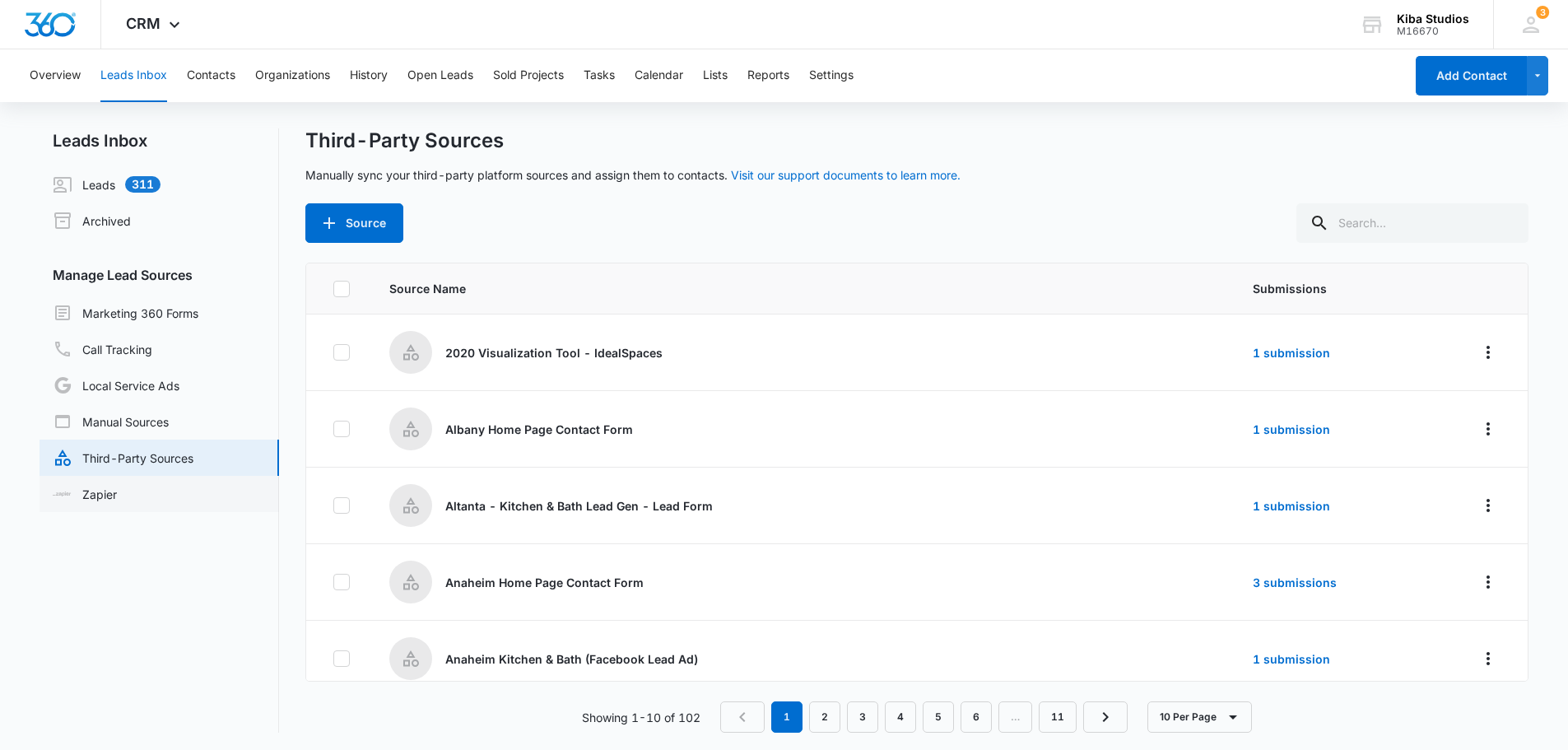
click at [117, 485] on link "Zapier" at bounding box center [84, 493] width 64 height 17
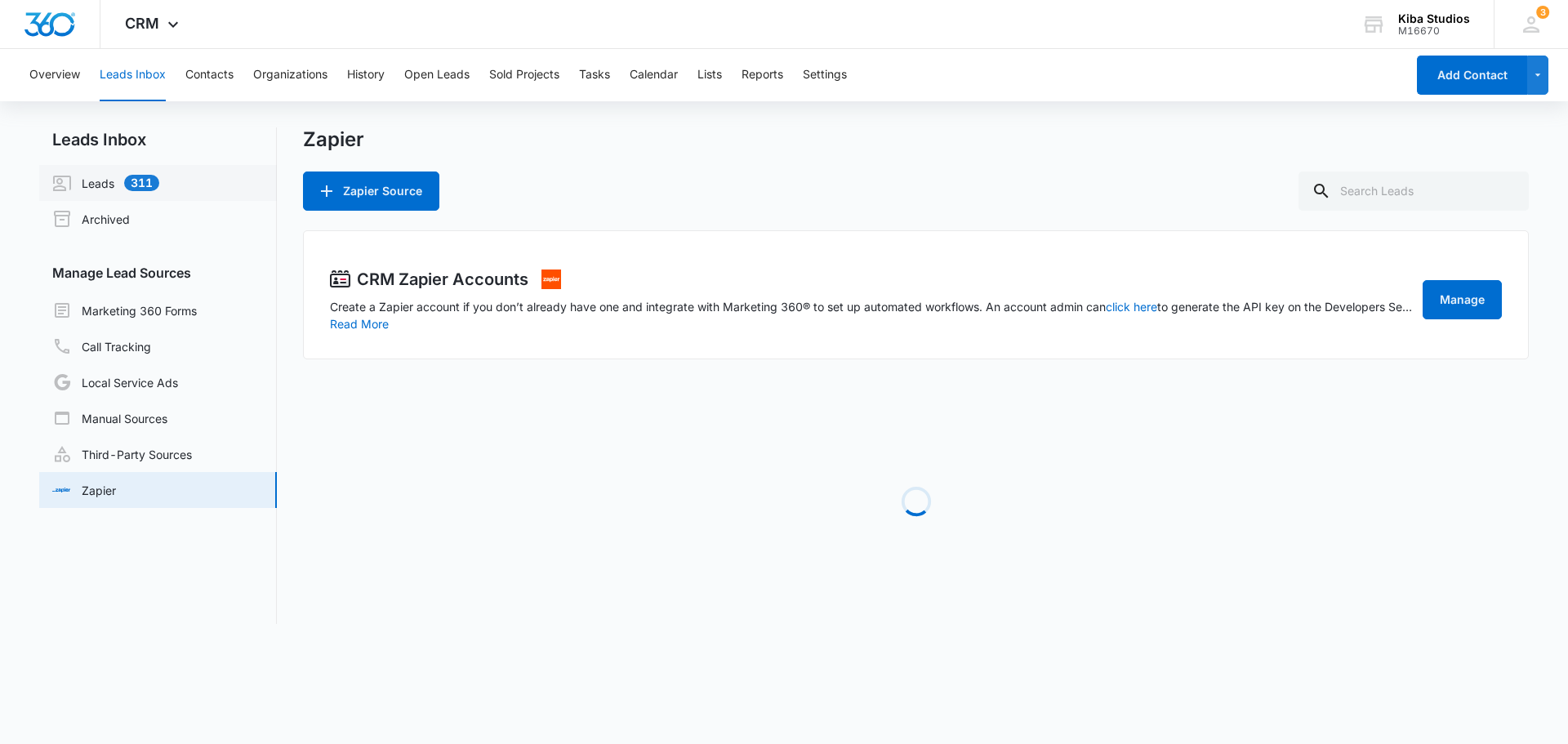
click at [89, 193] on link "Leads 311" at bounding box center [105, 183] width 107 height 20
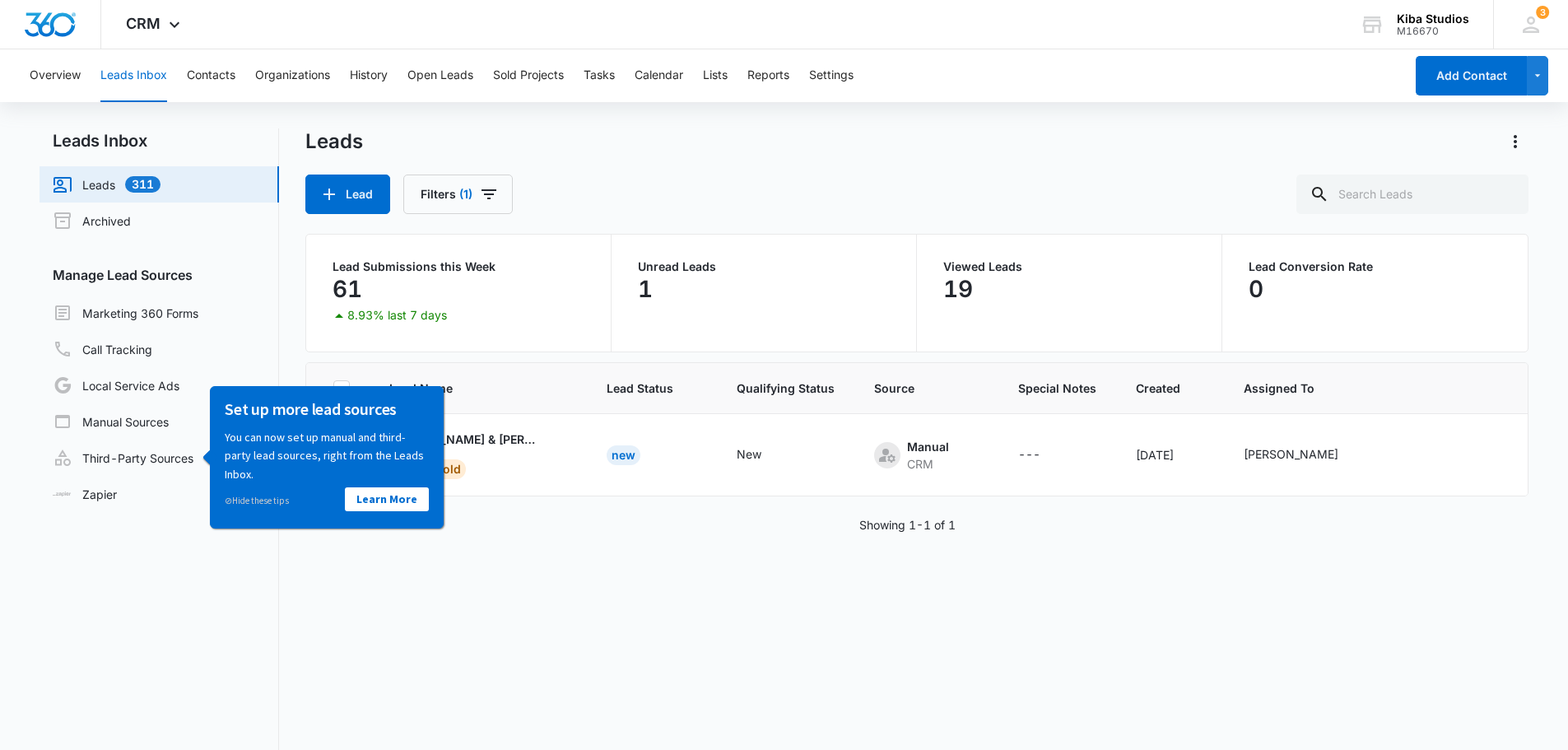
click at [334, 69] on div "Overview Leads Inbox Contacts Organizations History Open Leads Sold Projects Ta…" at bounding box center [712, 76] width 1385 height 52
click at [445, 76] on button "Open Leads" at bounding box center [440, 76] width 66 height 52
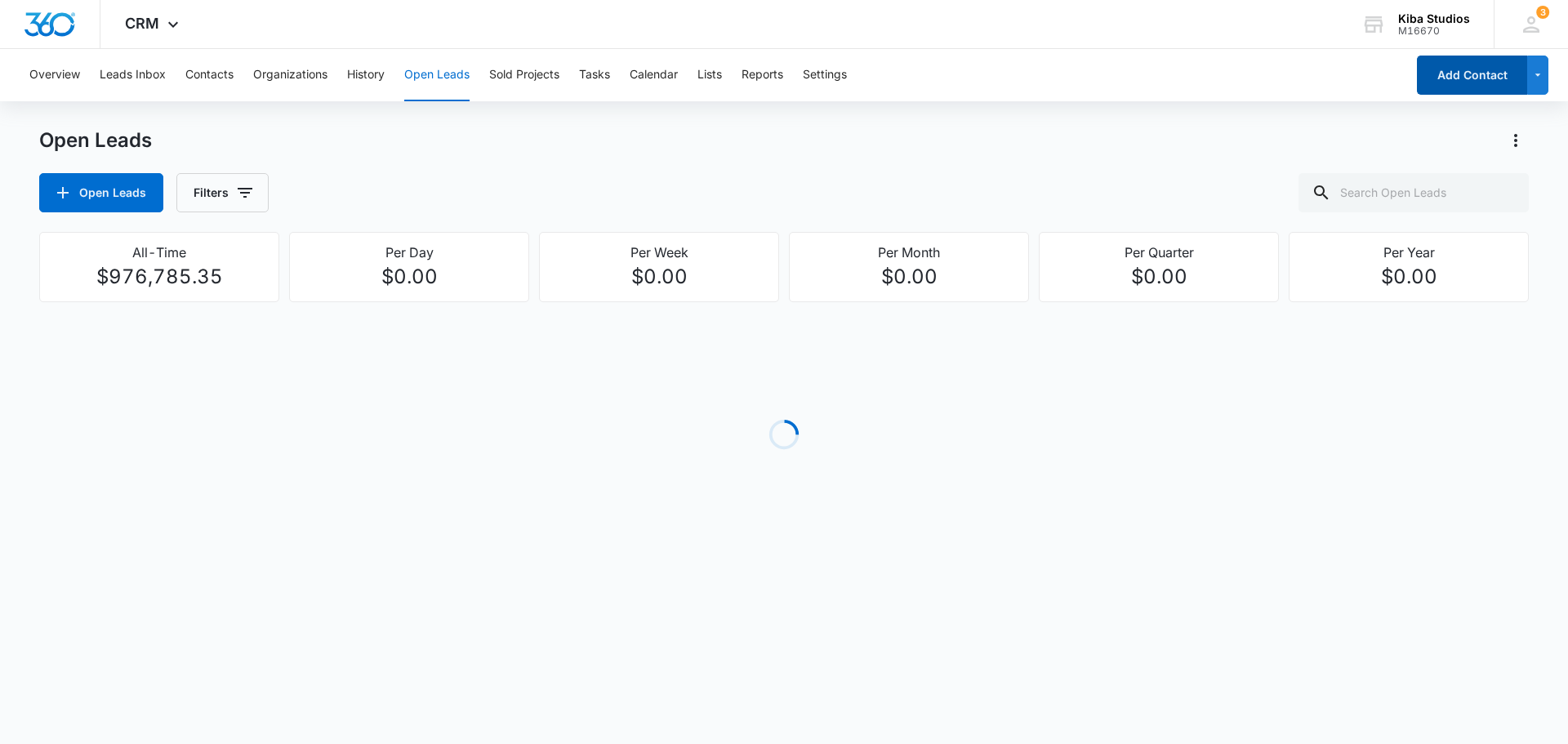
click at [1492, 80] on button "Add Contact" at bounding box center [1471, 75] width 110 height 39
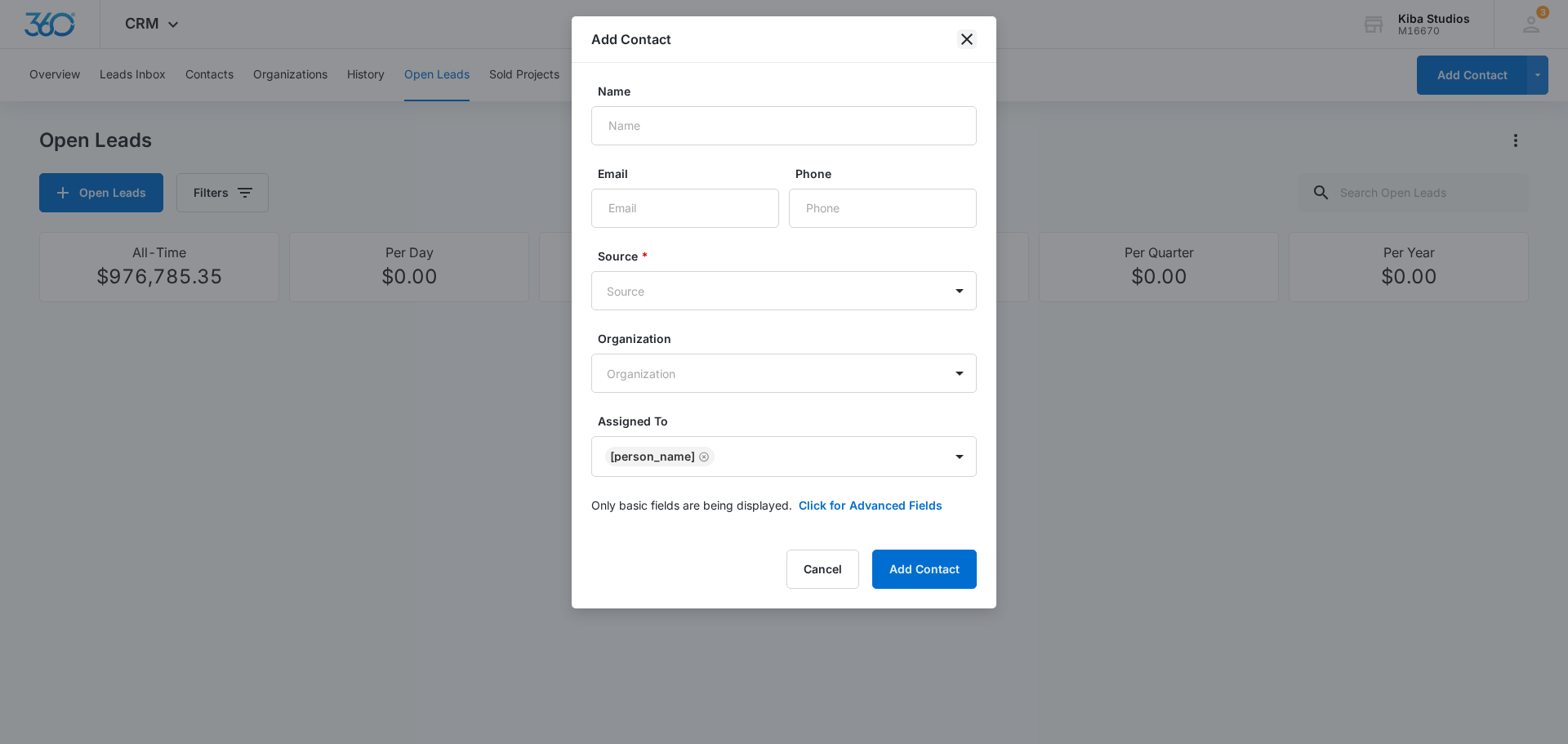
click at [958, 42] on icon "close" at bounding box center [966, 39] width 20 height 20
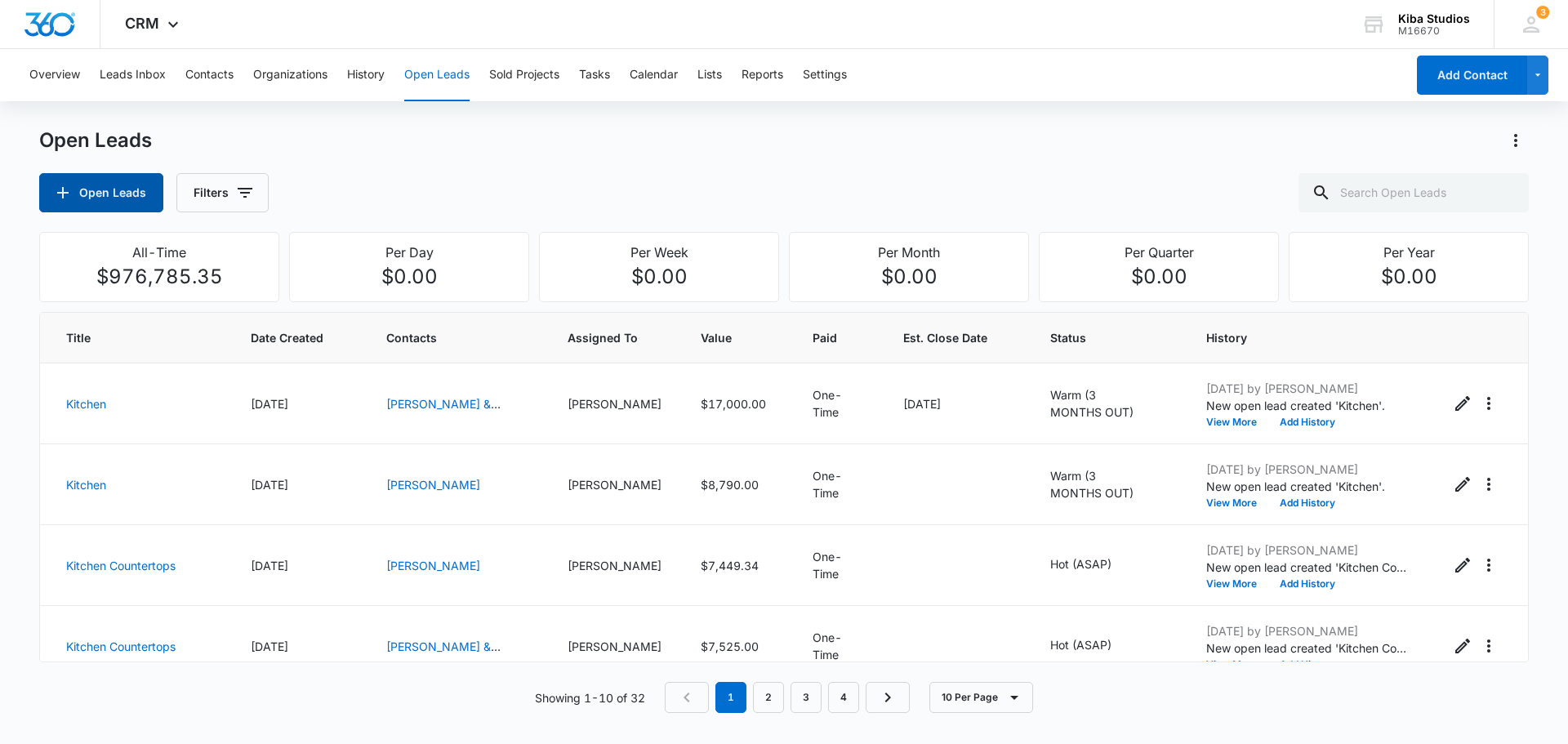
click at [138, 200] on button "Open Leads" at bounding box center [101, 193] width 124 height 39
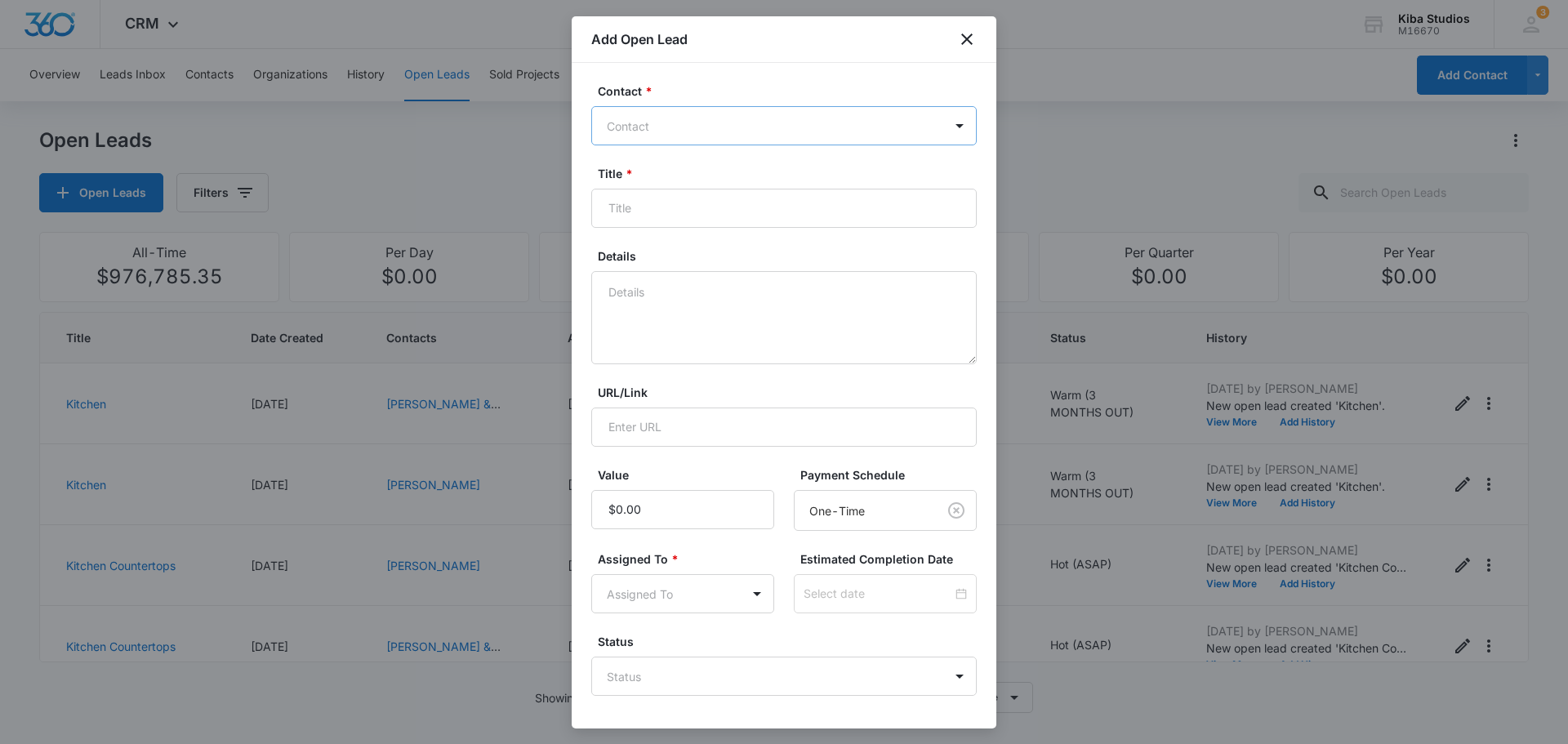
click at [671, 113] on div "Contact" at bounding box center [767, 125] width 351 height 37
type input "bever"
click at [964, 41] on icon "close" at bounding box center [966, 39] width 20 height 20
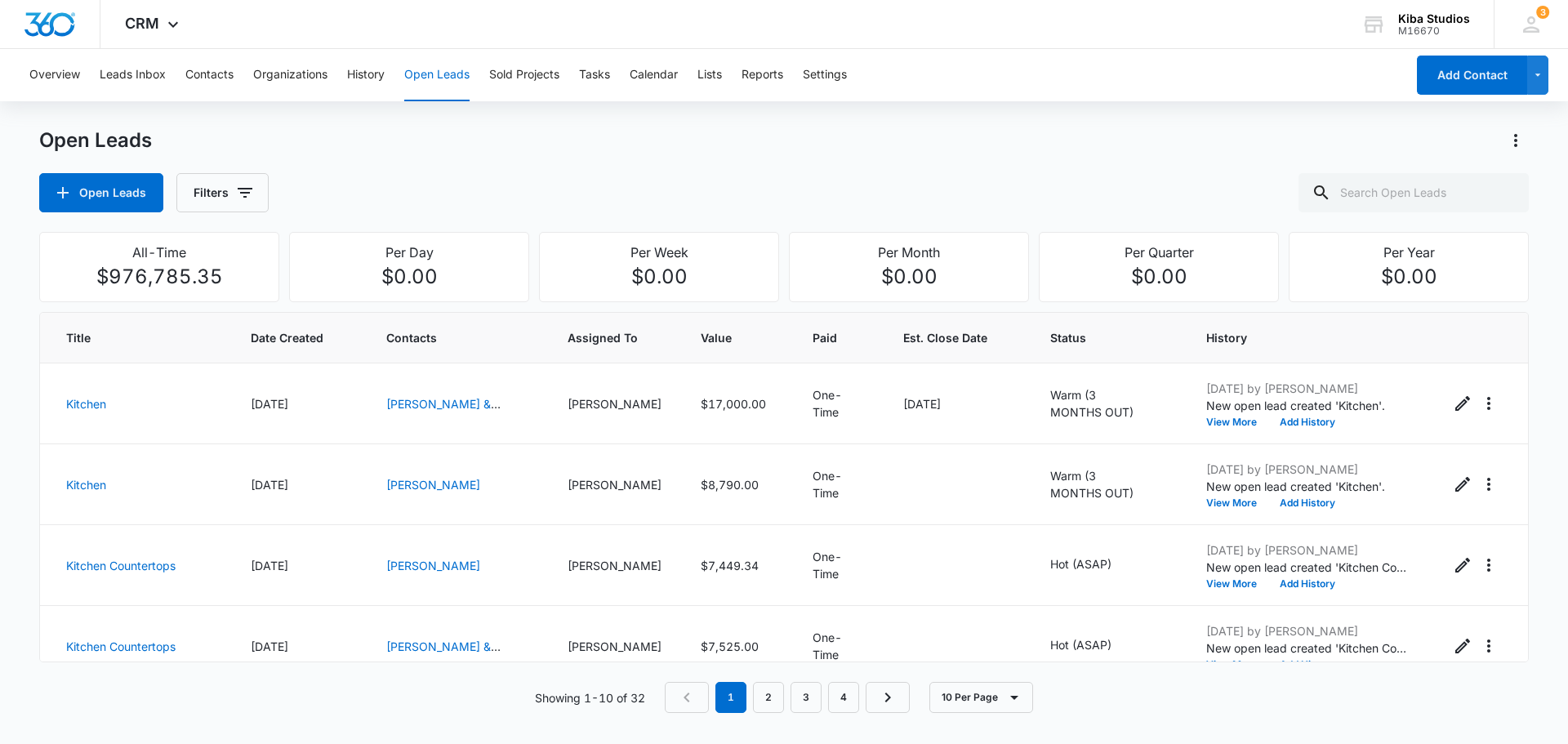
drag, startPoint x: 339, startPoint y: 130, endPoint x: 348, endPoint y: 116, distance: 16.6
click at [339, 130] on div "Open Leads" at bounding box center [784, 140] width 1489 height 26
click at [247, 74] on div "Overview Leads Inbox Contacts Organizations History Open Leads Sold Projects Ta…" at bounding box center [713, 75] width 1386 height 52
click at [199, 76] on button "Contacts" at bounding box center [210, 75] width 48 height 52
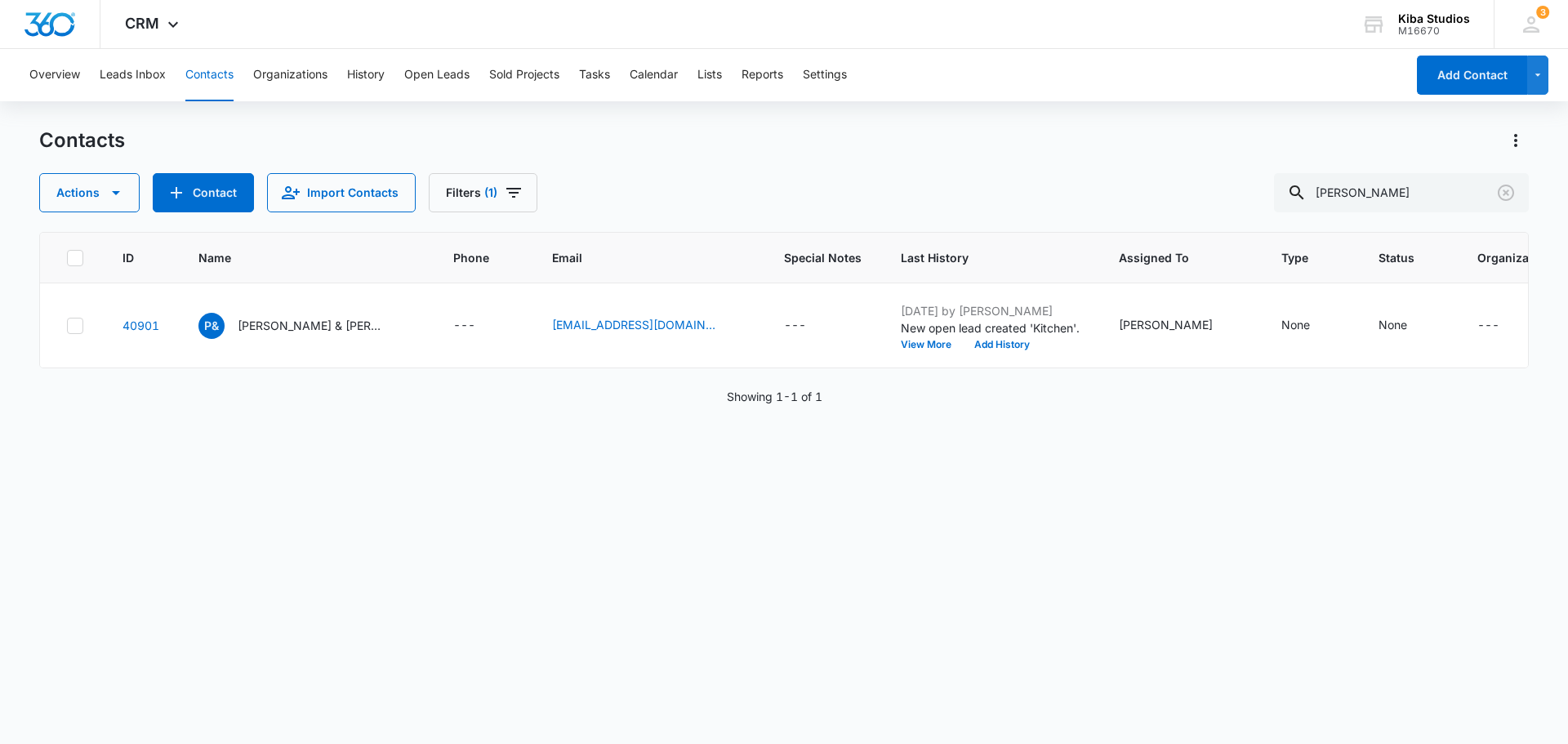
click at [552, 601] on div "ID Name Phone Email Special Notes Last History Assigned To Type Status Organiza…" at bounding box center [784, 477] width 1489 height 490
click at [490, 74] on button "Sold Projects" at bounding box center [524, 75] width 70 height 52
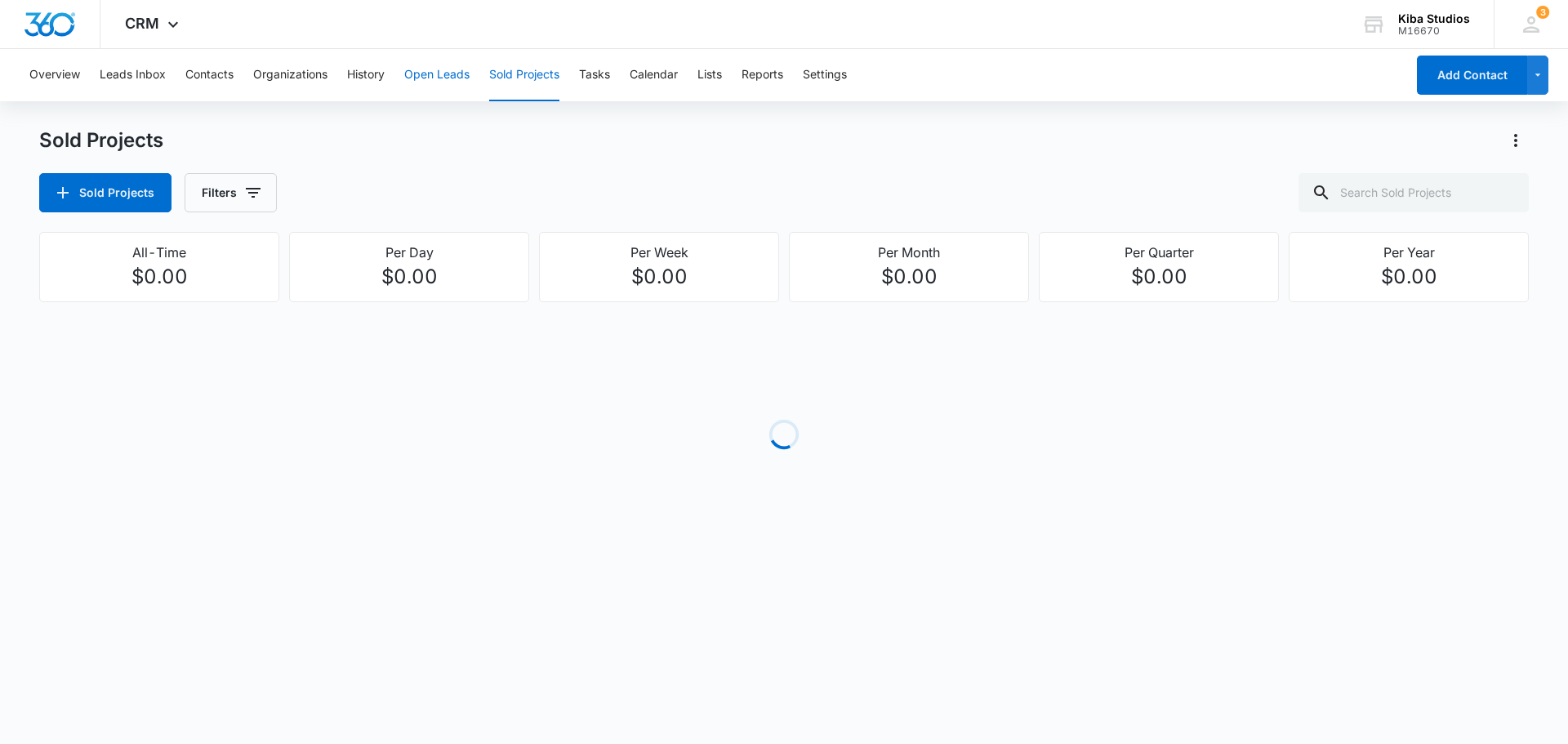
click at [456, 74] on button "Open Leads" at bounding box center [437, 75] width 65 height 52
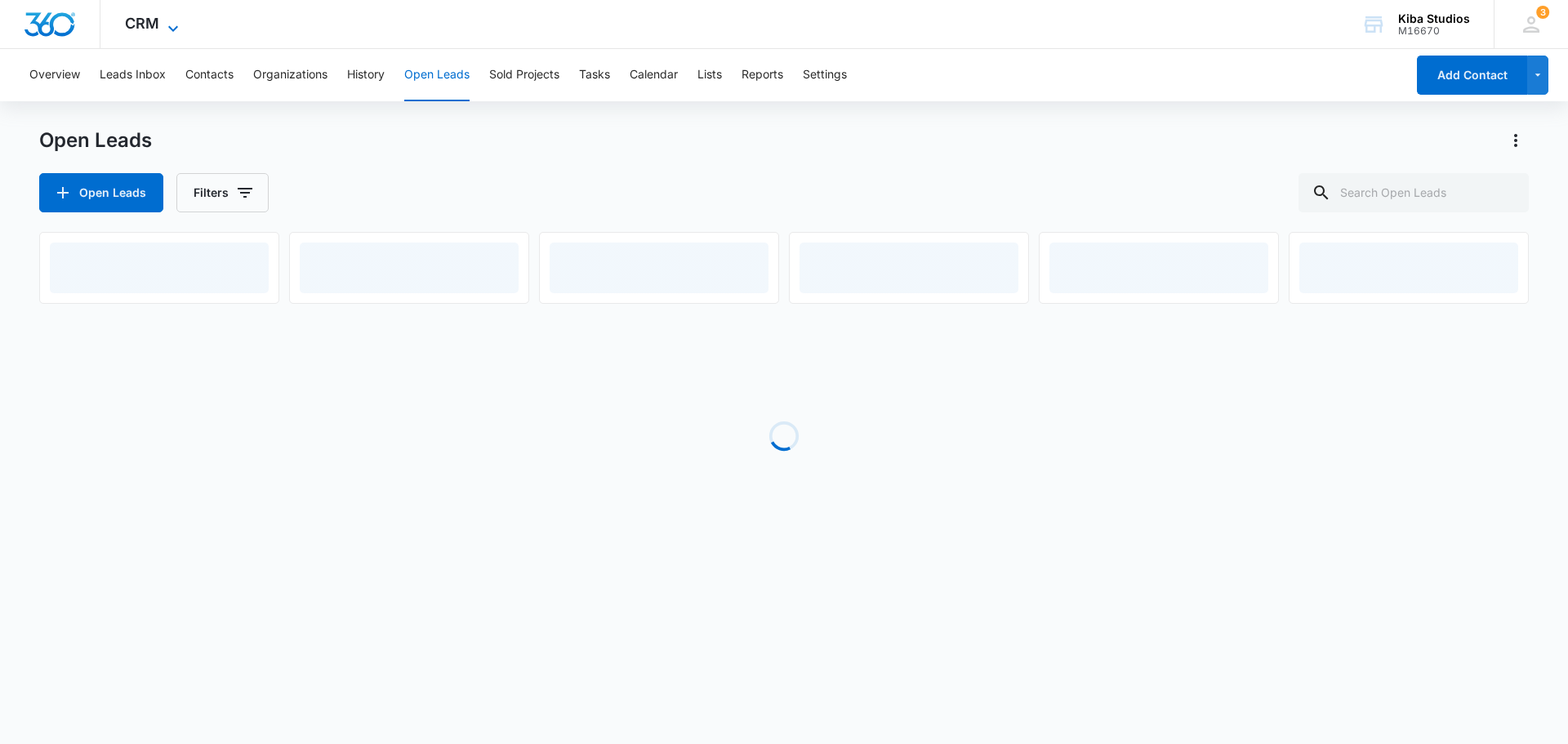
click at [141, 24] on span "CRM" at bounding box center [142, 22] width 34 height 17
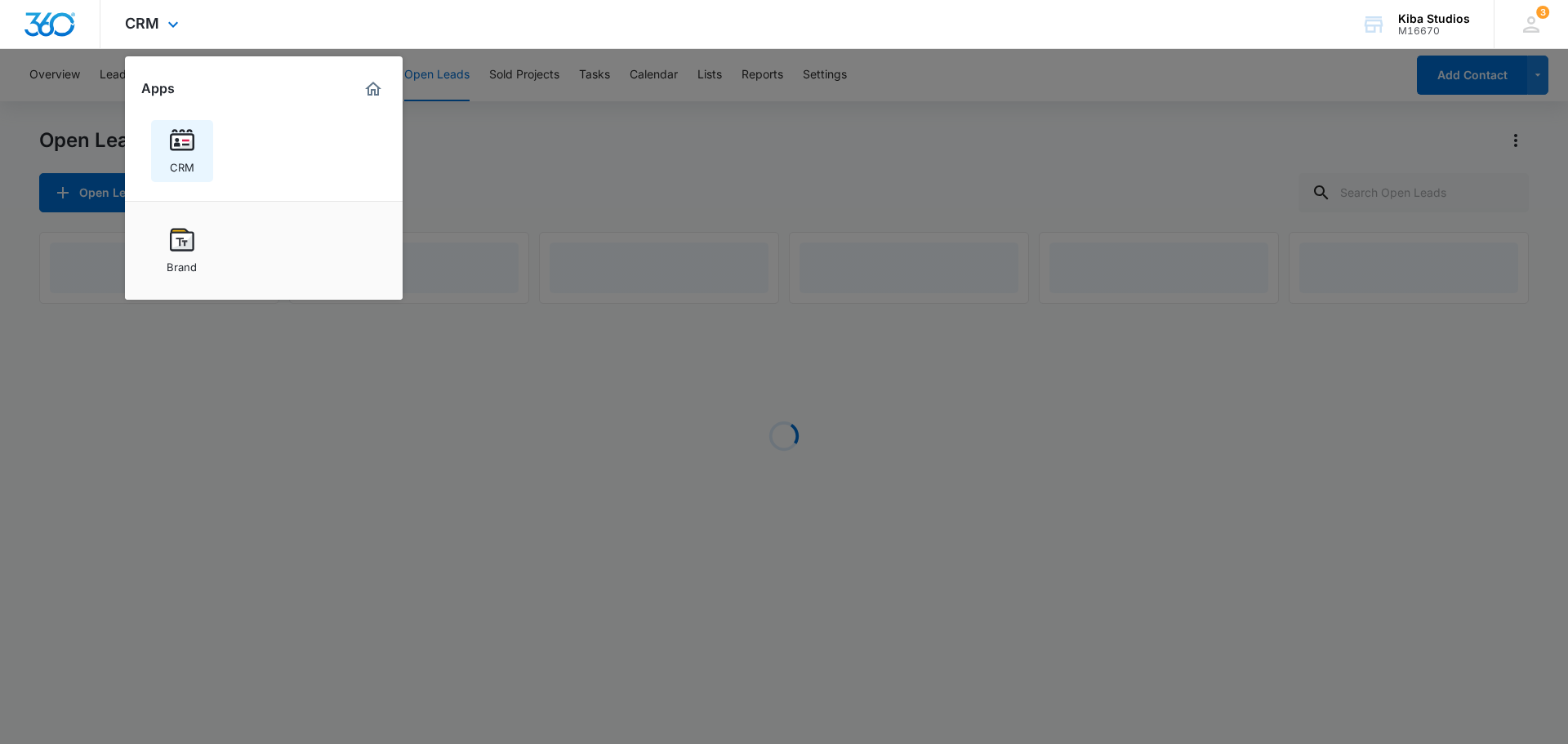
click at [171, 153] on div "CRM" at bounding box center [181, 163] width 24 height 22
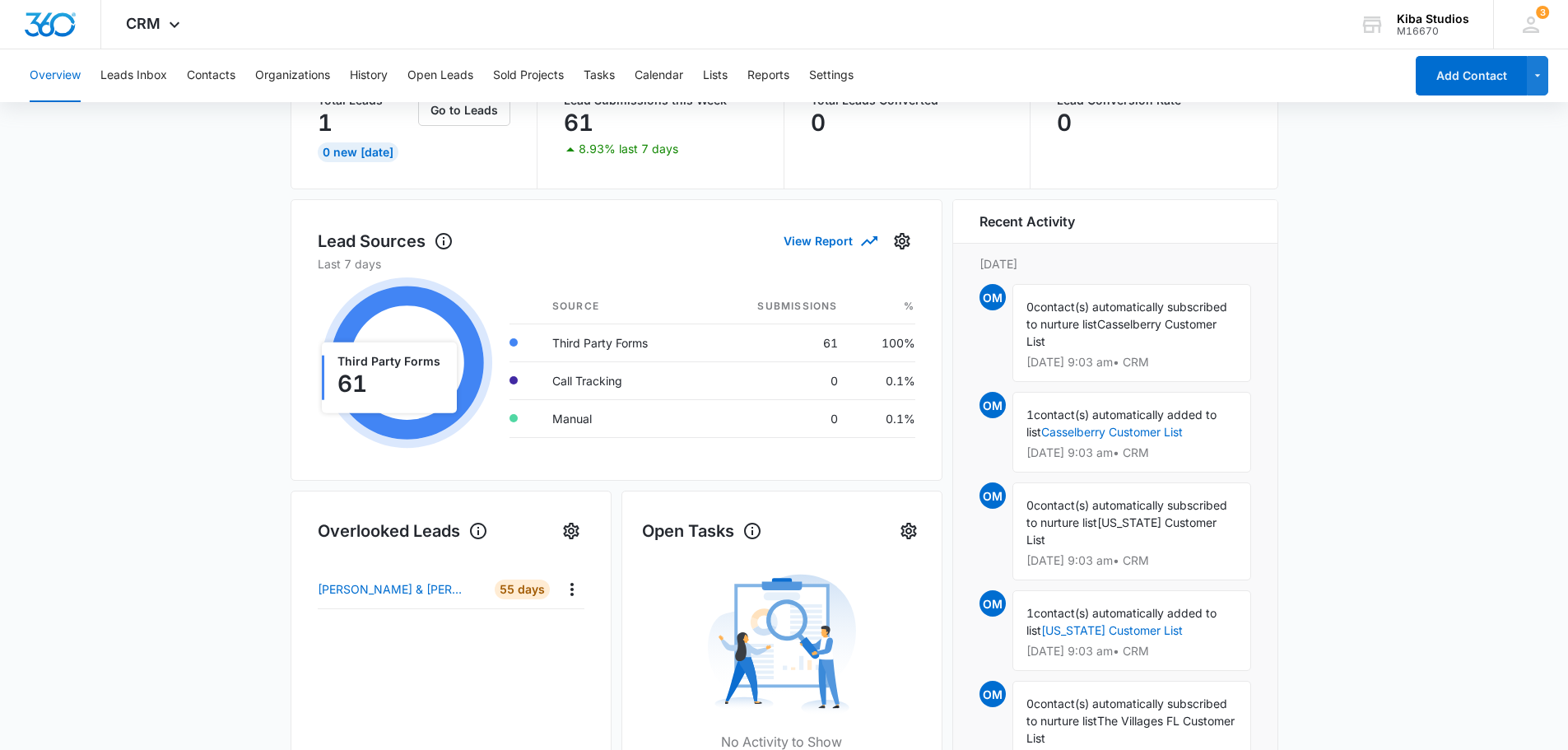
scroll to position [94, 0]
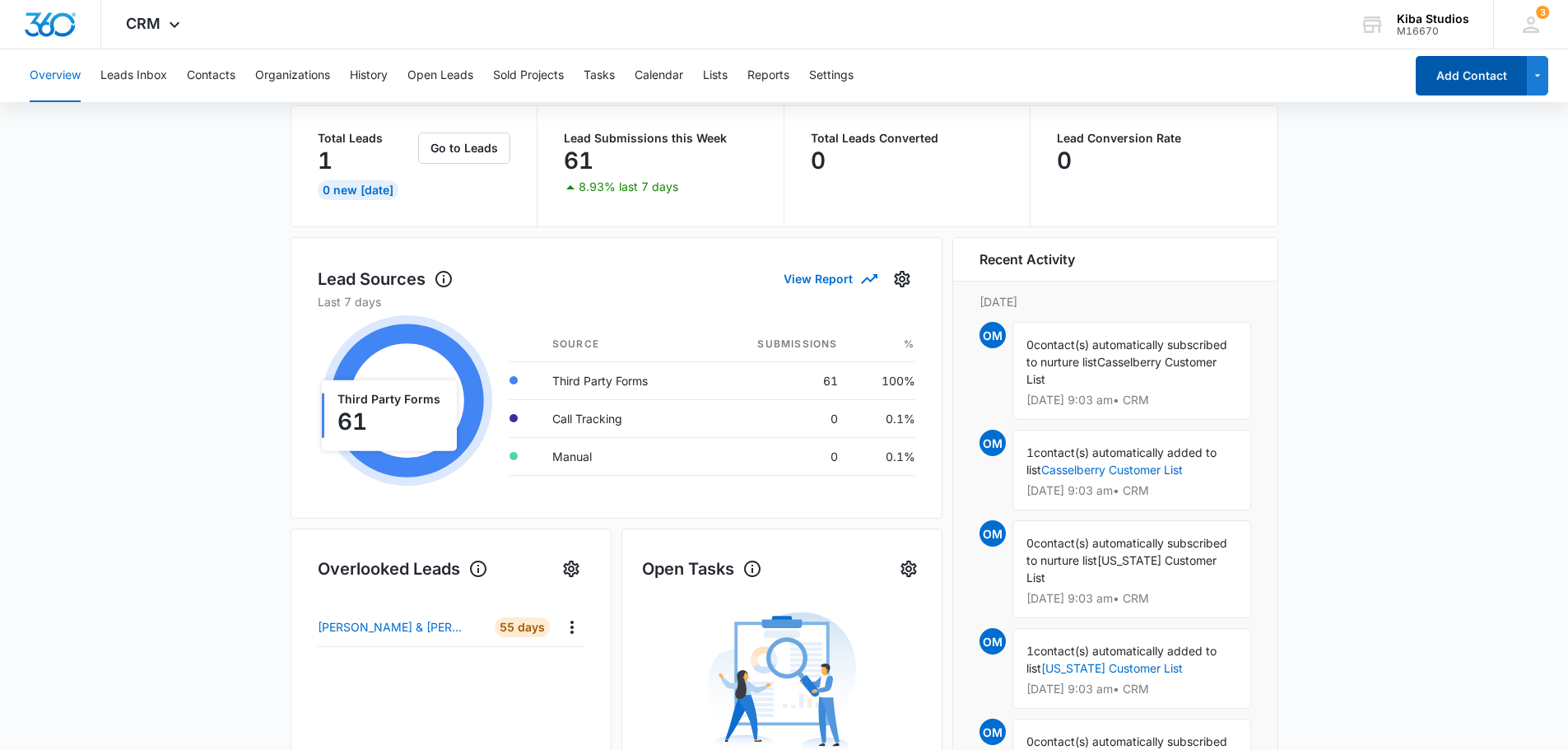
click at [1422, 85] on button "Add Contact" at bounding box center [1471, 76] width 111 height 40
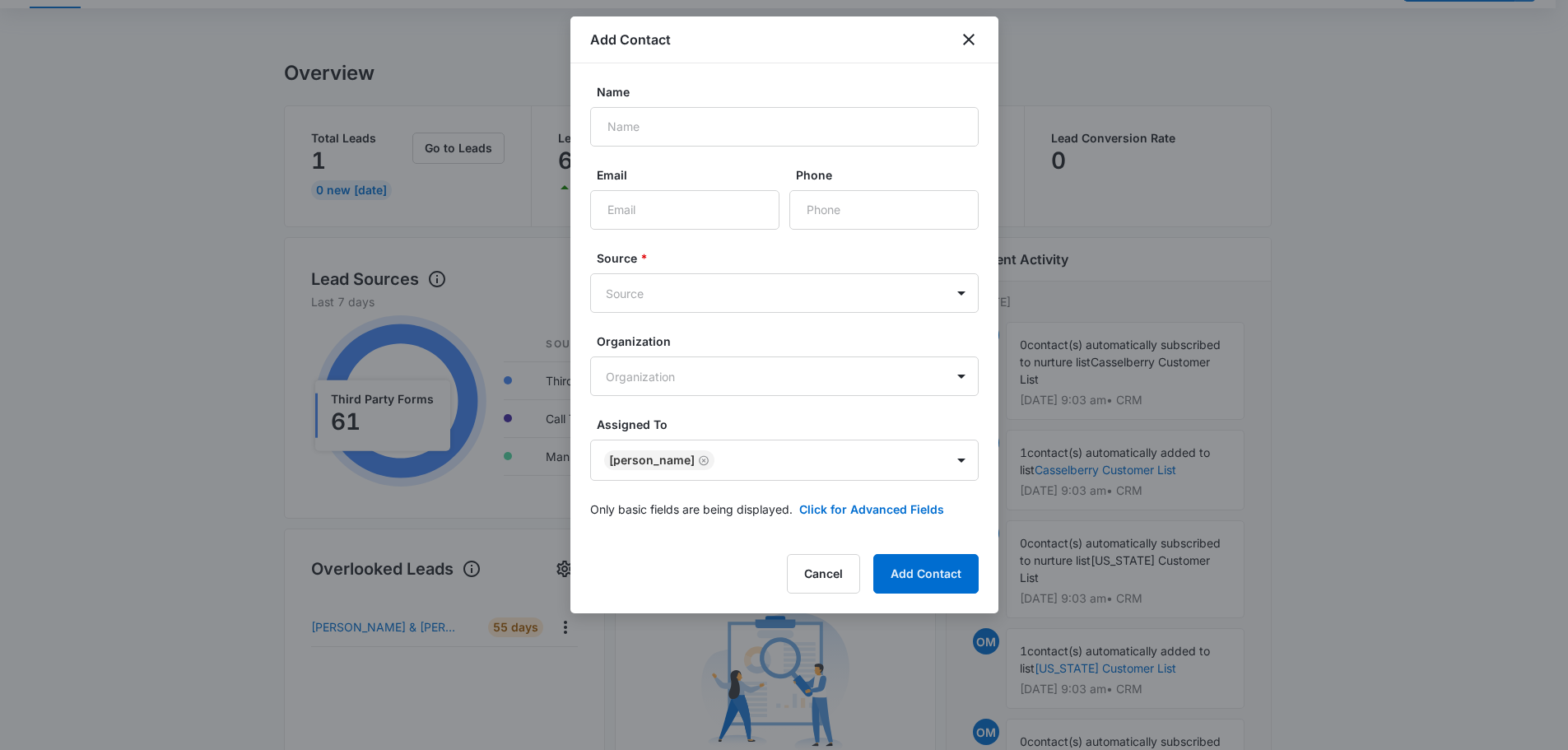
click at [936, 38] on div "Add Contact" at bounding box center [784, 40] width 428 height 47
click at [969, 45] on icon "close" at bounding box center [969, 40] width 20 height 20
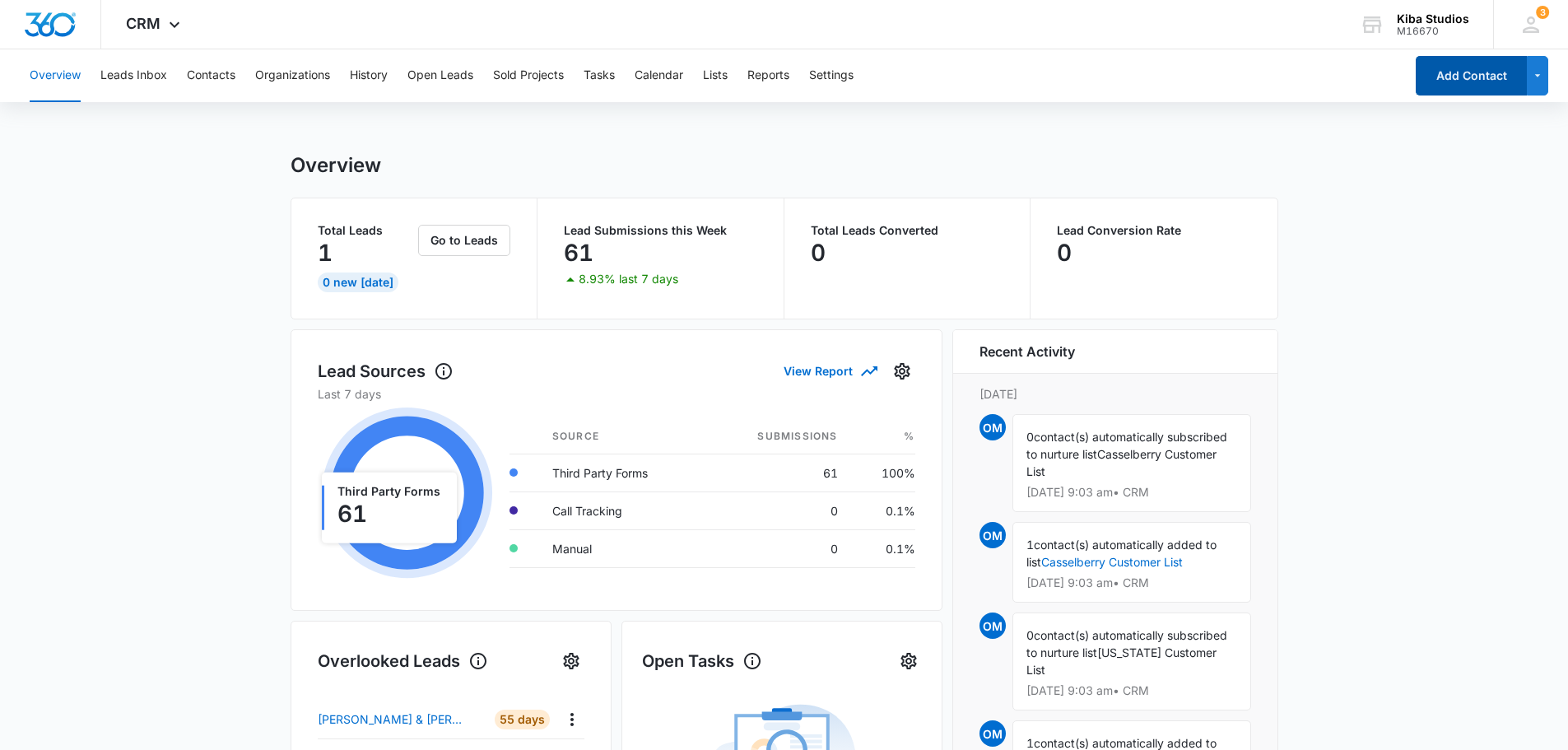
scroll to position [0, 0]
